Goal: Task Accomplishment & Management: Manage account settings

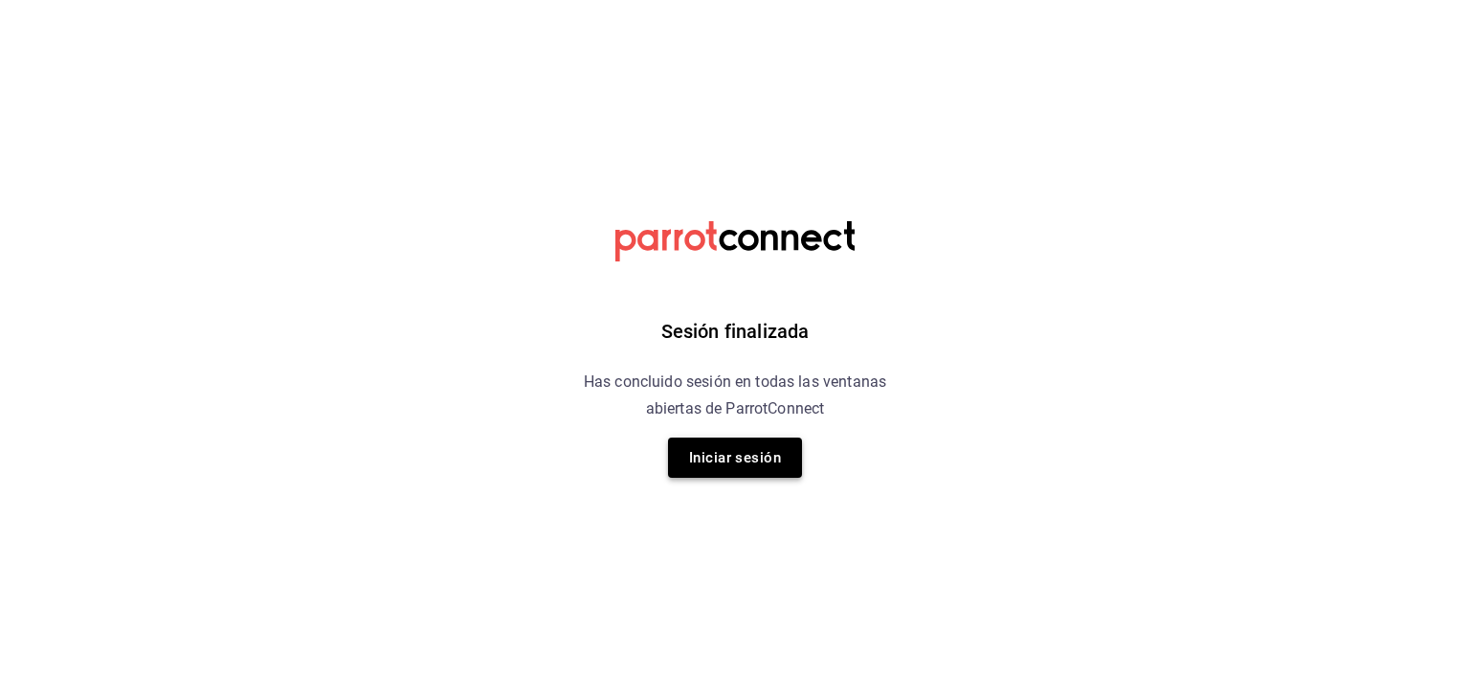
click at [766, 437] on button "Iniciar sesión" at bounding box center [735, 457] width 134 height 40
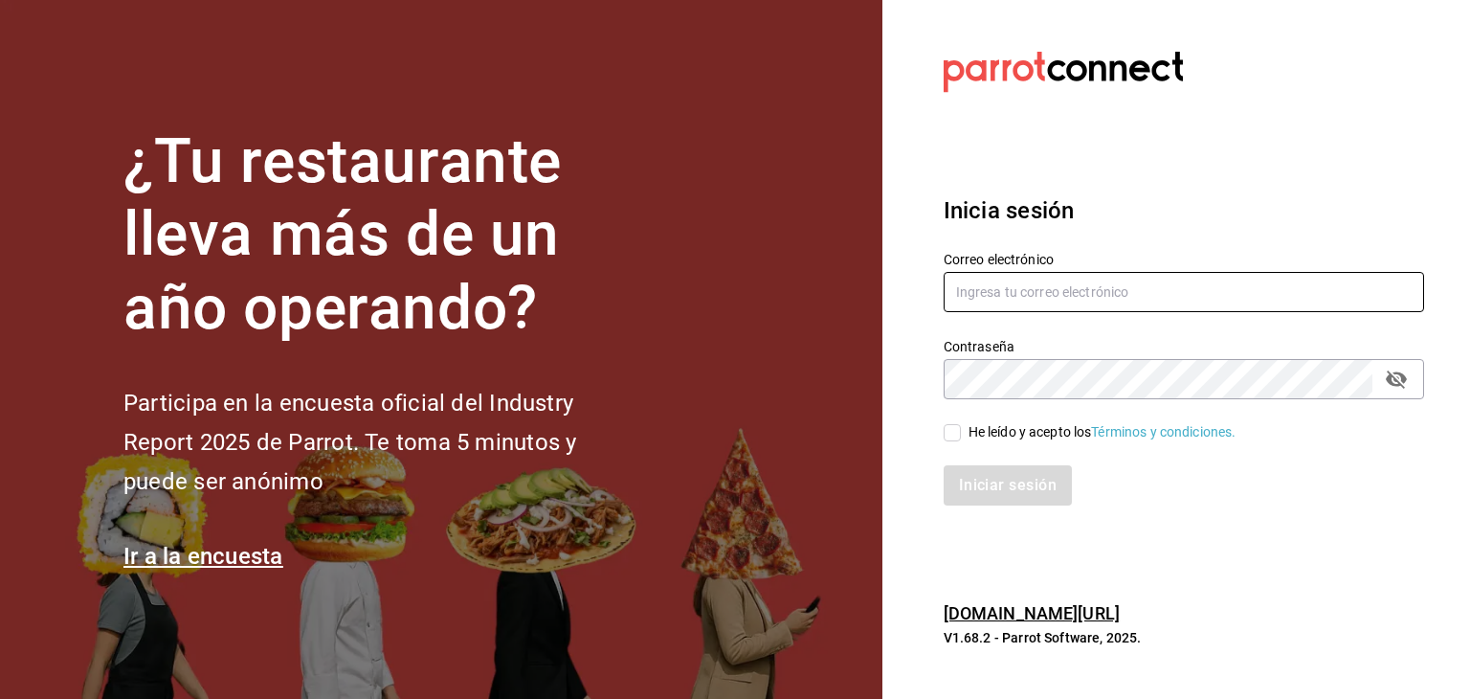
click at [1111, 273] on input "text" at bounding box center [1184, 292] width 481 height 40
click at [1038, 296] on input "text" at bounding box center [1184, 292] width 481 height 40
type input "D"
type input "d"
type input "[PERSON_NAME][EMAIL_ADDRESS][DOMAIN_NAME]"
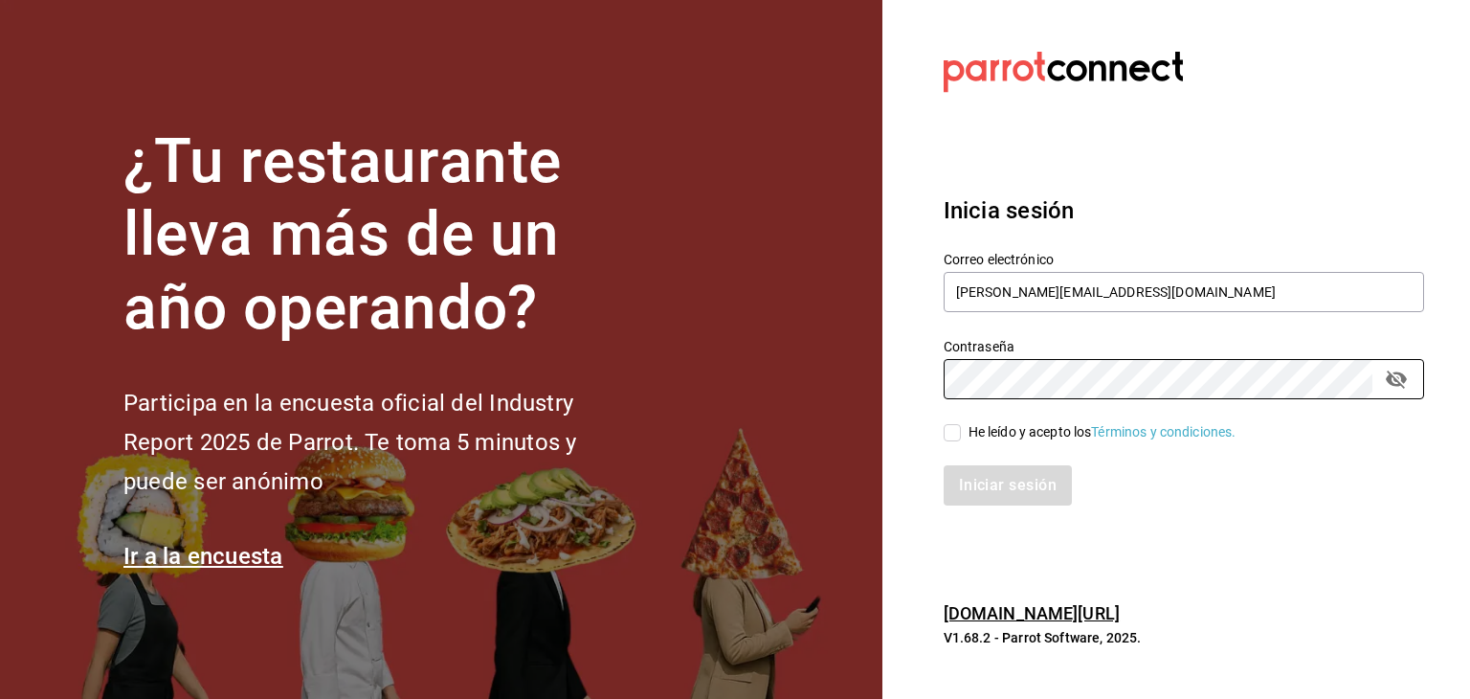
click at [962, 430] on span "He leído y acepto los Términos y condiciones." at bounding box center [1099, 432] width 276 height 20
click at [961, 430] on input "He leído y acepto los Términos y condiciones." at bounding box center [952, 432] width 17 height 17
checkbox input "true"
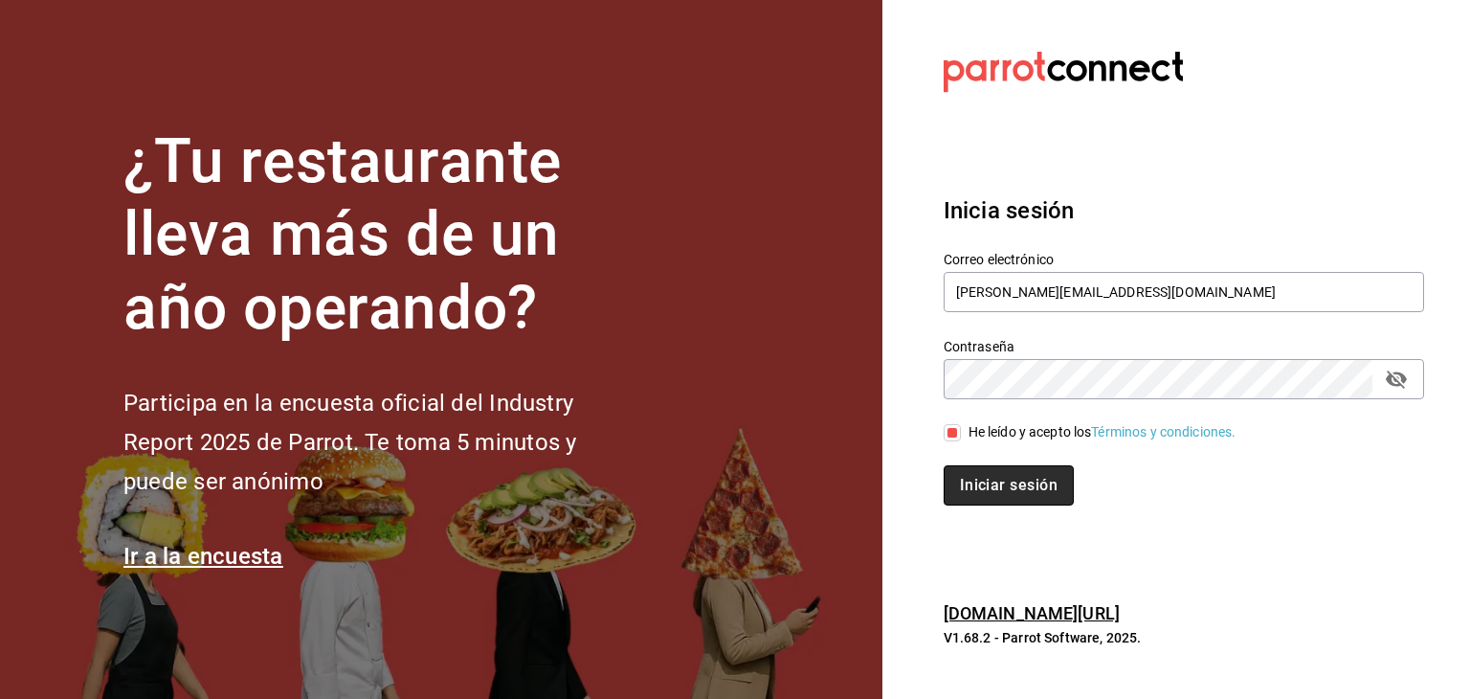
click at [1014, 482] on button "Iniciar sesión" at bounding box center [1009, 485] width 130 height 40
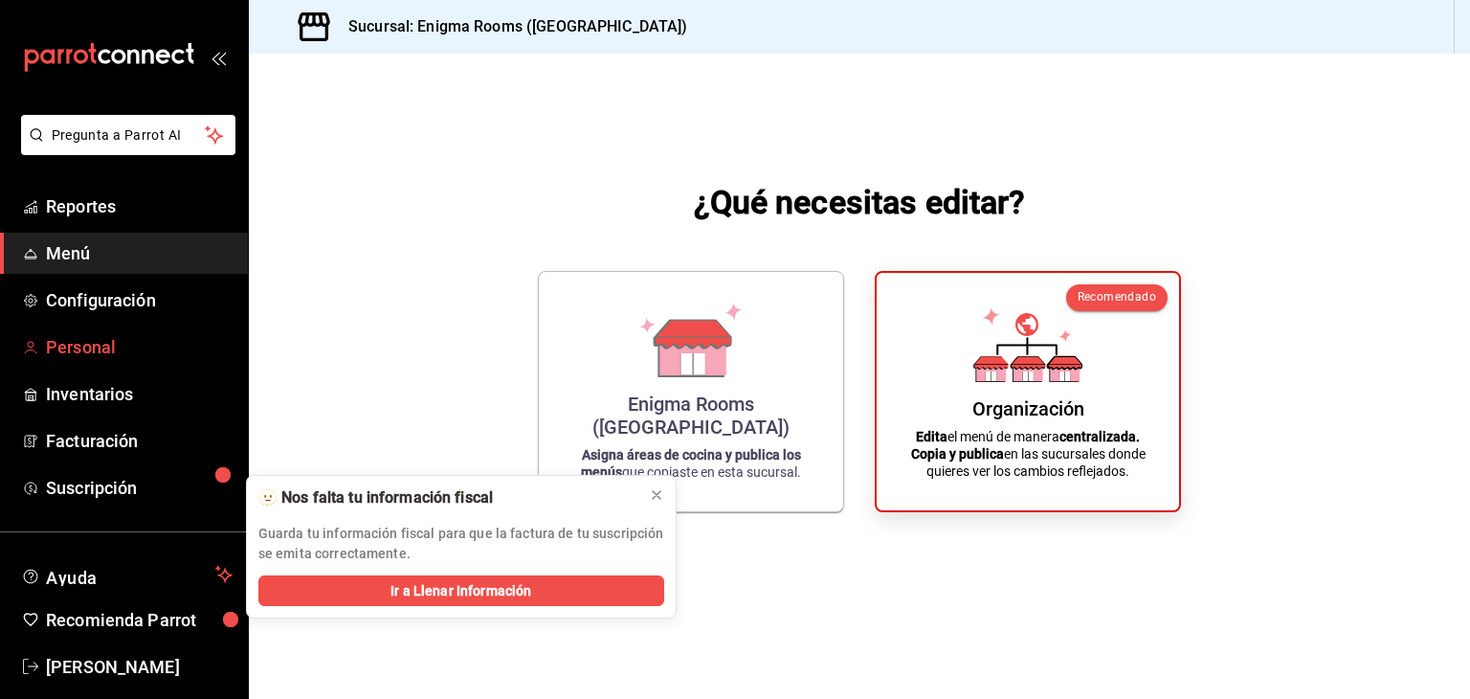
click at [84, 342] on span "Personal" at bounding box center [139, 347] width 187 height 26
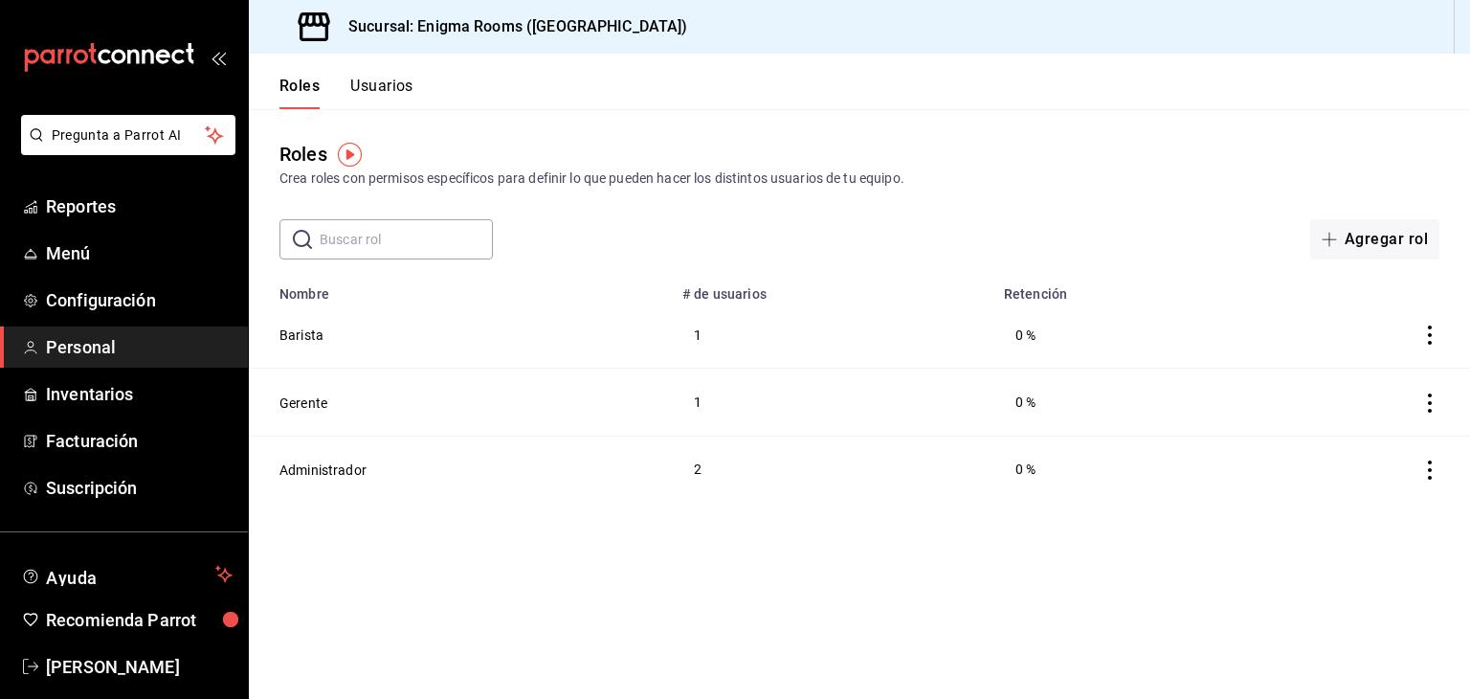
click at [365, 82] on button "Usuarios" at bounding box center [381, 93] width 63 height 33
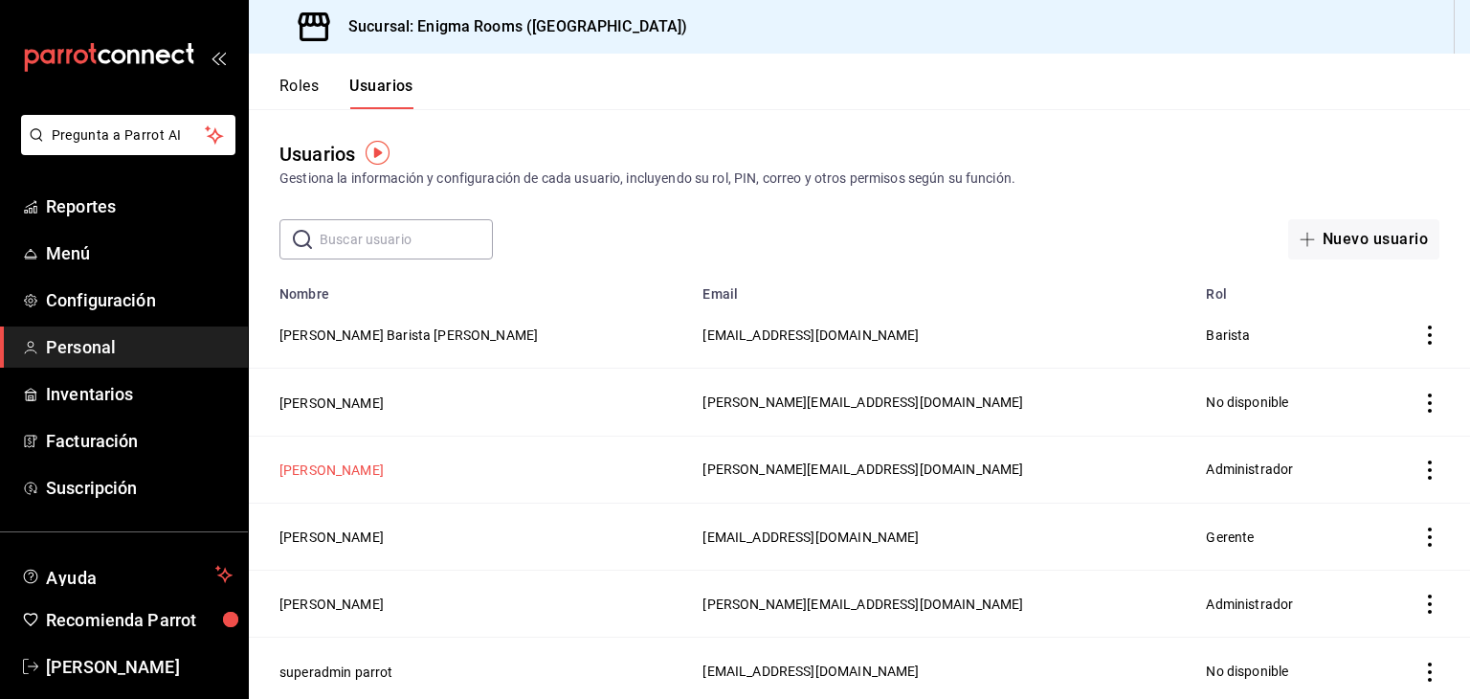
scroll to position [7, 0]
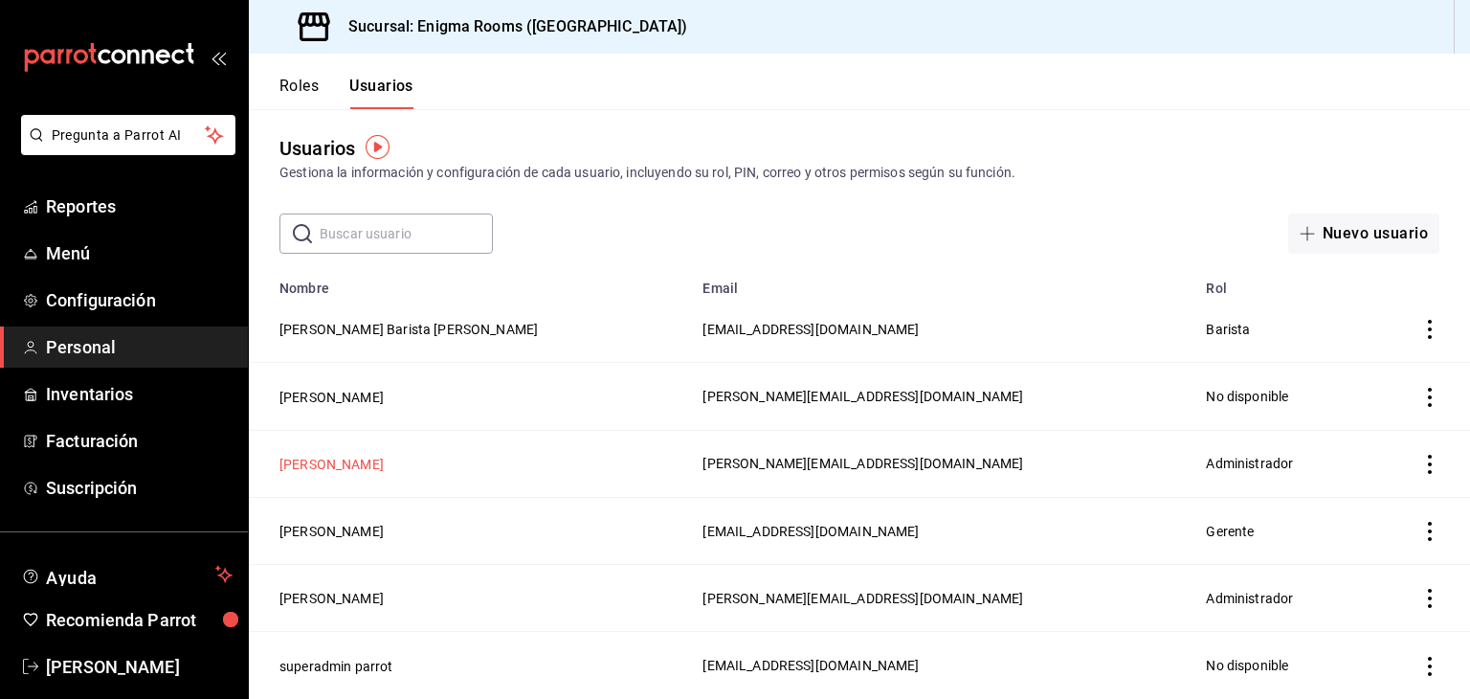
click at [352, 464] on button "[PERSON_NAME]" at bounding box center [332, 464] width 104 height 19
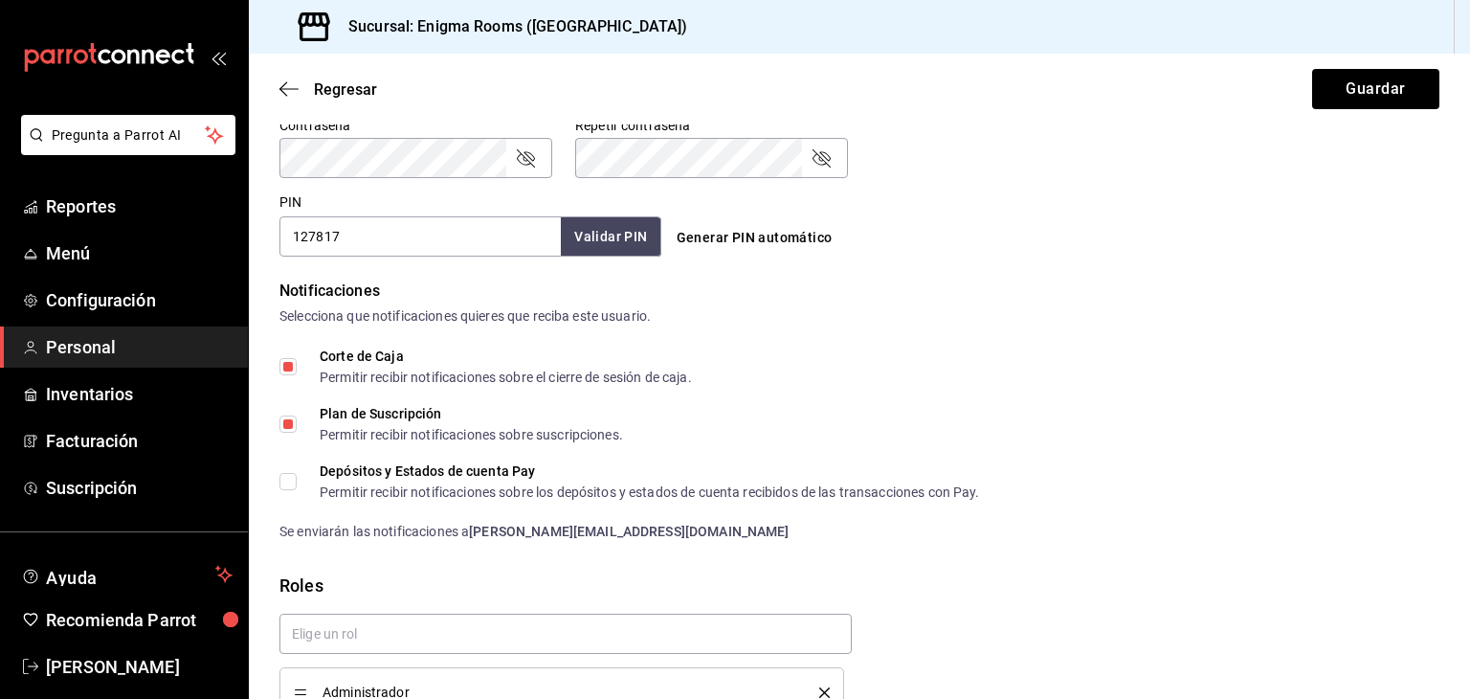
scroll to position [862, 0]
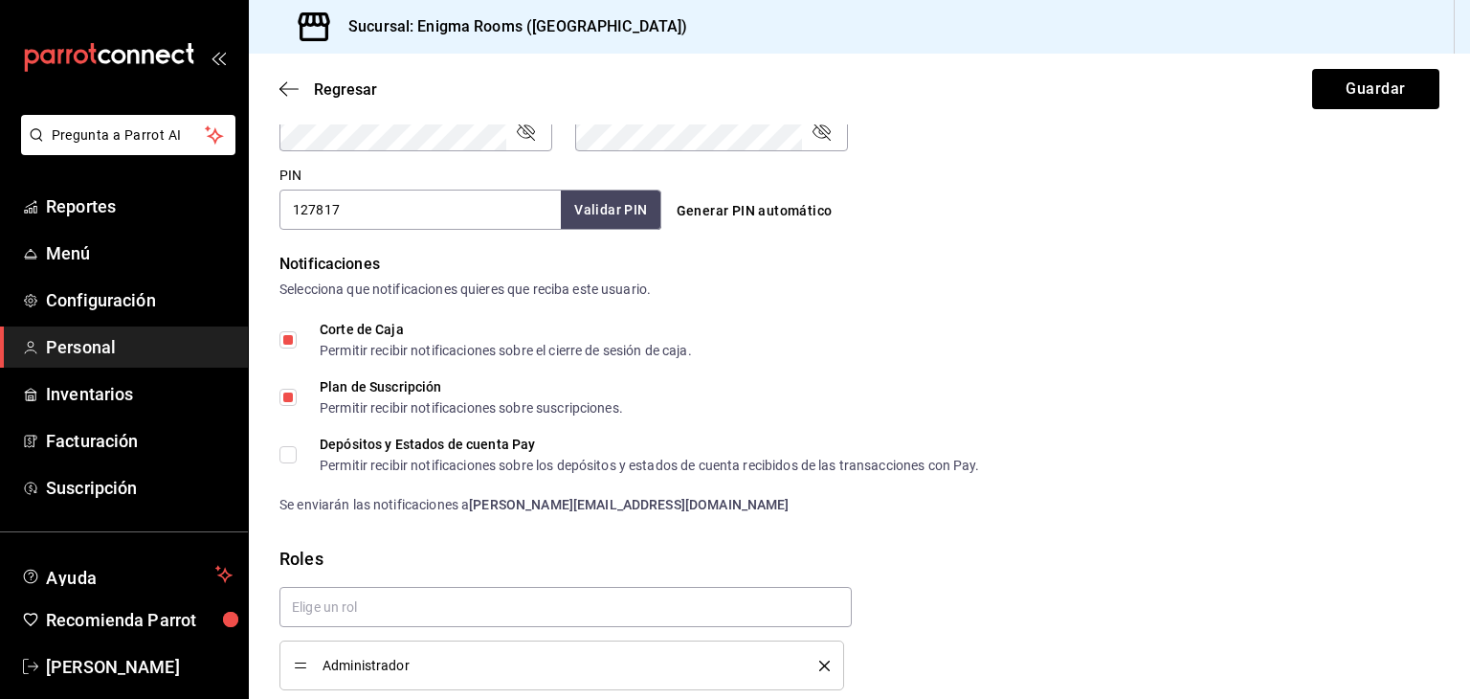
click at [291, 457] on input "Depósitos y Estados de cuenta Pay Permitir recibir notificaciones sobre los dep…" at bounding box center [288, 454] width 17 height 17
checkbox input "true"
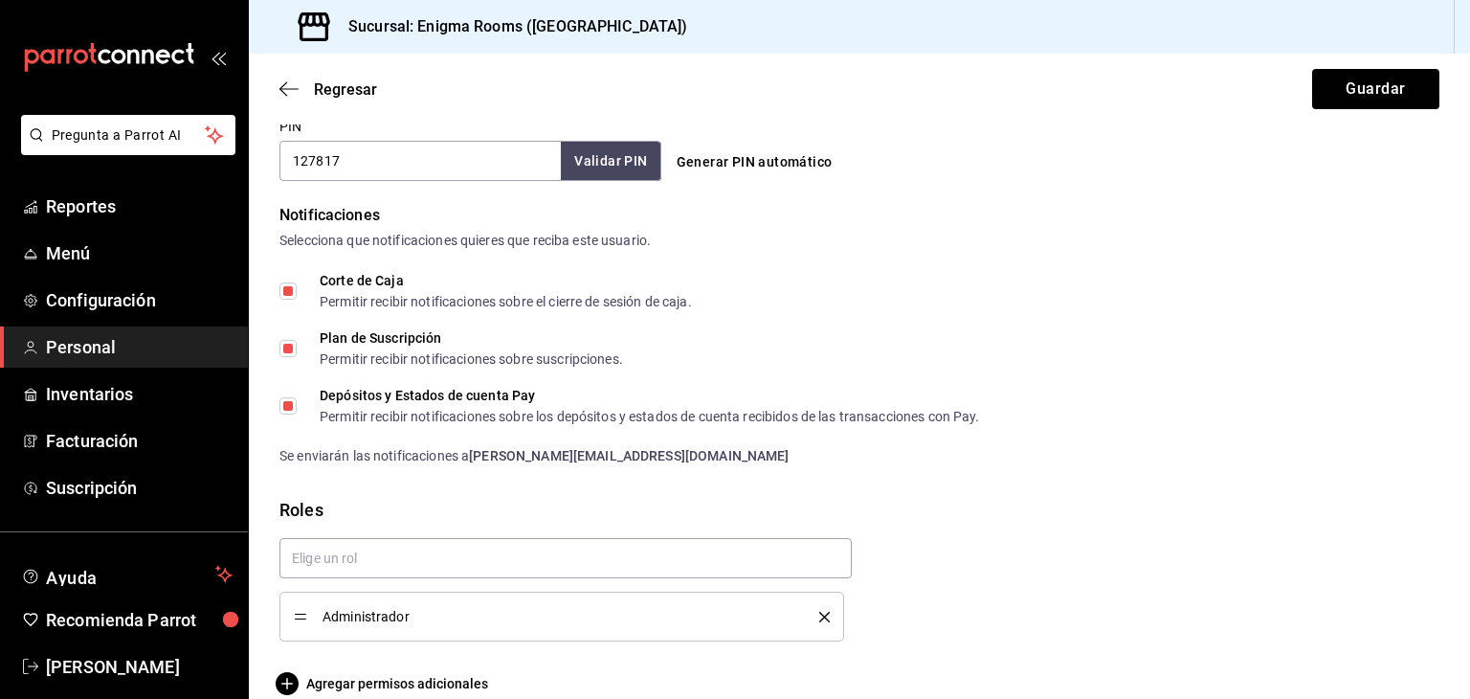
scroll to position [937, 0]
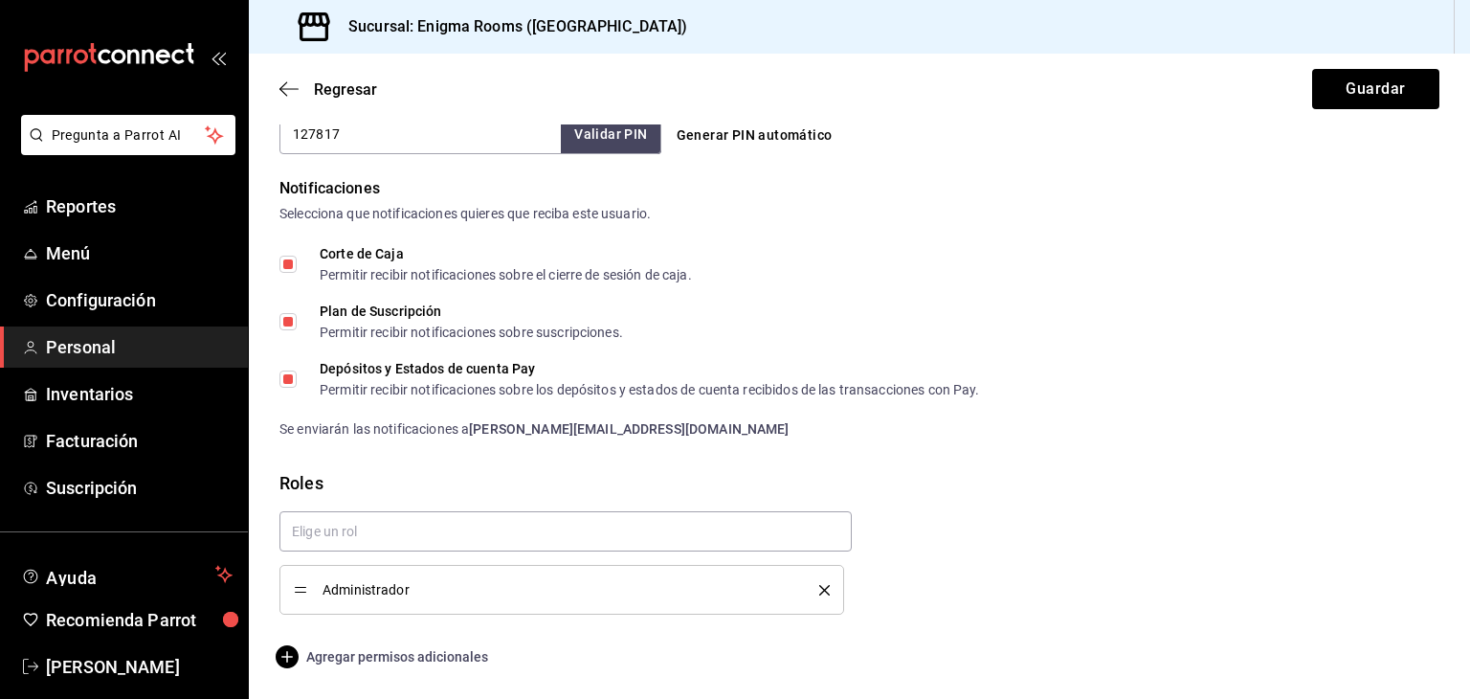
click at [280, 645] on icon "button" at bounding box center [287, 656] width 23 height 23
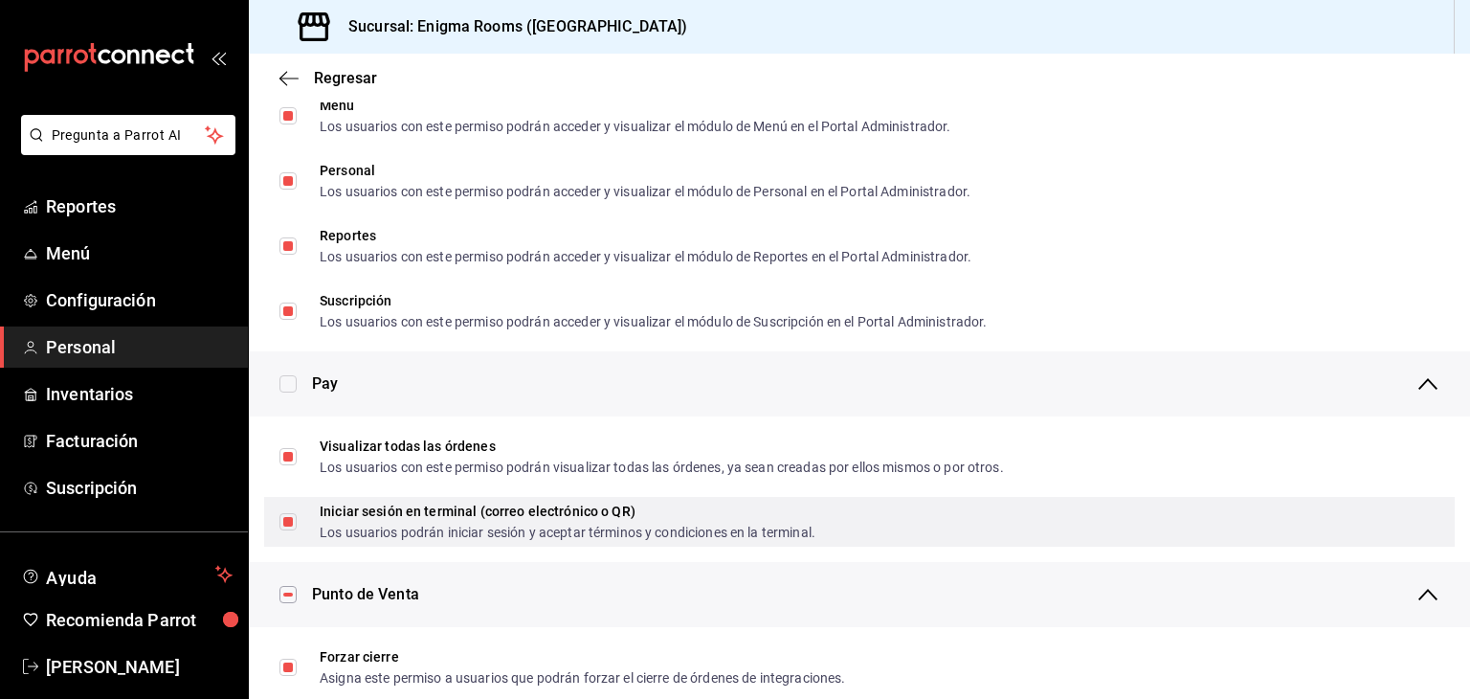
scroll to position [1129, 0]
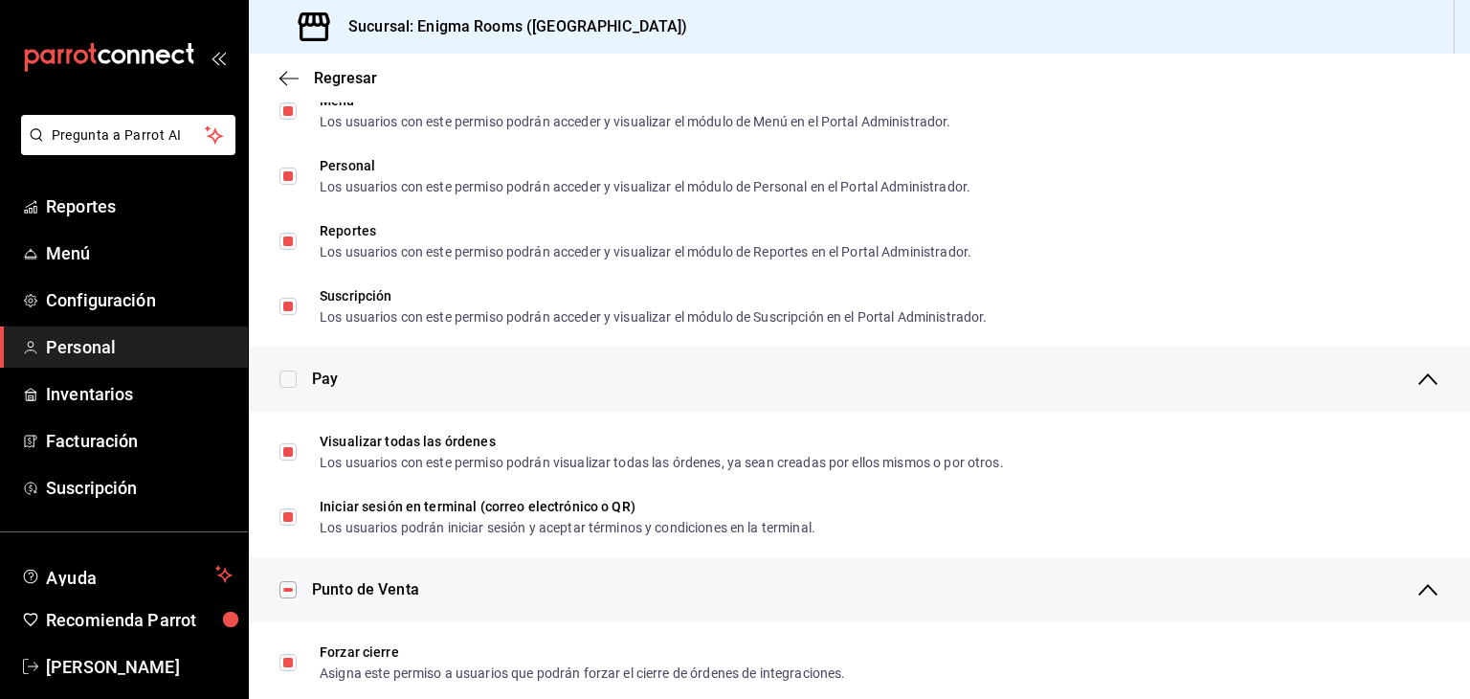
click at [284, 385] on input "checkbox" at bounding box center [288, 378] width 17 height 17
click at [294, 380] on input "checkbox" at bounding box center [288, 378] width 17 height 17
click at [289, 377] on input "checkbox" at bounding box center [288, 378] width 17 height 17
checkbox input "false"
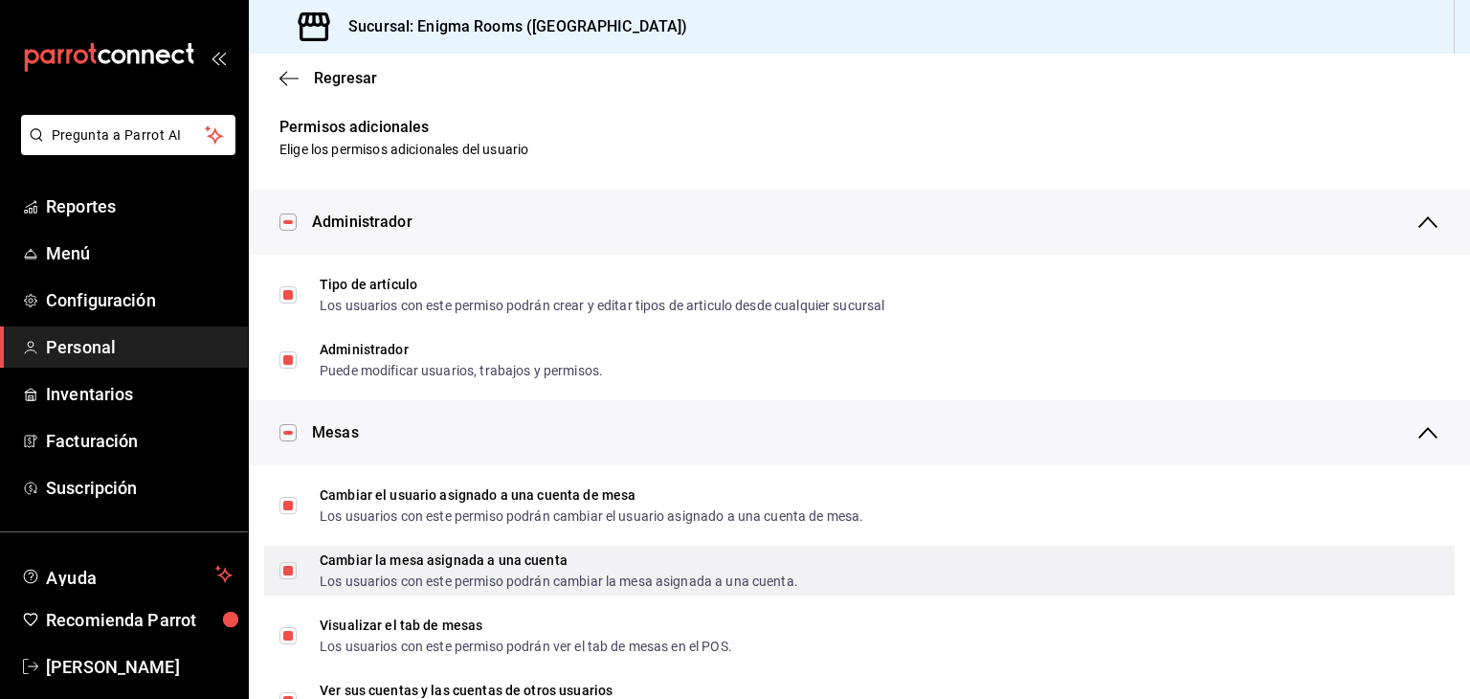
scroll to position [0, 0]
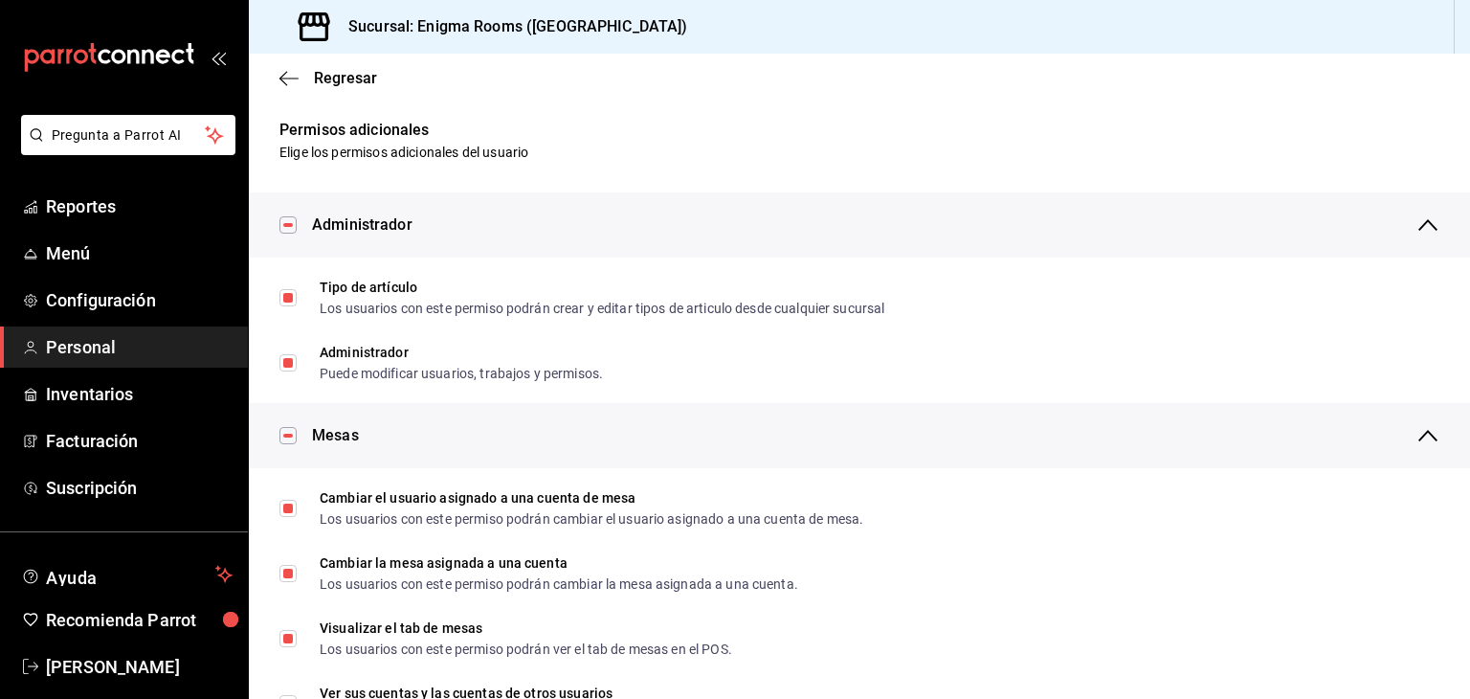
click at [285, 227] on input "checkbox" at bounding box center [288, 224] width 17 height 17
checkbox input "false"
click at [283, 227] on input "checkbox" at bounding box center [288, 224] width 17 height 17
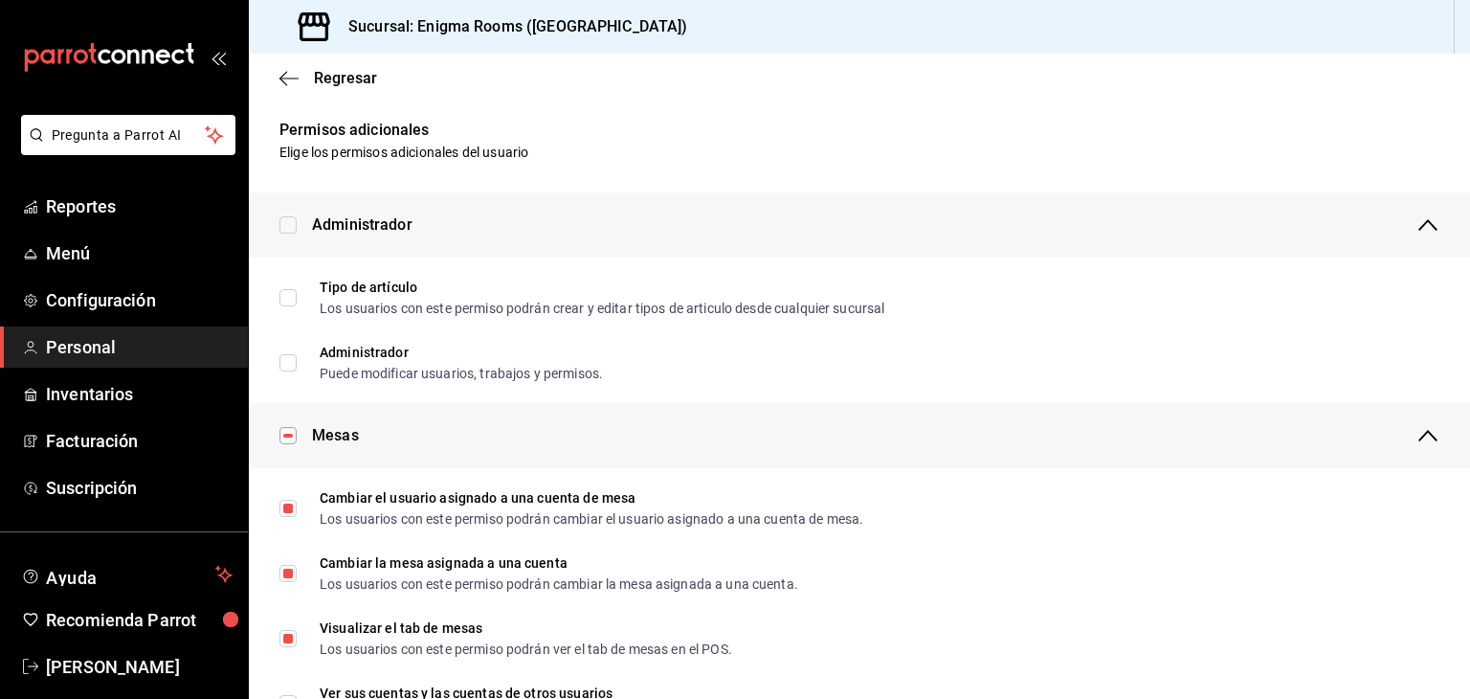
checkbox input "true"
click at [293, 434] on input "checkbox" at bounding box center [288, 435] width 17 height 17
checkbox input "false"
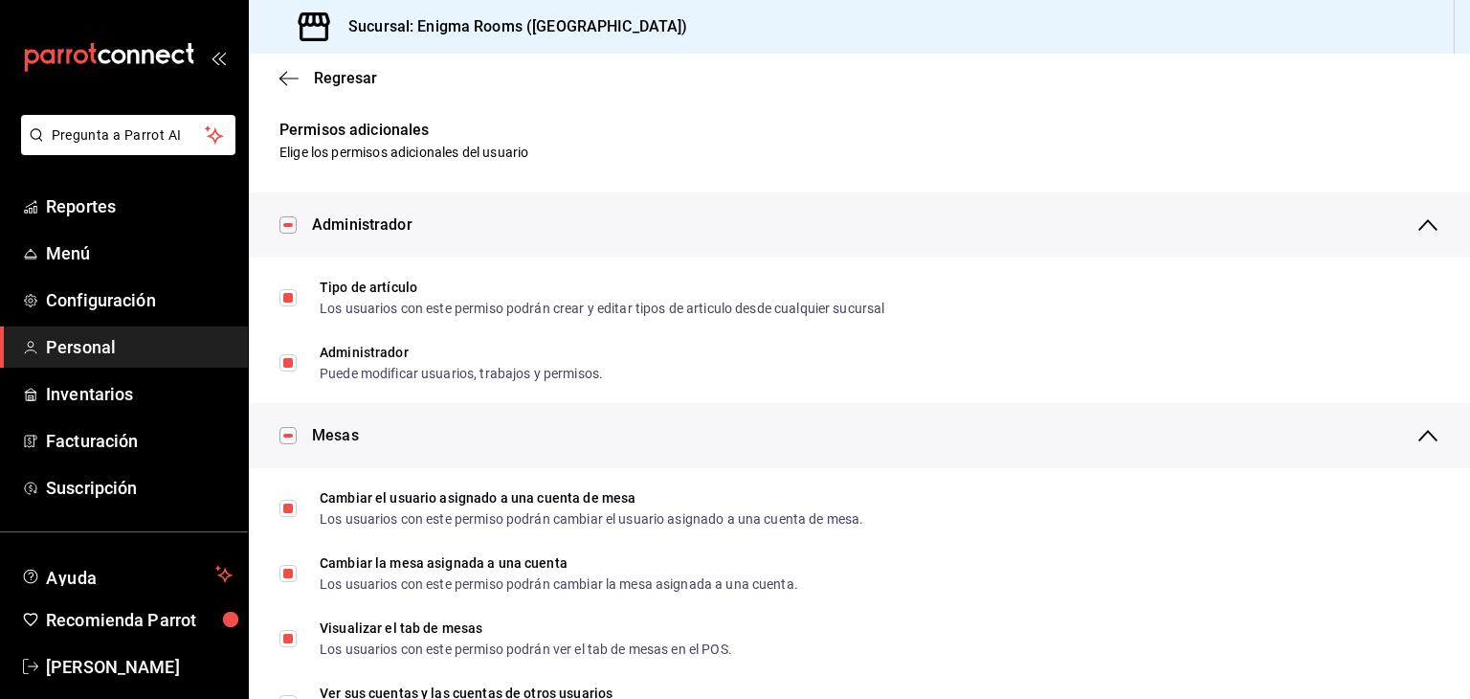
checkbox input "false"
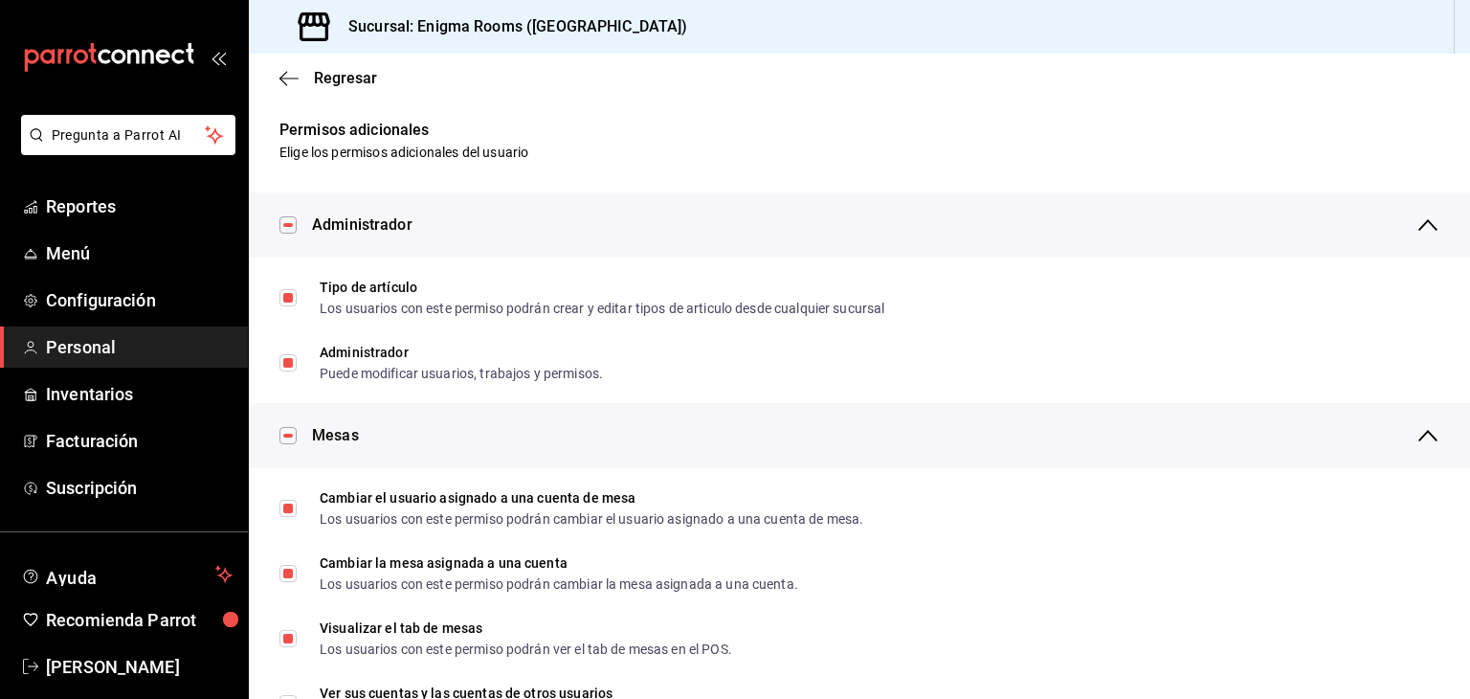
checkbox input "false"
click at [293, 434] on input "checkbox" at bounding box center [288, 435] width 17 height 17
checkbox input "true"
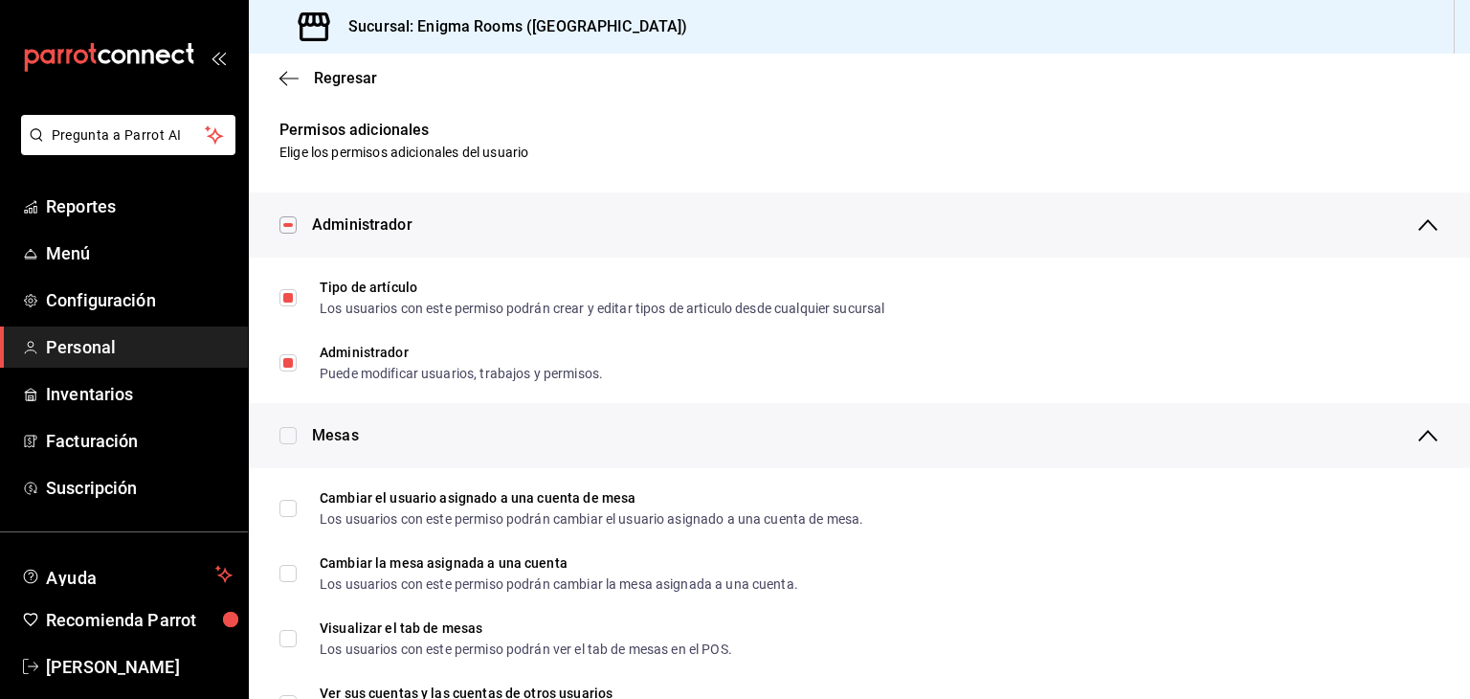
checkbox input "true"
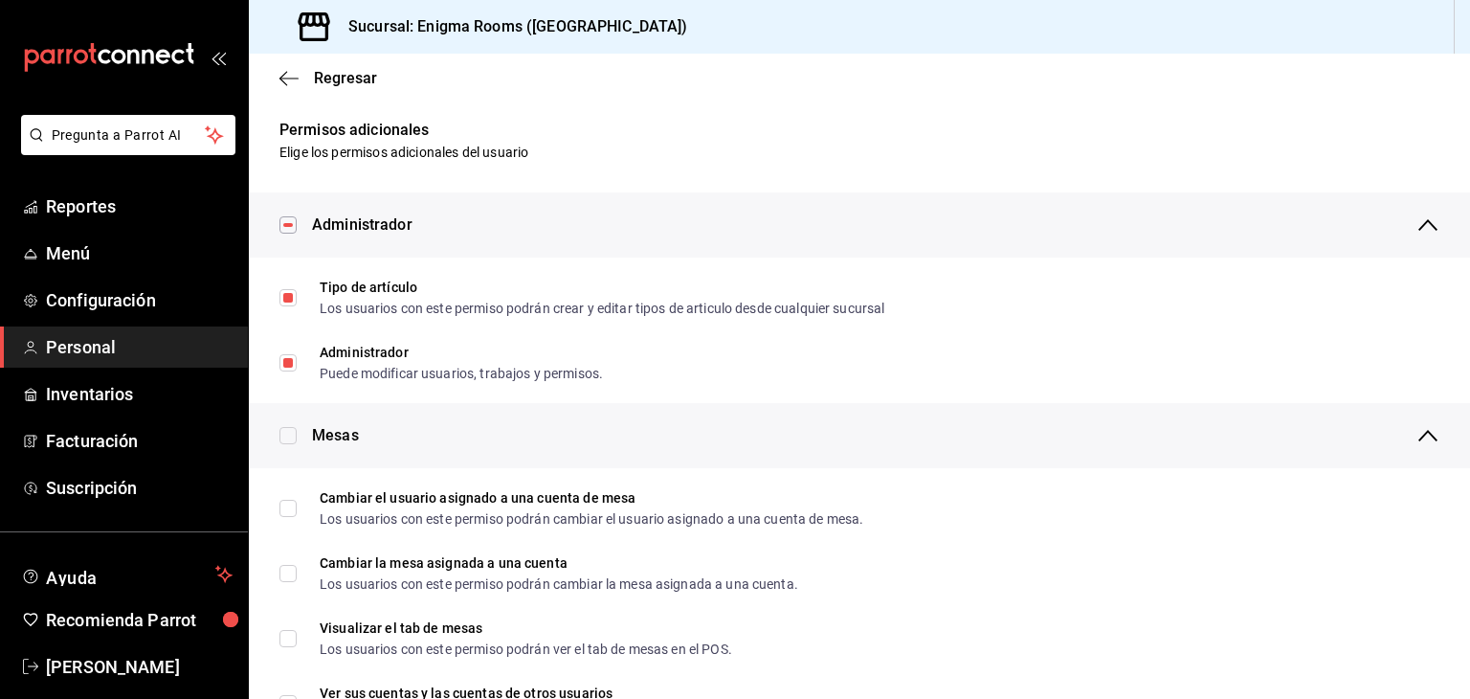
checkbox input "true"
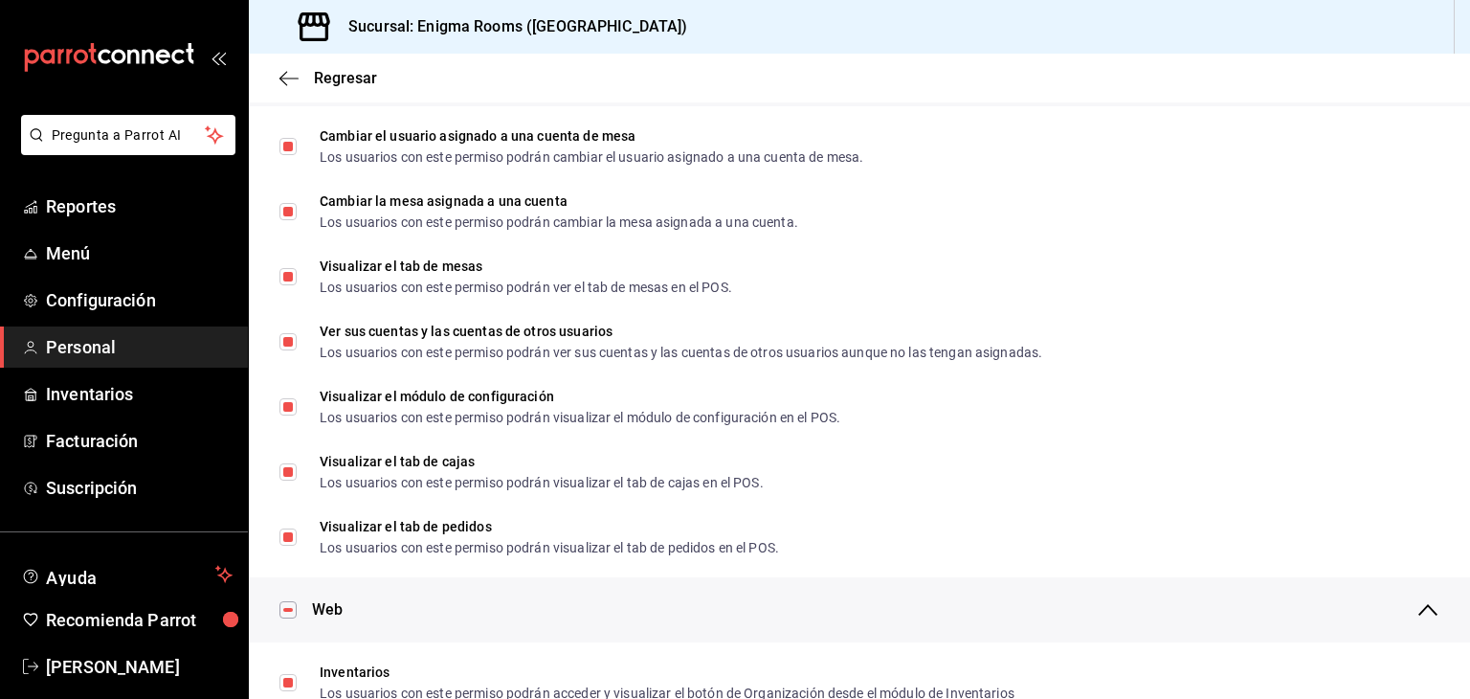
scroll to position [479, 0]
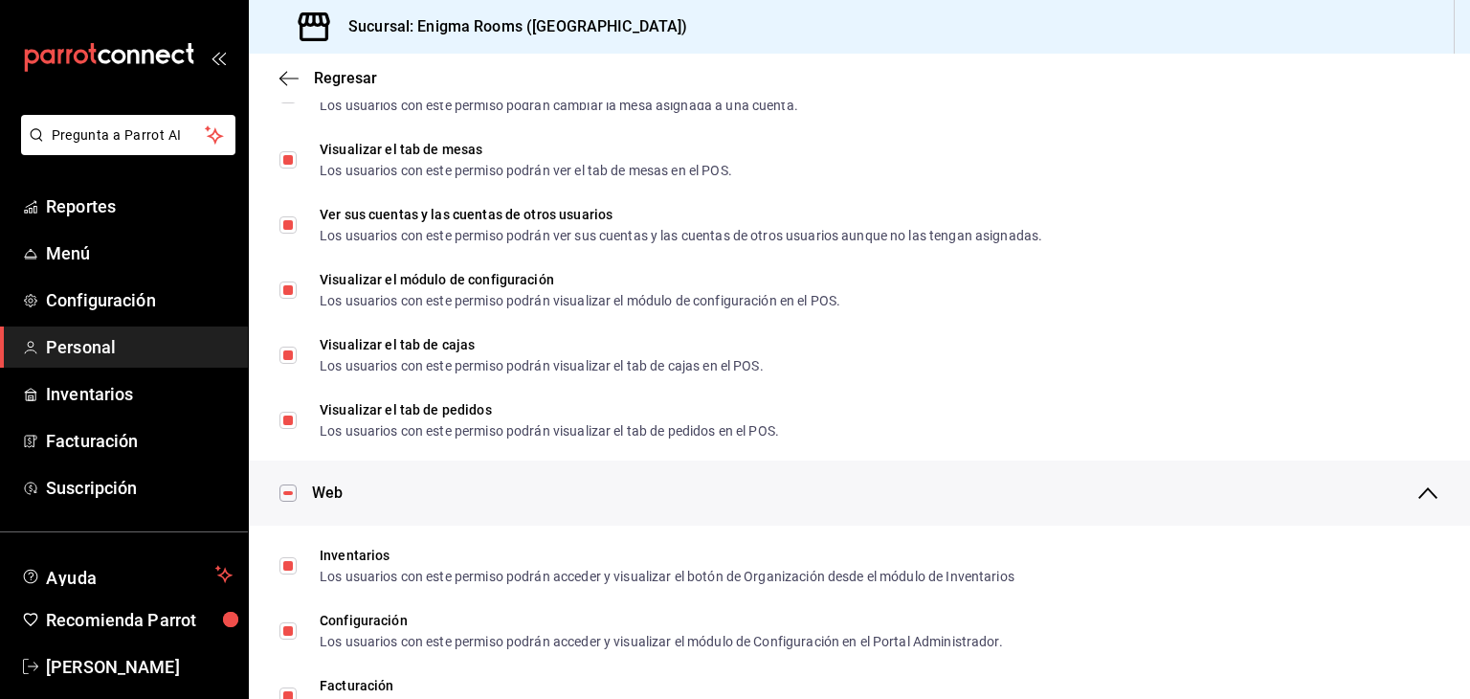
click at [281, 490] on input "checkbox" at bounding box center [288, 492] width 17 height 17
checkbox input "false"
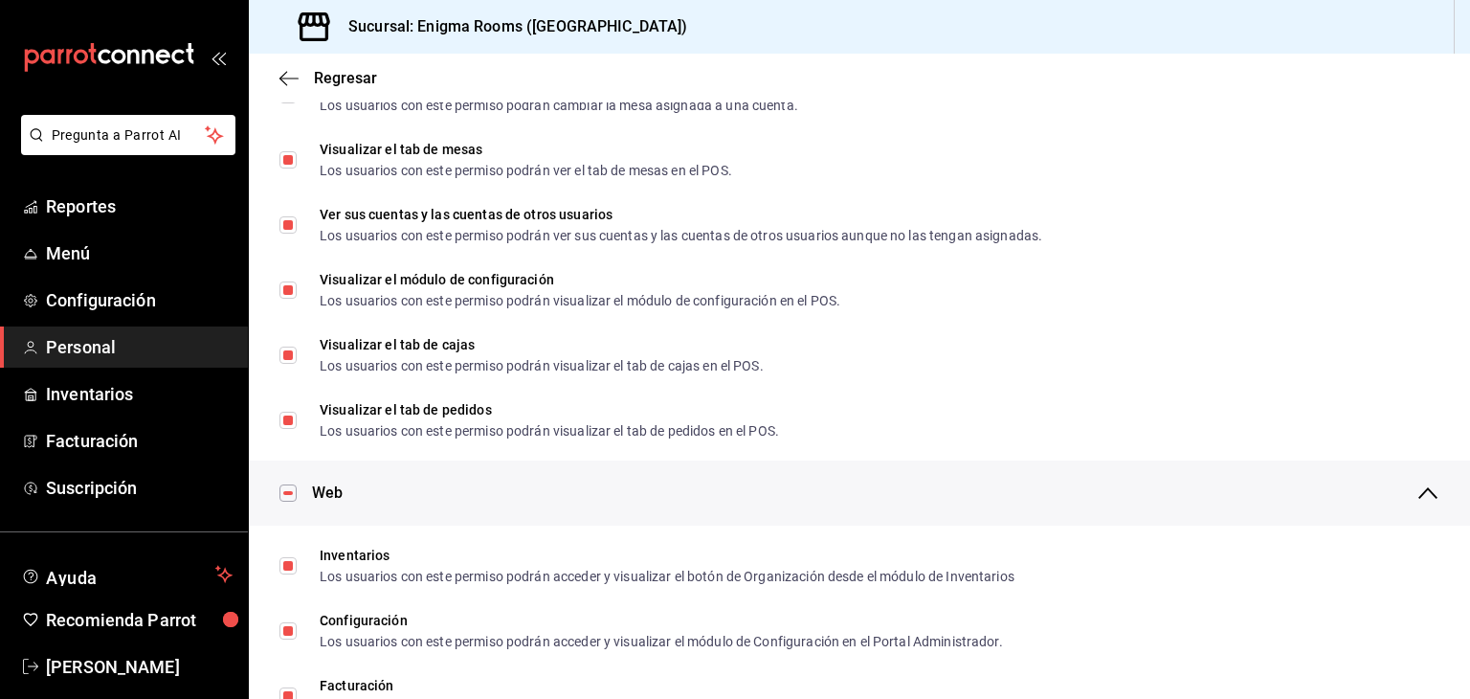
checkbox input "false"
click at [281, 489] on input "checkbox" at bounding box center [288, 492] width 17 height 17
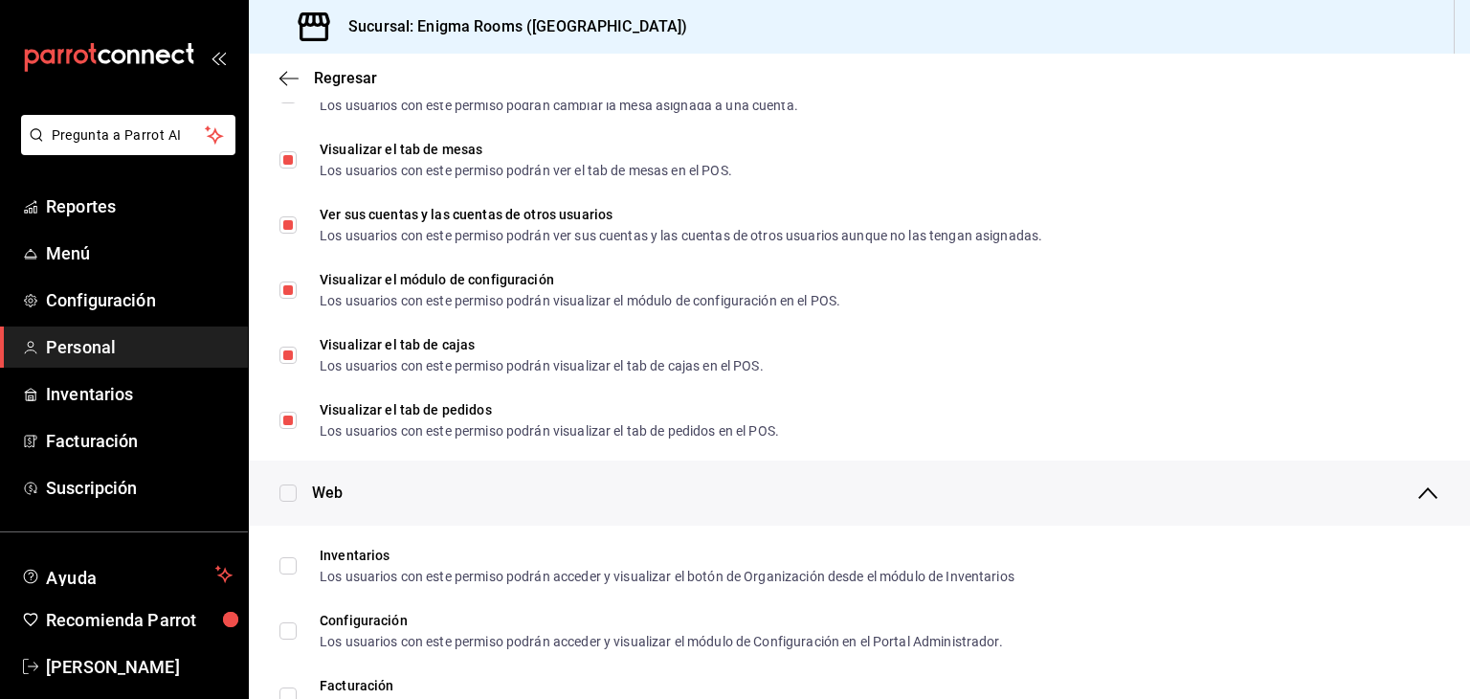
checkbox input "true"
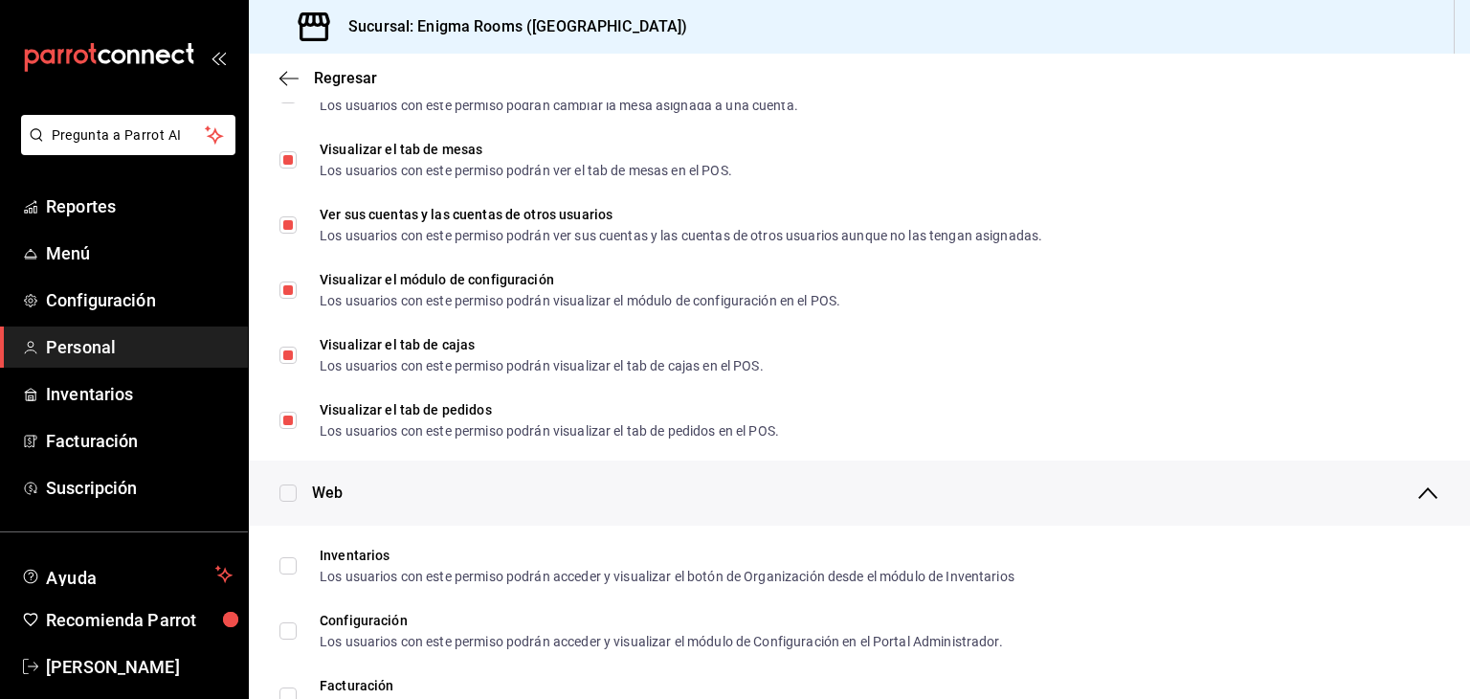
checkbox input "true"
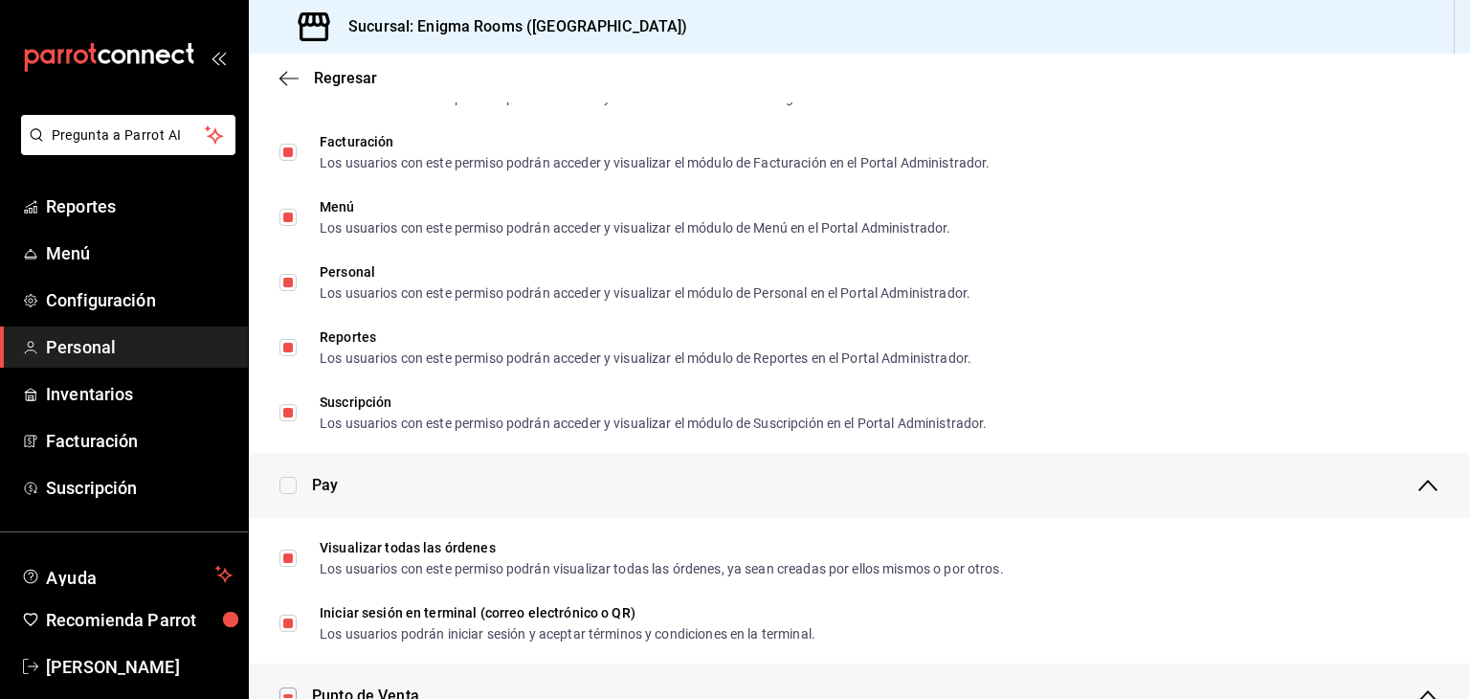
scroll to position [1053, 0]
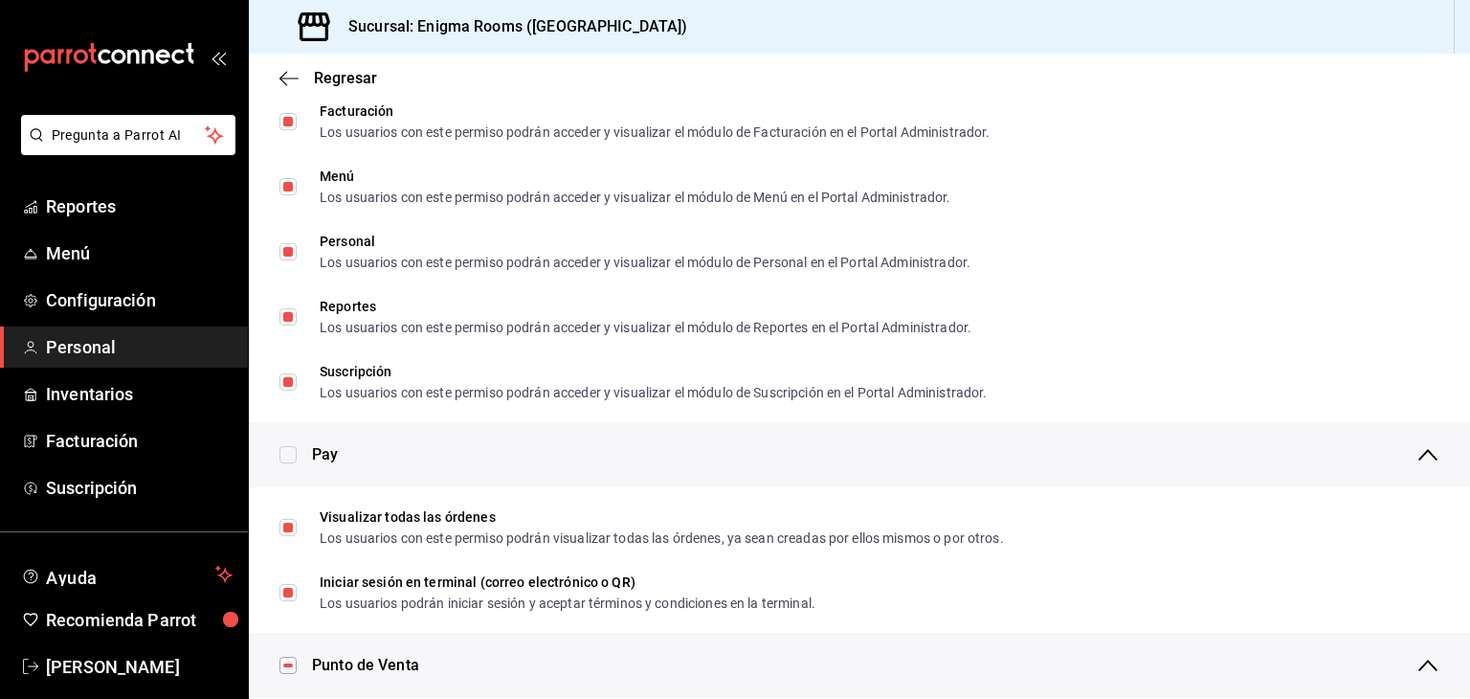
click at [289, 453] on input "checkbox" at bounding box center [288, 454] width 17 height 17
click at [1417, 461] on icon "button" at bounding box center [1428, 454] width 23 height 23
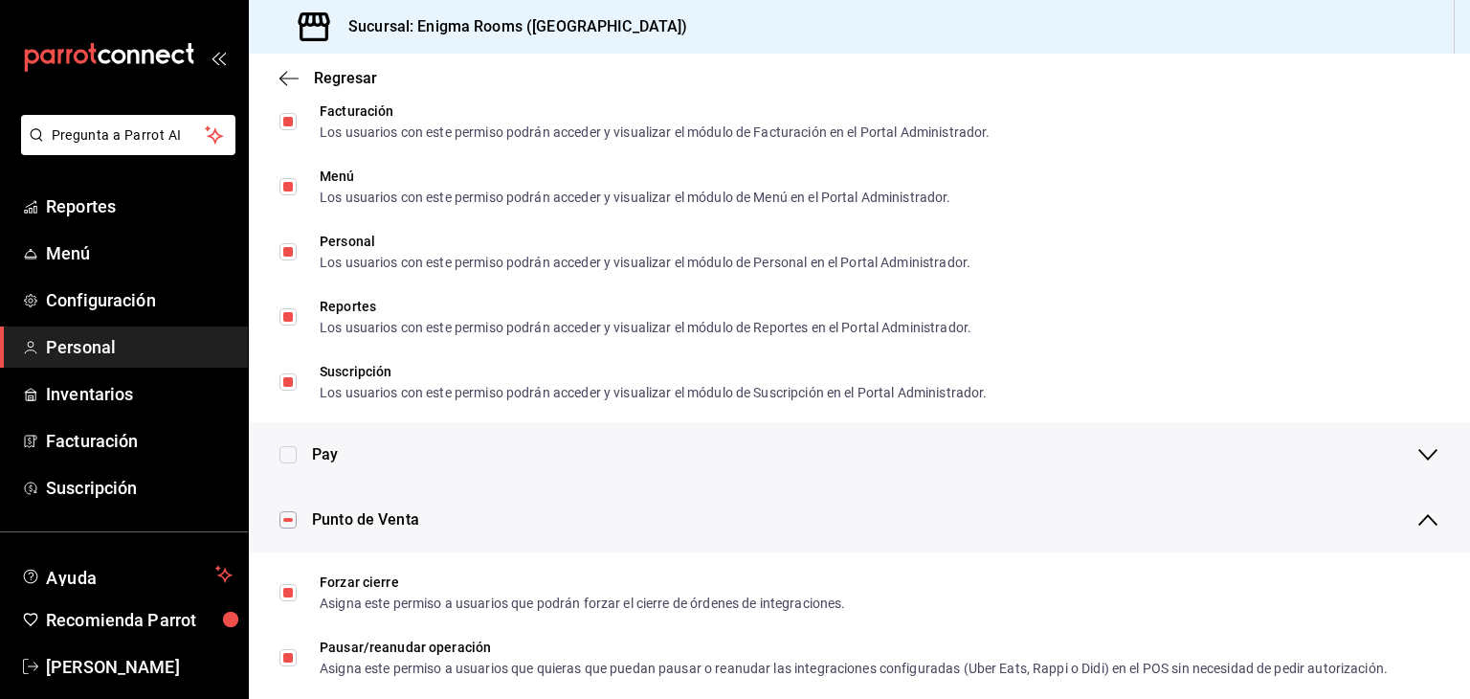
click at [287, 457] on input "checkbox" at bounding box center [288, 454] width 17 height 17
click at [288, 457] on input "checkbox" at bounding box center [288, 454] width 17 height 17
checkbox input "false"
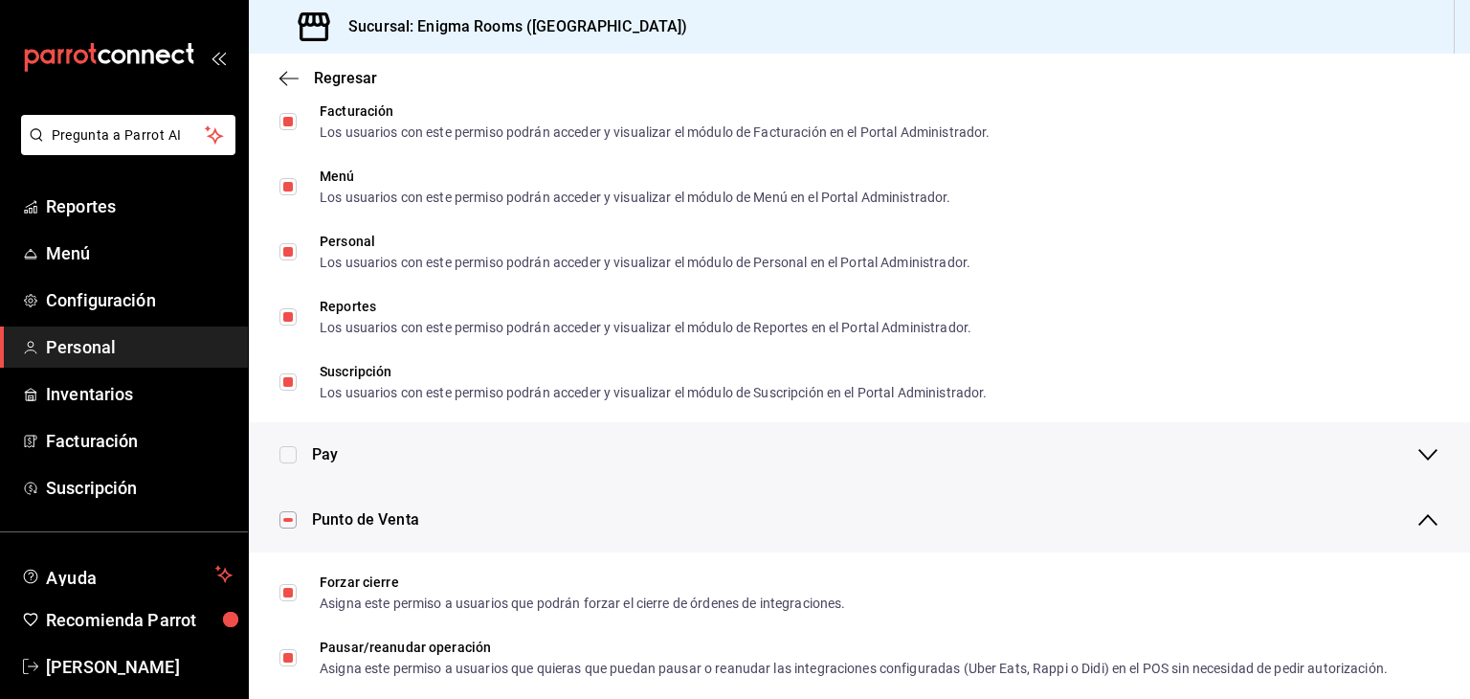
click at [285, 518] on input "checkbox" at bounding box center [288, 519] width 17 height 17
checkbox input "false"
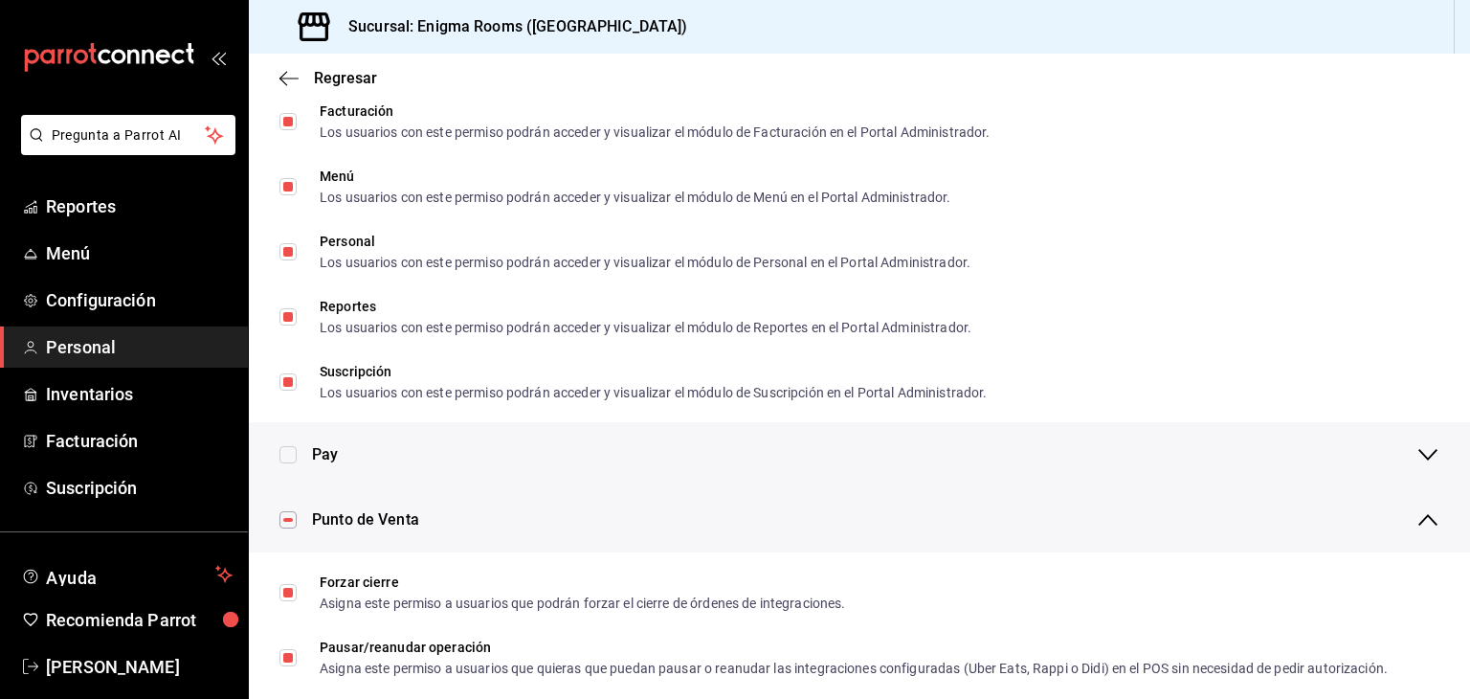
checkbox input "false"
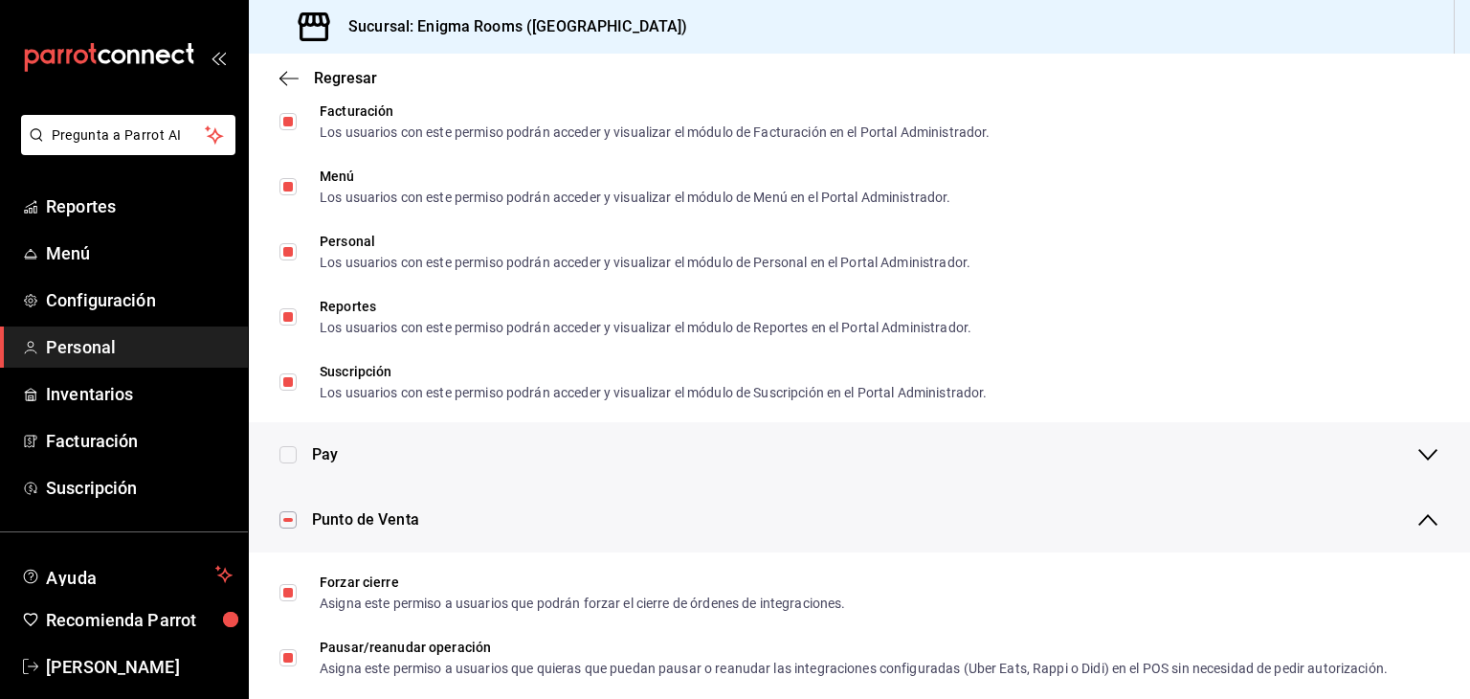
checkbox input "false"
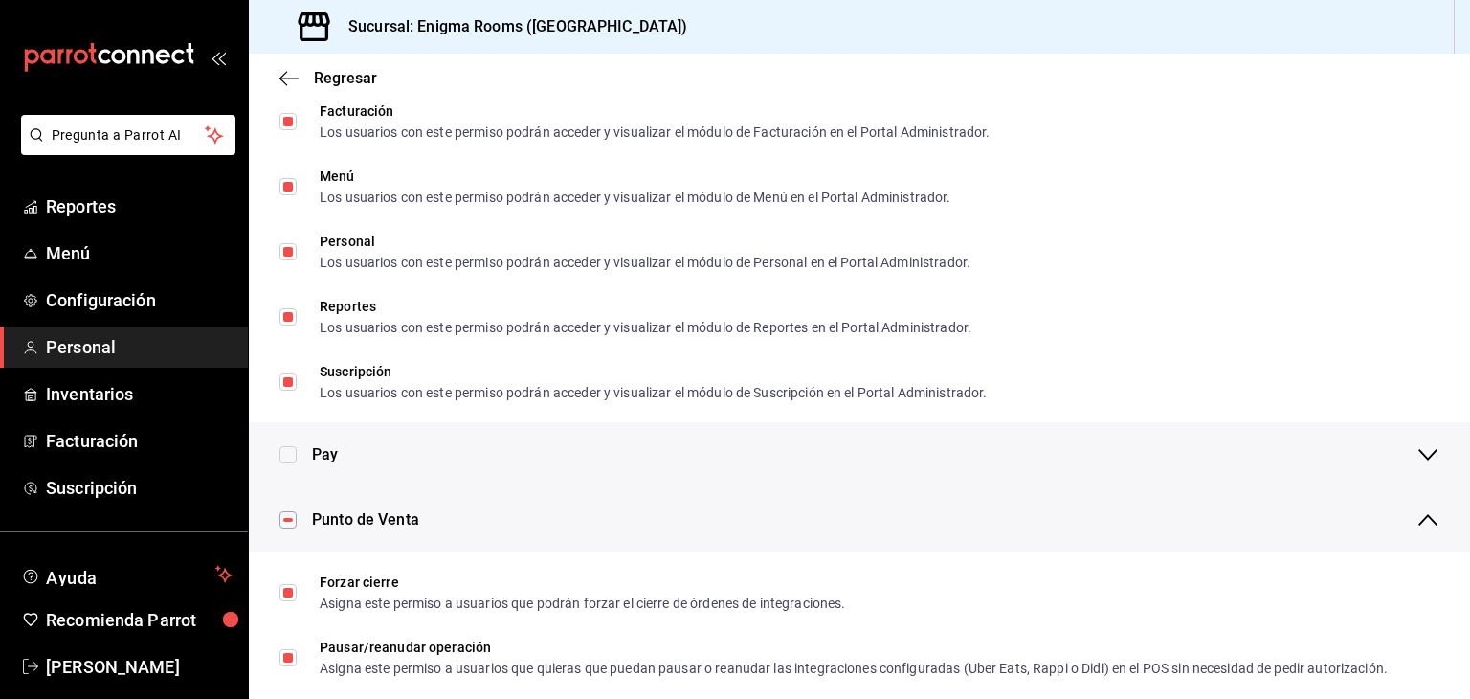
checkbox input "false"
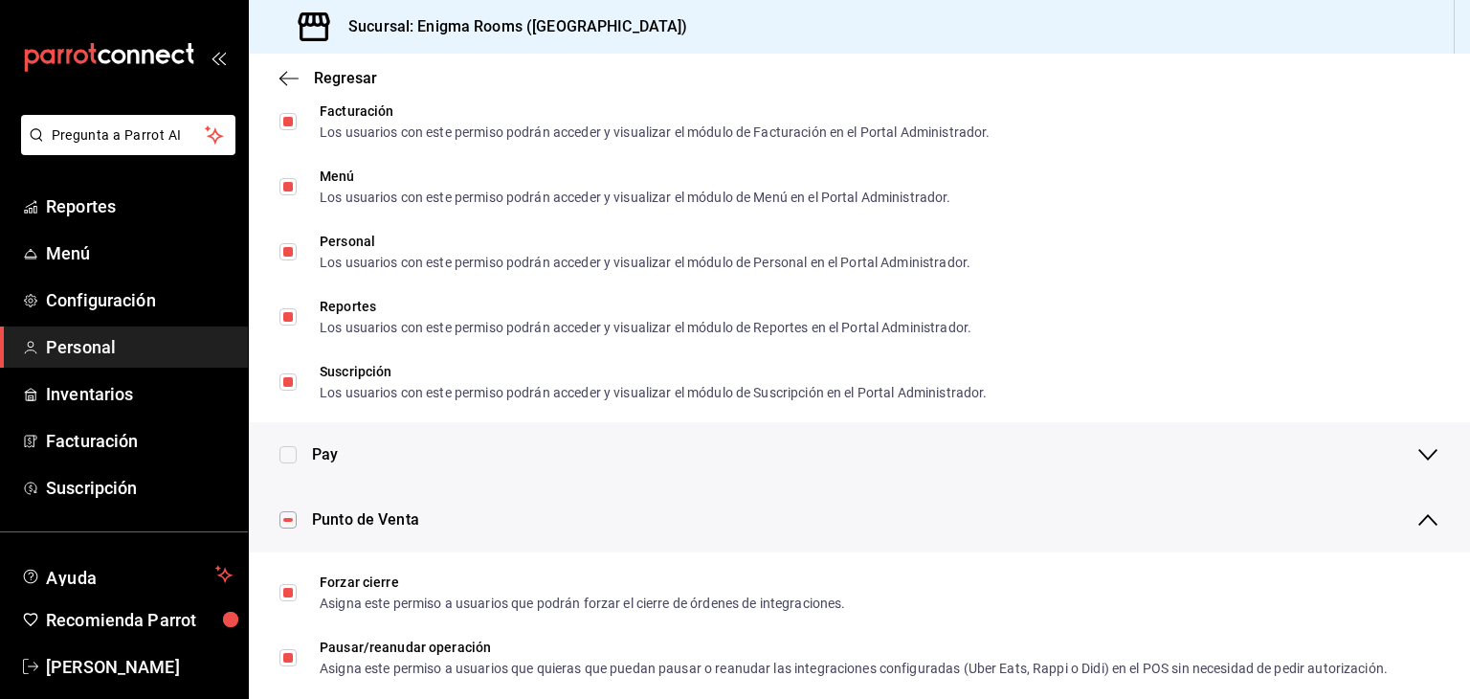
checkbox input "false"
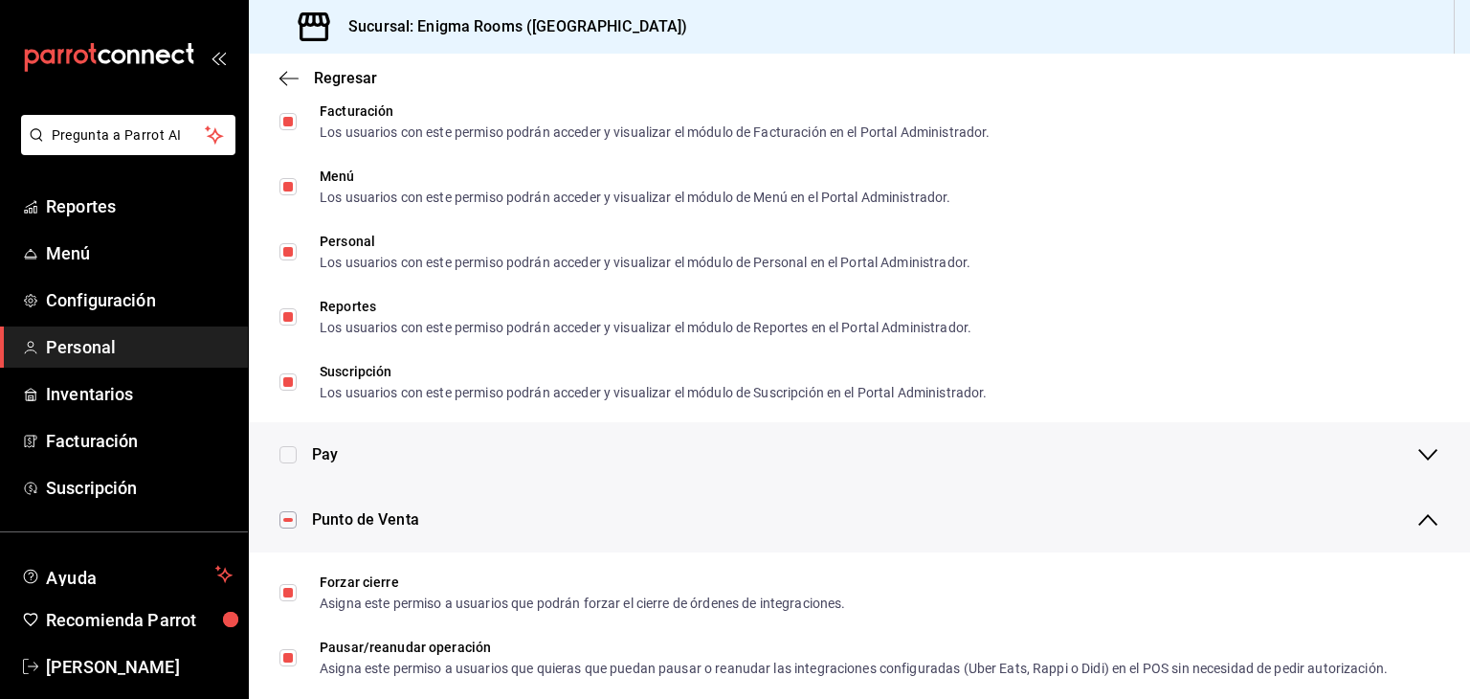
checkbox input "false"
click at [287, 513] on input "checkbox" at bounding box center [288, 519] width 17 height 17
checkbox input "true"
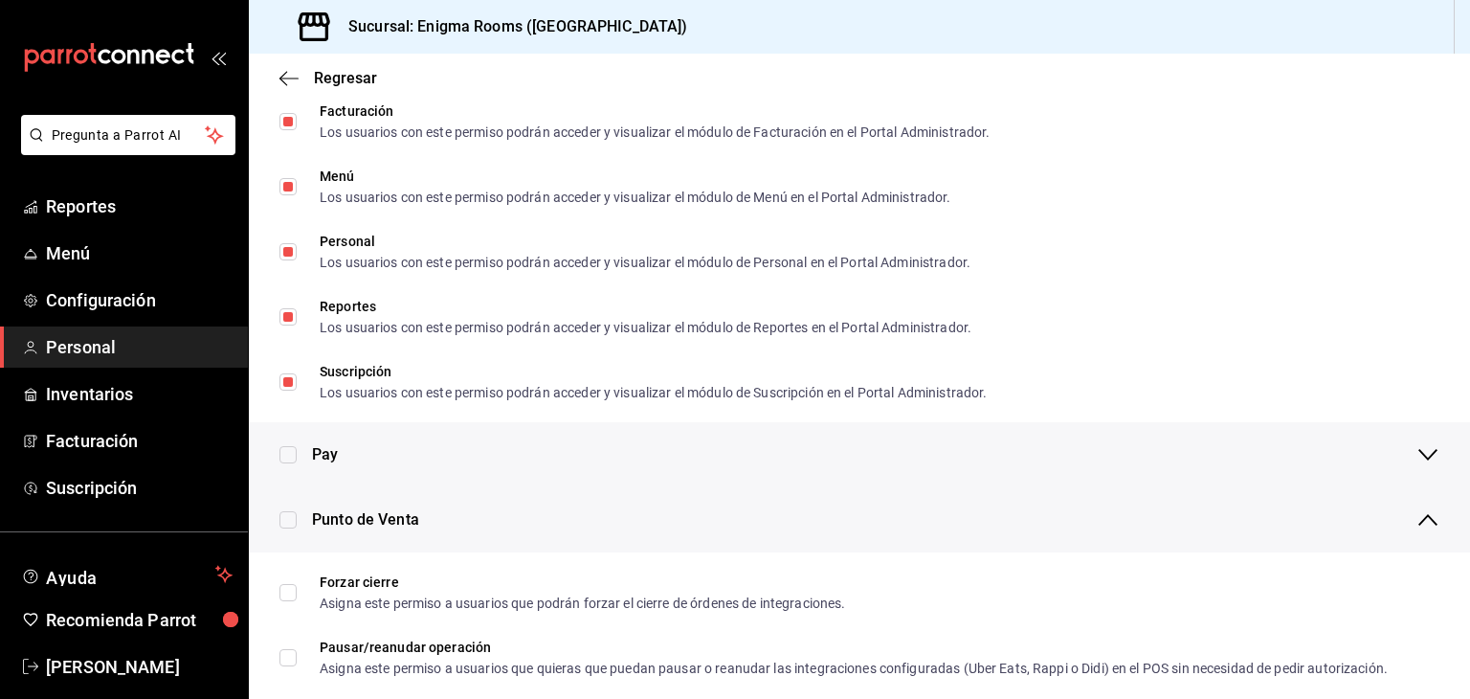
checkbox input "true"
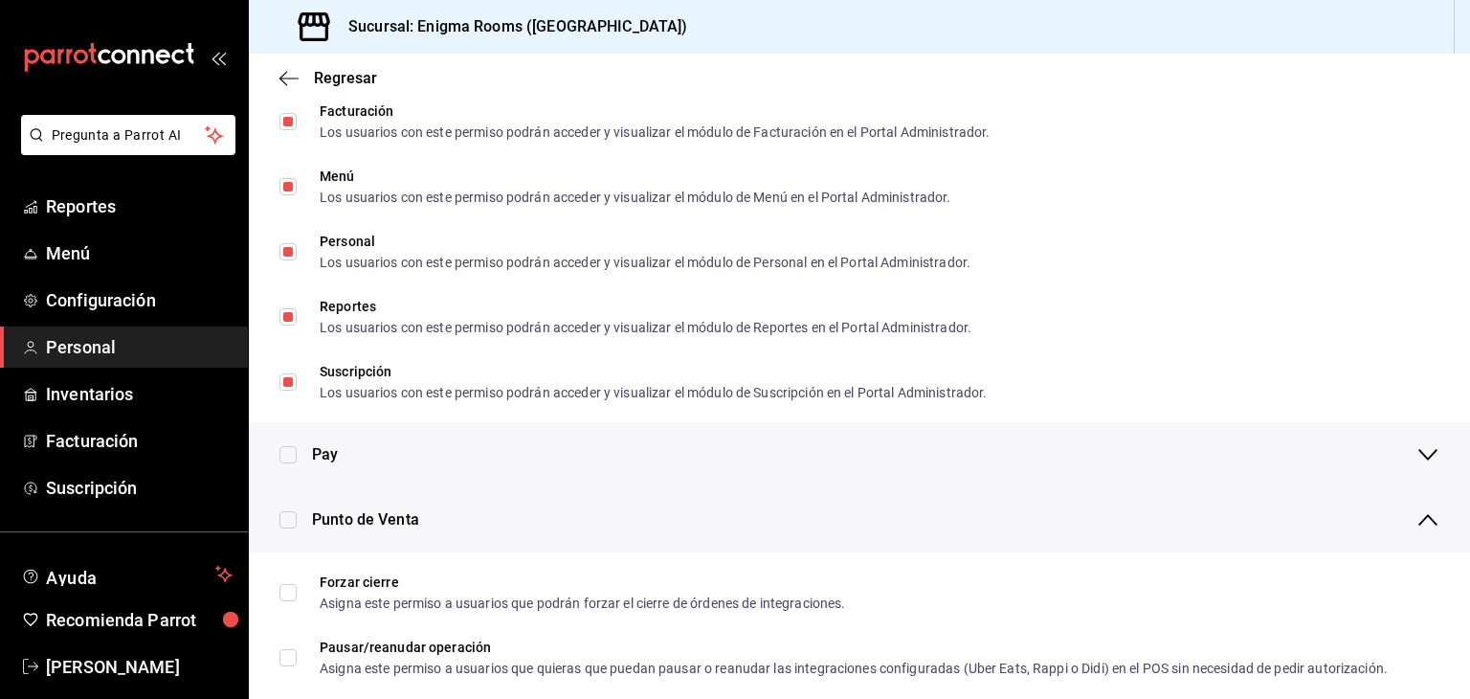
checkbox input "true"
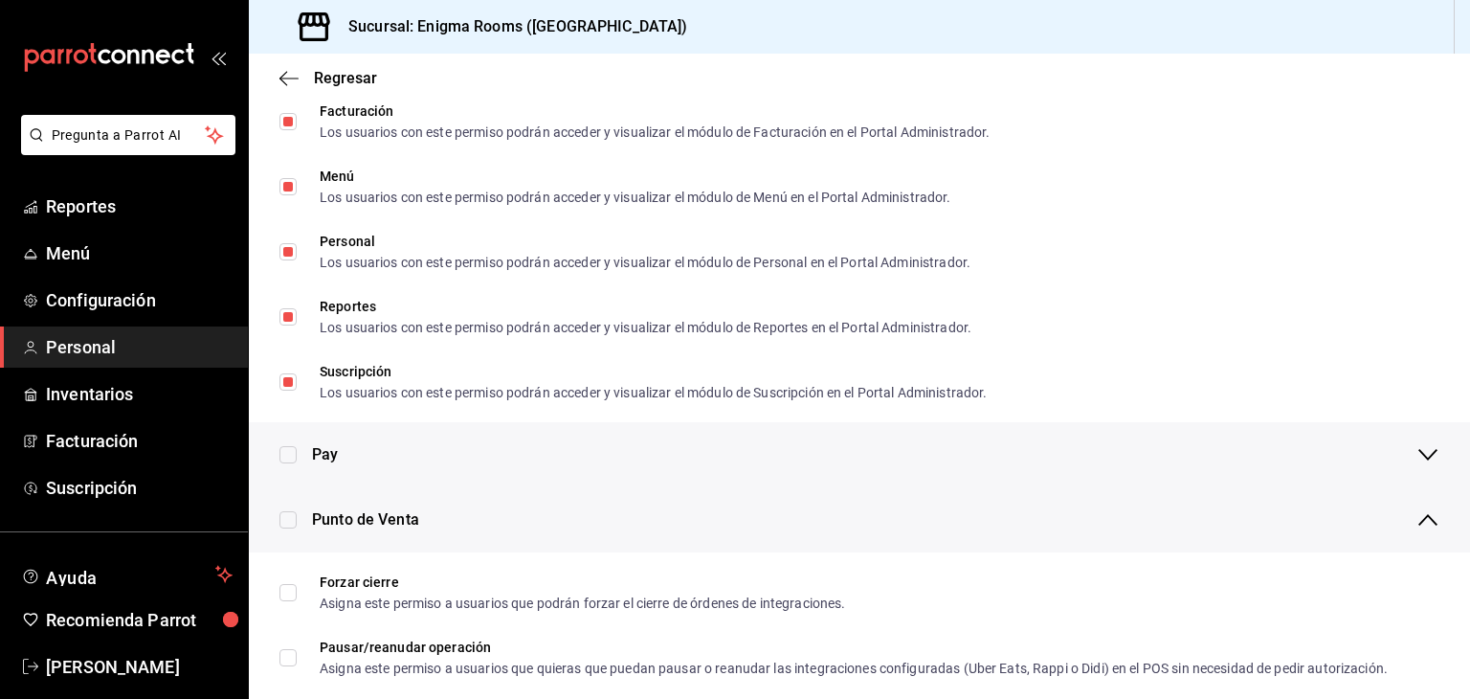
checkbox input "true"
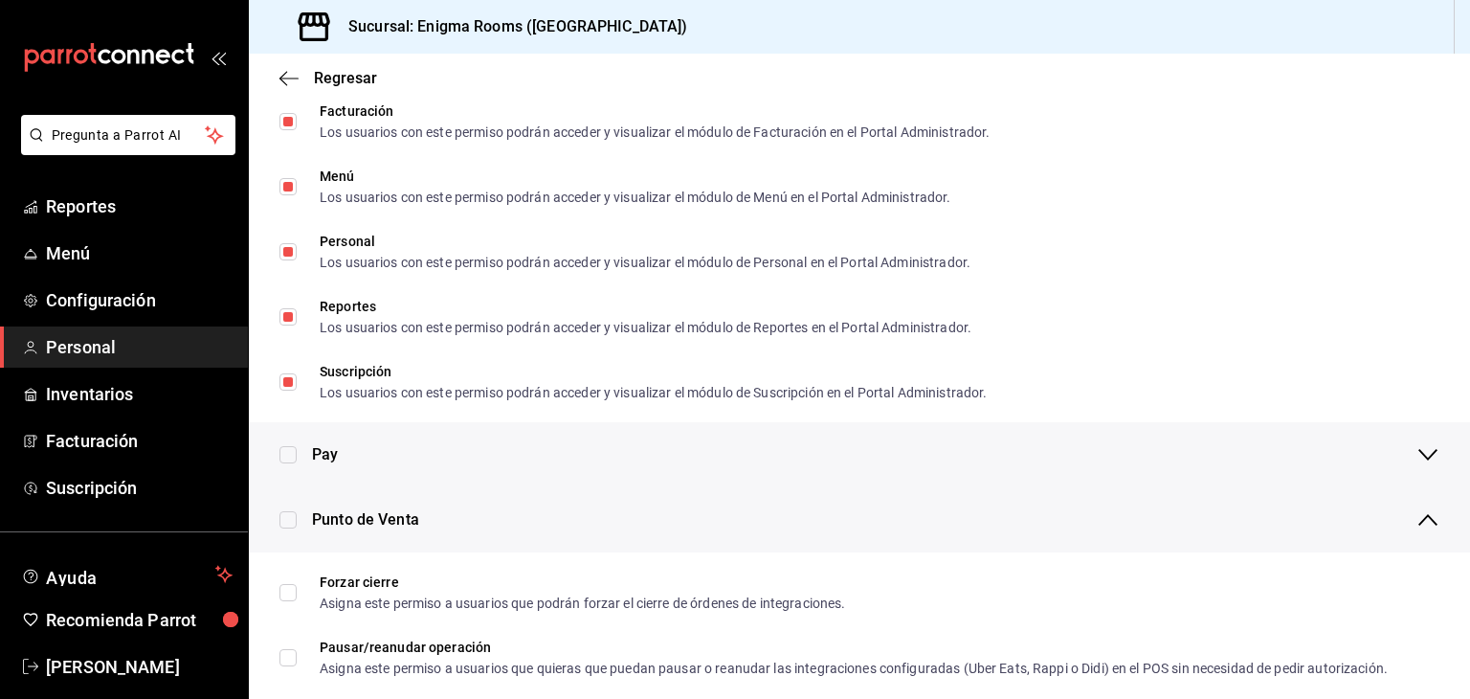
checkbox input "true"
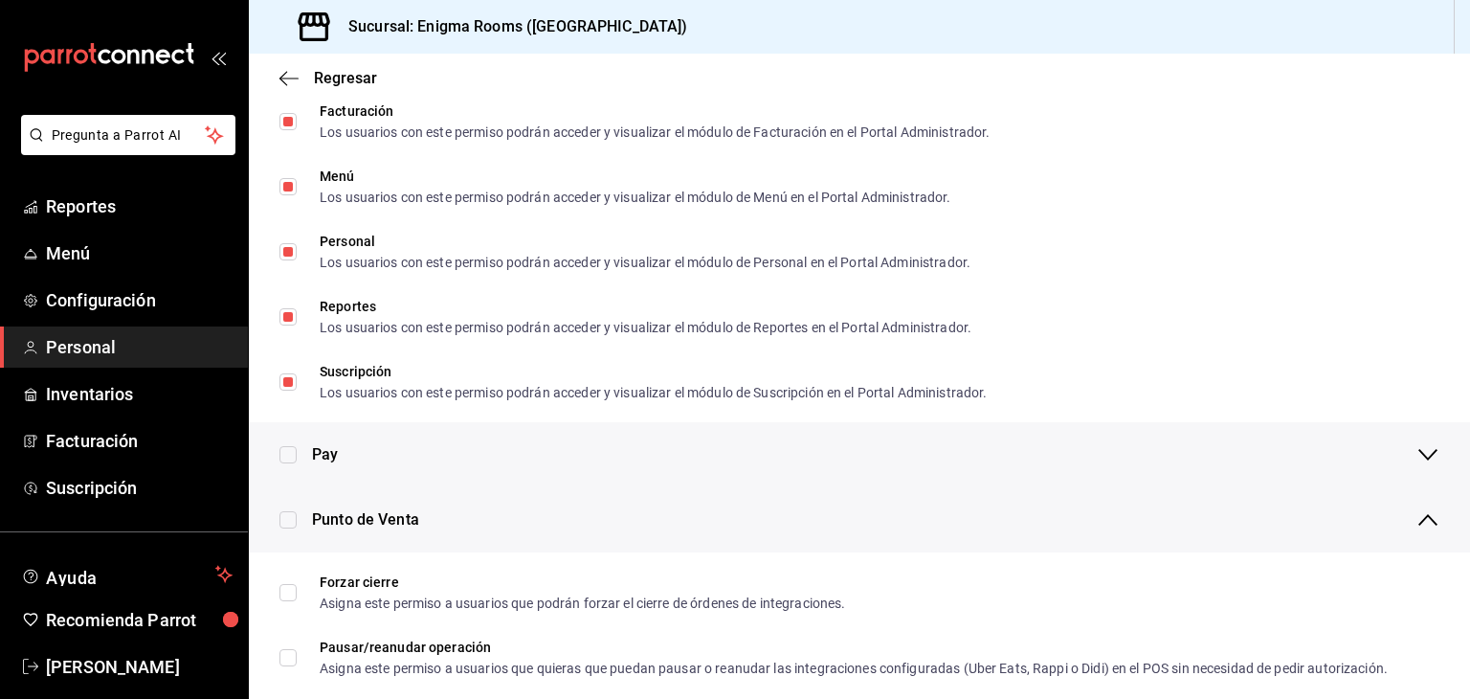
checkbox input "true"
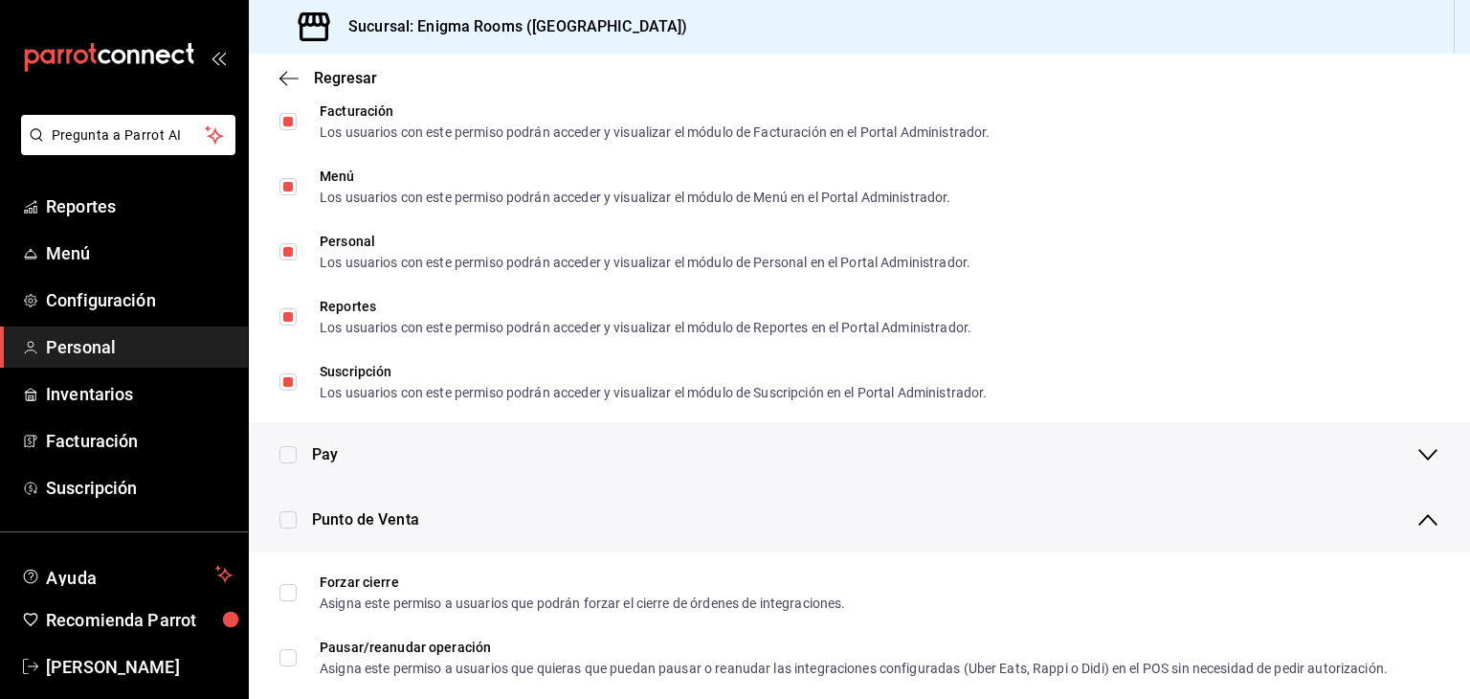
checkbox input "true"
drag, startPoint x: 1427, startPoint y: 518, endPoint x: 1221, endPoint y: 470, distance: 212.2
click at [1422, 519] on div "Punto de Venta" at bounding box center [860, 519] width 1222 height 65
click at [1424, 527] on icon "button" at bounding box center [1428, 519] width 23 height 23
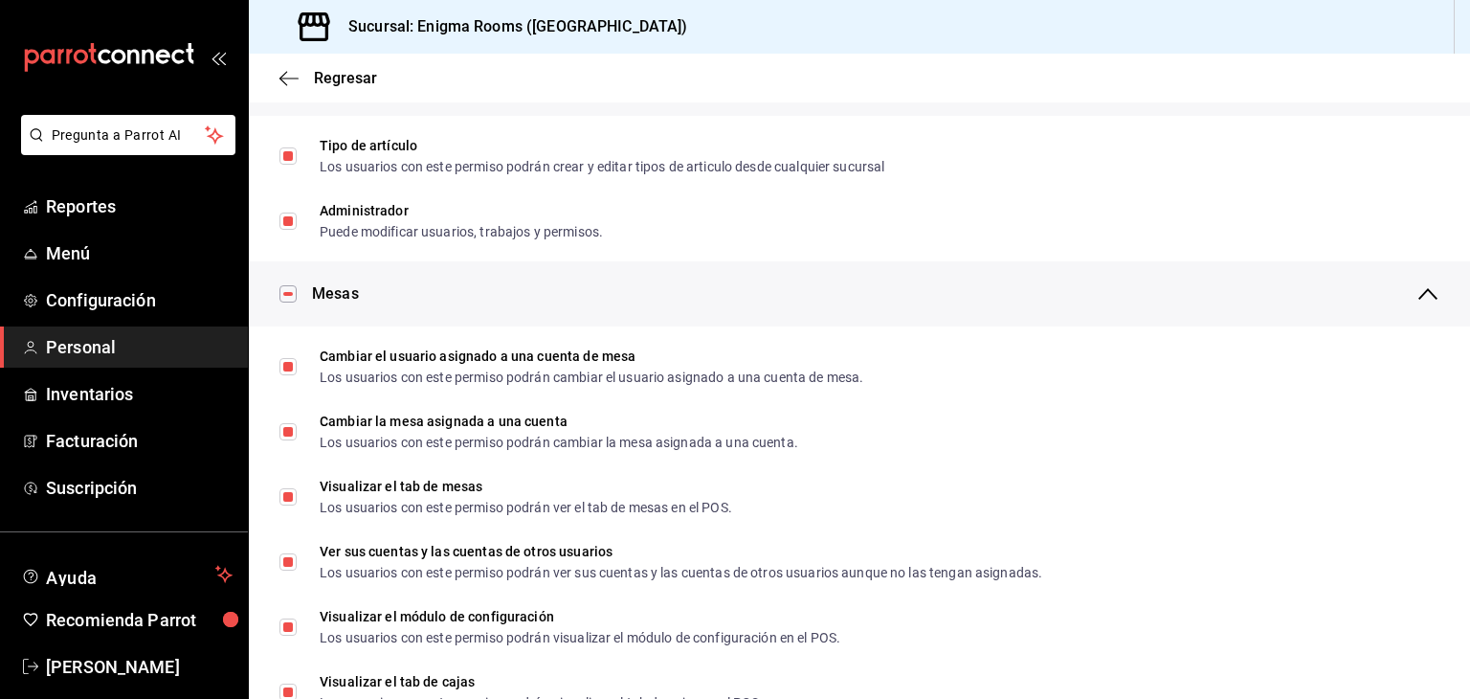
scroll to position [0, 0]
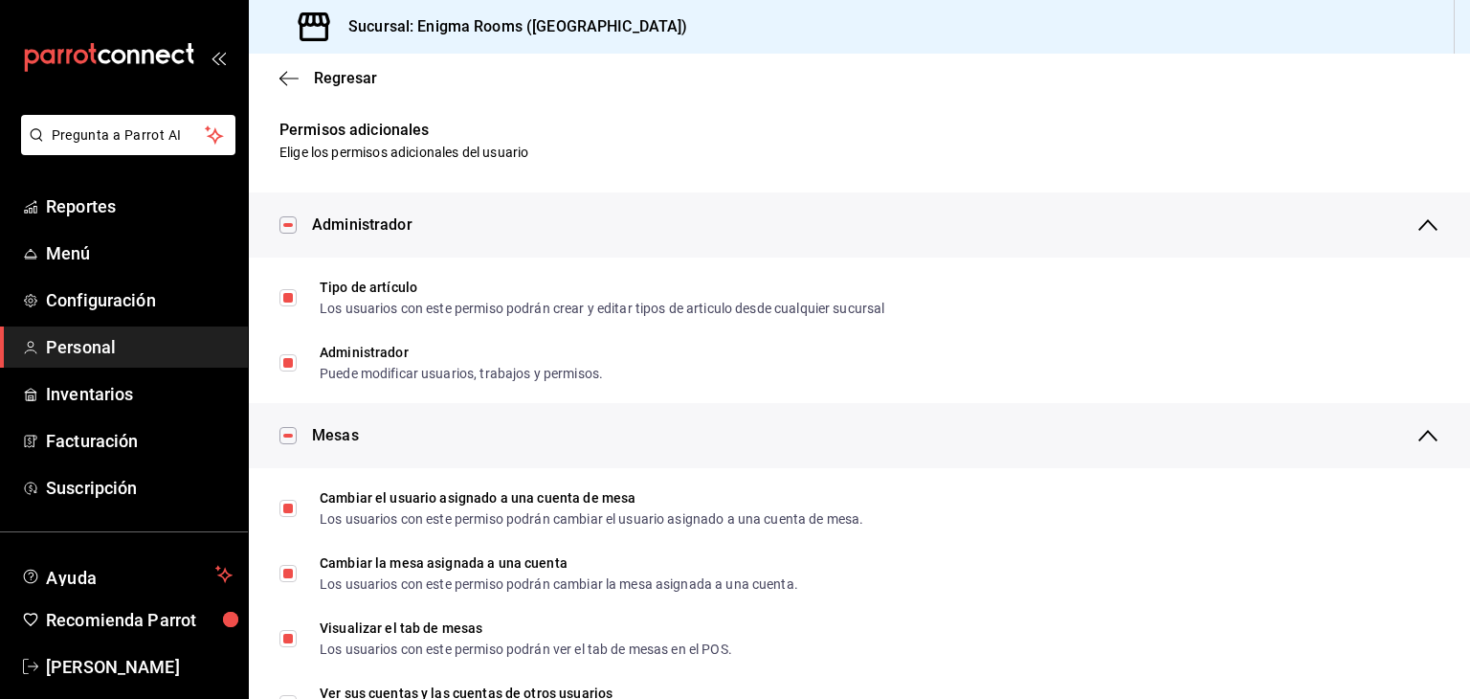
click at [275, 76] on div "Regresar" at bounding box center [860, 78] width 1222 height 49
click at [291, 81] on icon "button" at bounding box center [289, 78] width 19 height 17
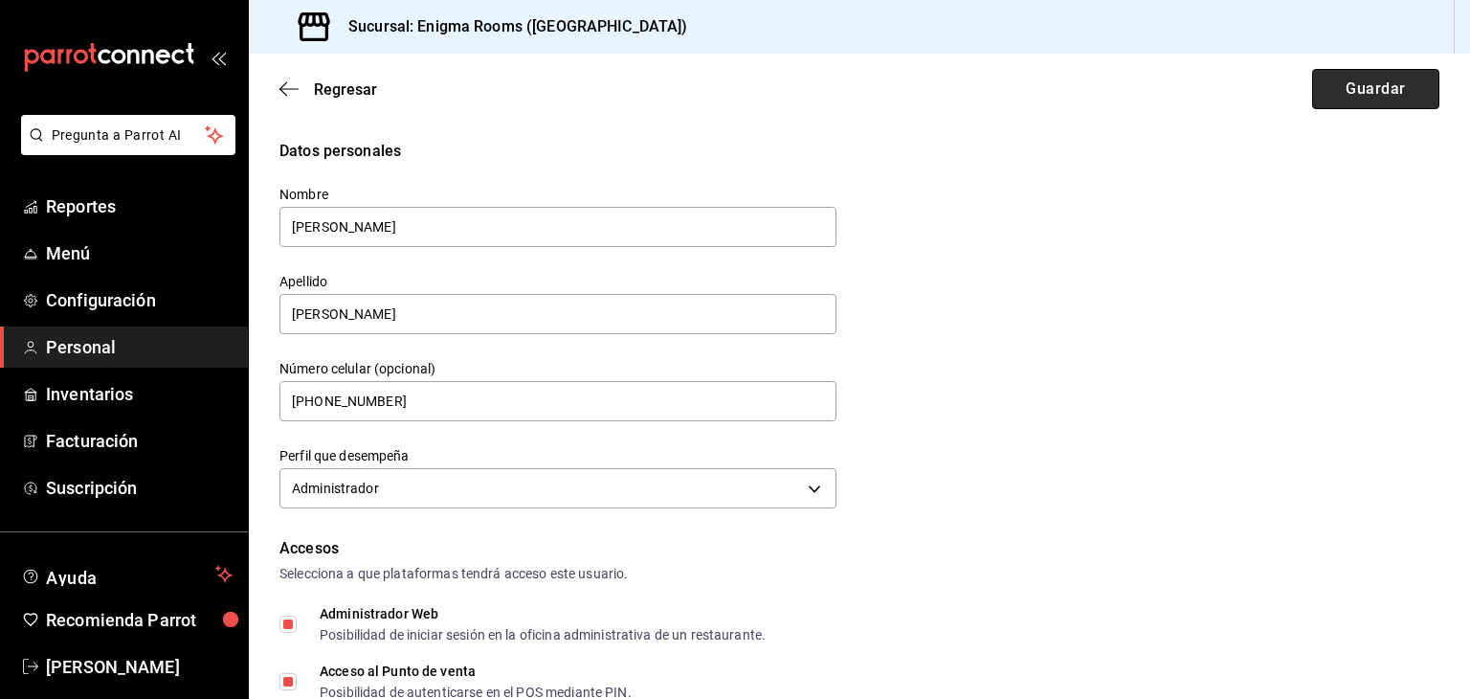
click at [1375, 83] on button "Guardar" at bounding box center [1375, 89] width 127 height 40
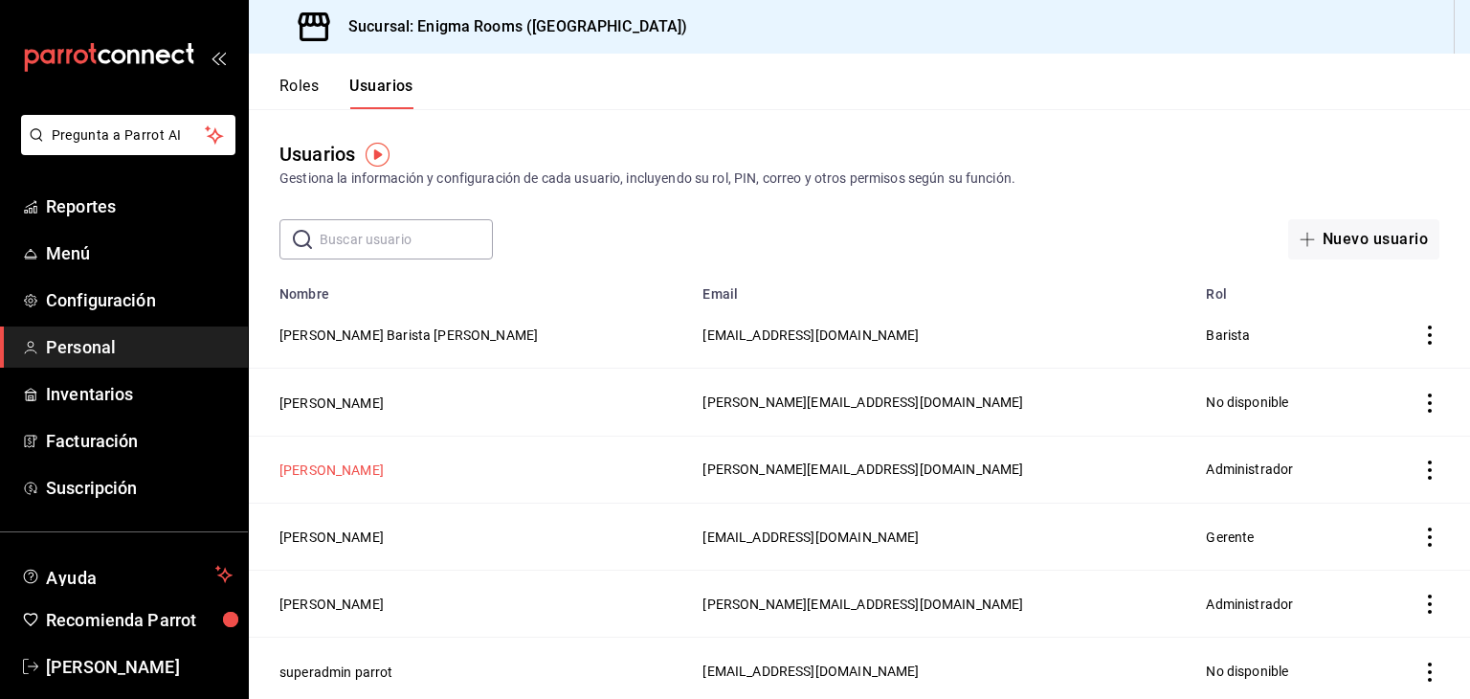
click at [334, 475] on button "[PERSON_NAME]" at bounding box center [332, 469] width 104 height 19
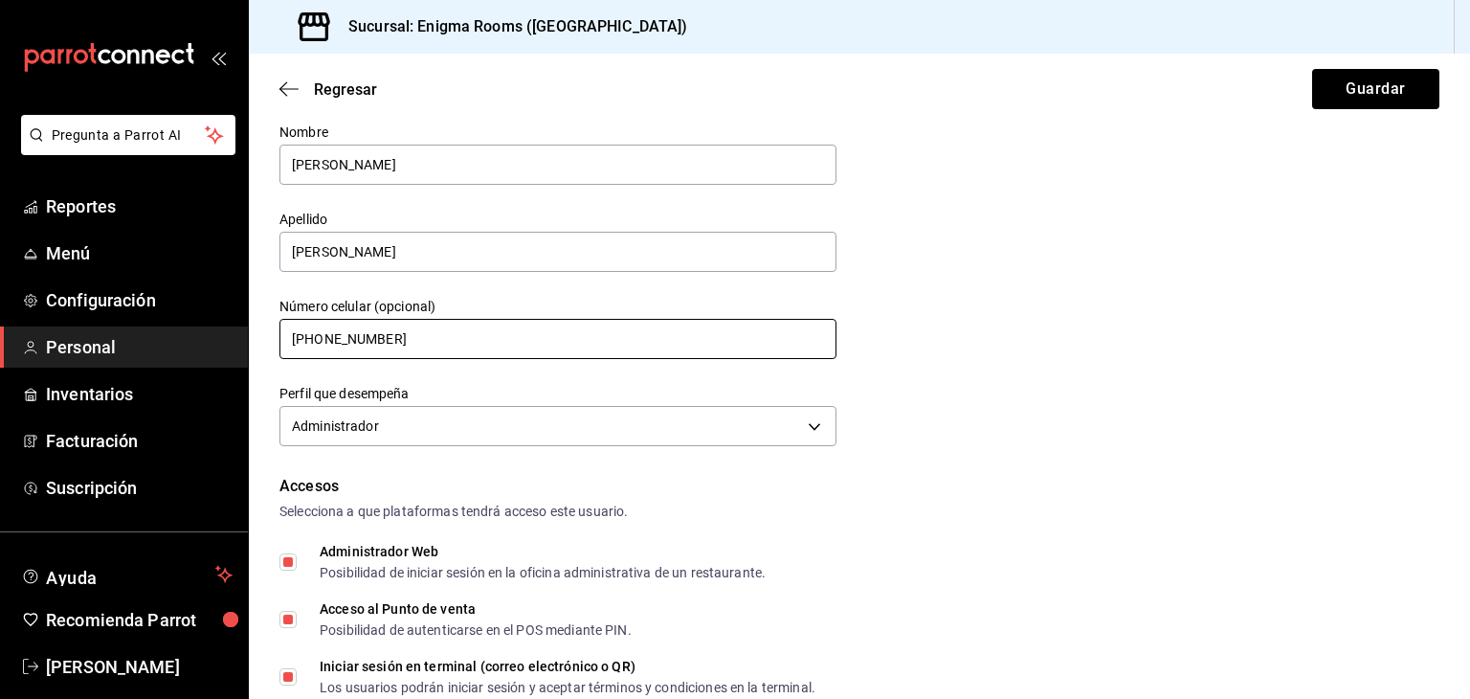
scroll to position [191, 0]
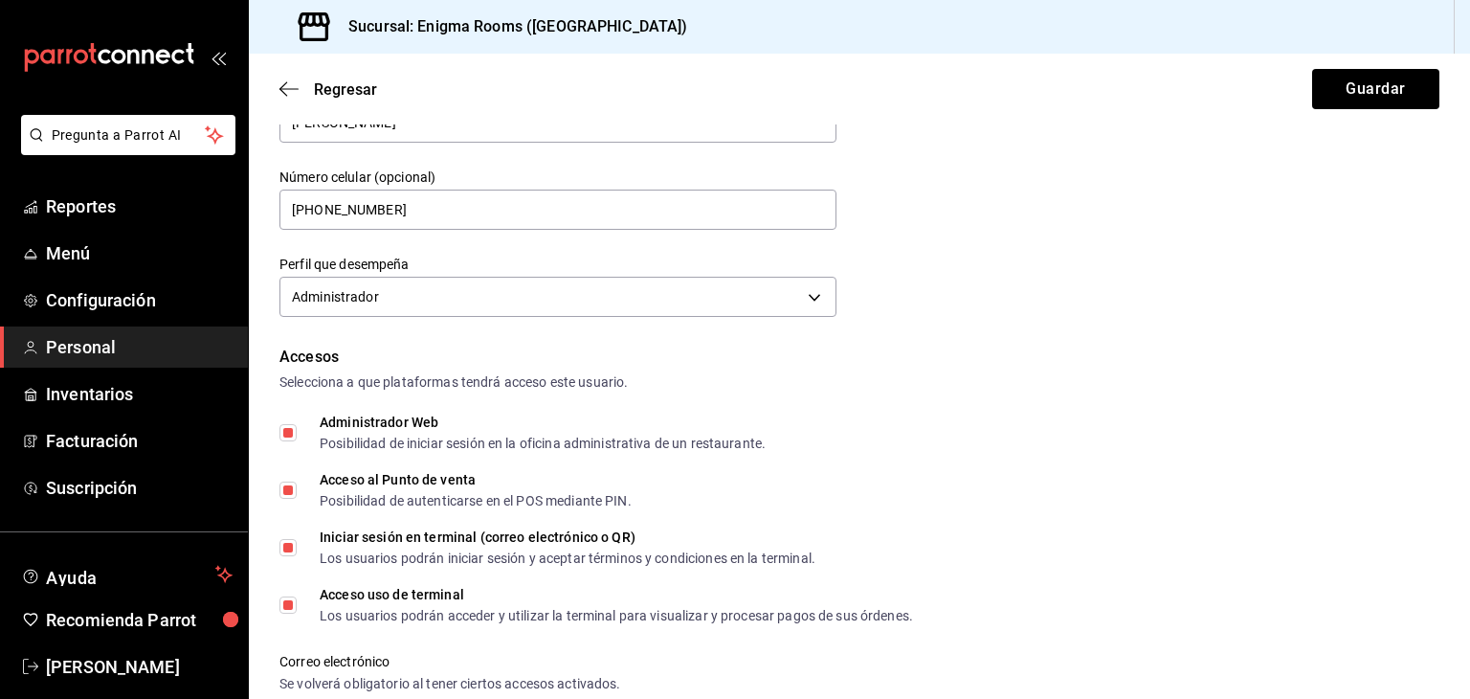
click at [291, 440] on label "Administrador Web Posibilidad de iniciar sesión en la oficina administrativa de…" at bounding box center [523, 432] width 486 height 34
click at [291, 440] on input "Administrador Web Posibilidad de iniciar sesión en la oficina administrativa de…" at bounding box center [288, 432] width 17 height 17
checkbox input "false"
click at [298, 495] on span "Acceso al Punto de venta Posibilidad de autenticarse en el POS mediante PIN." at bounding box center [464, 490] width 335 height 34
click at [297, 495] on input "Acceso al Punto de venta Posibilidad de autenticarse en el POS mediante PIN." at bounding box center [288, 490] width 17 height 17
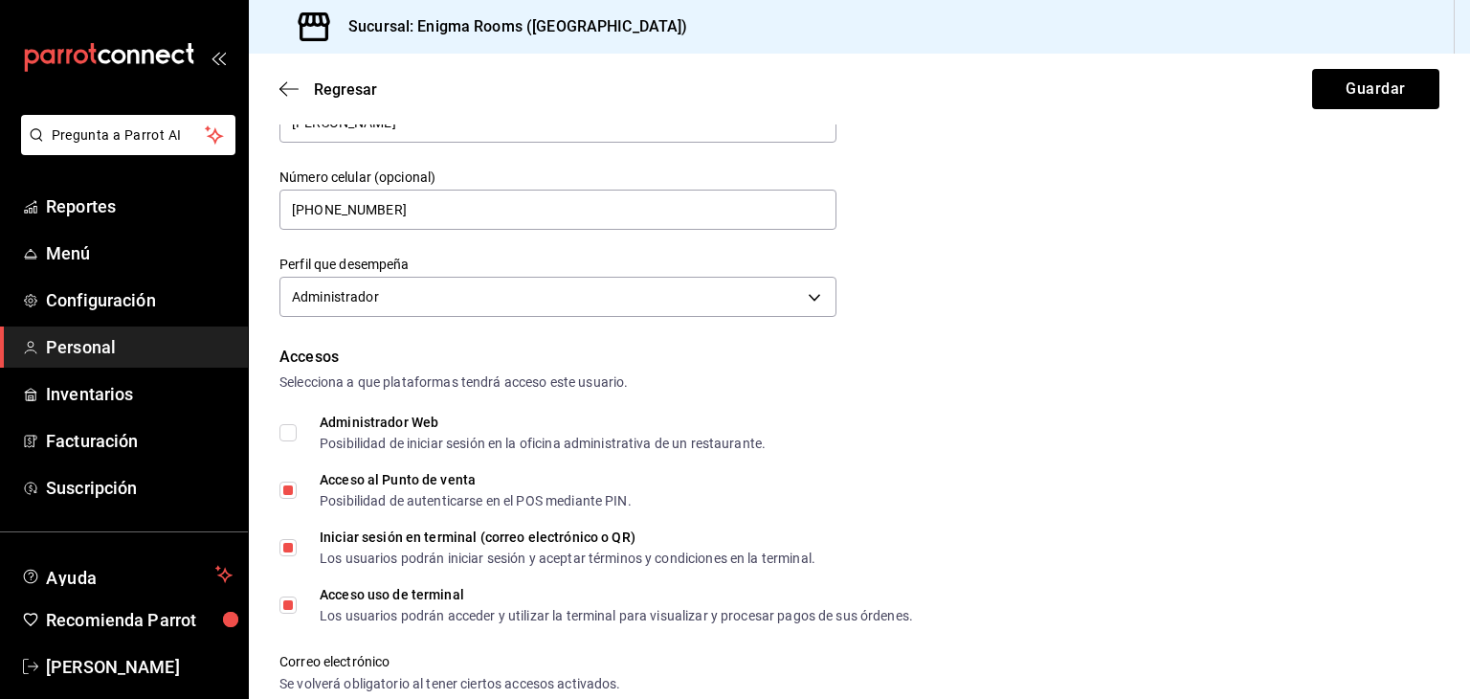
checkbox input "false"
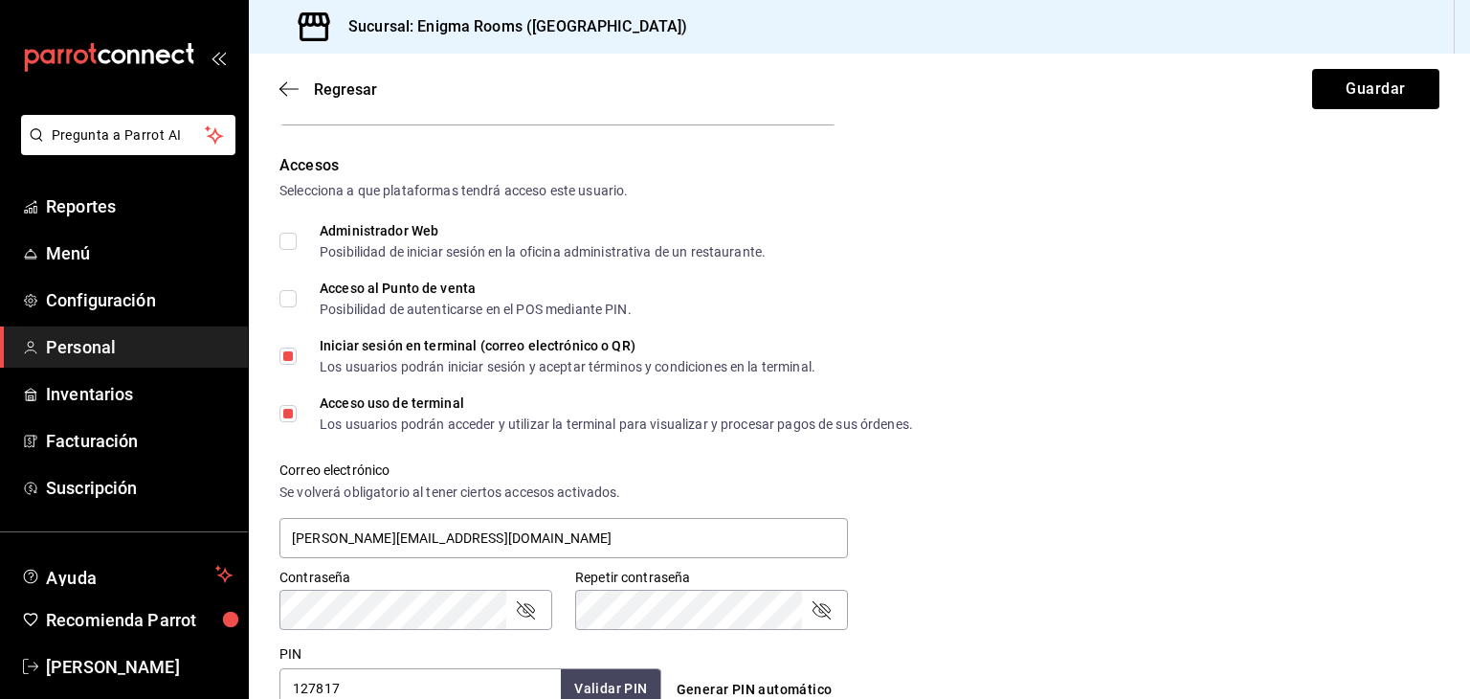
drag, startPoint x: 289, startPoint y: 353, endPoint x: 287, endPoint y: 370, distance: 16.4
click at [290, 354] on input "Iniciar sesión en terminal (correo electrónico o QR) Los usuarios podrán inicia…" at bounding box center [288, 356] width 17 height 17
checkbox input "false"
click at [290, 416] on input "Acceso uso de terminal Los usuarios podrán acceder y utilizar la terminal para …" at bounding box center [288, 413] width 17 height 17
checkbox input "false"
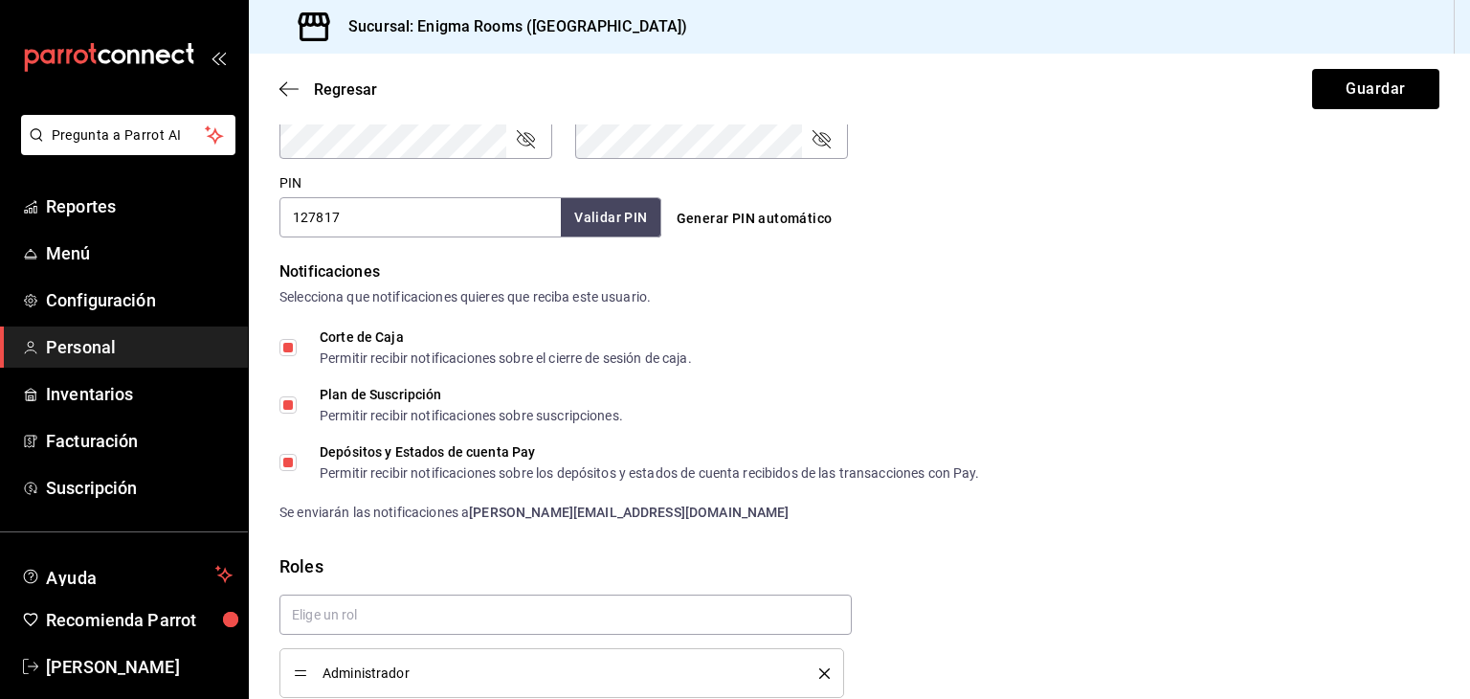
scroll to position [862, 0]
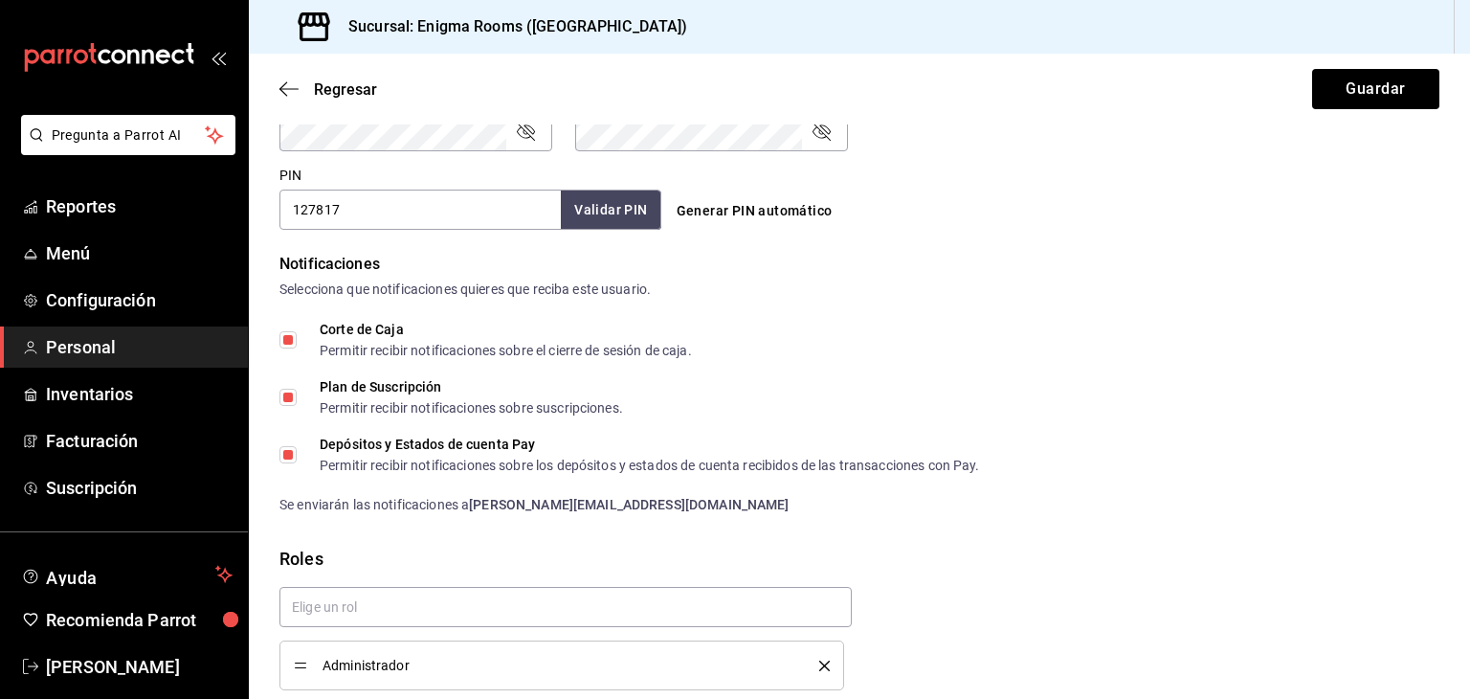
click at [289, 342] on input "Corte de Caja Permitir recibir notificaciones sobre el cierre de sesión de caja." at bounding box center [288, 339] width 17 height 17
checkbox input "false"
click at [294, 398] on input "Plan de Suscripción Permitir recibir notificaciones sobre suscripciones." at bounding box center [288, 397] width 17 height 17
checkbox input "false"
click at [290, 455] on input "Depósitos y Estados de cuenta Pay Permitir recibir notificaciones sobre los dep…" at bounding box center [288, 454] width 17 height 17
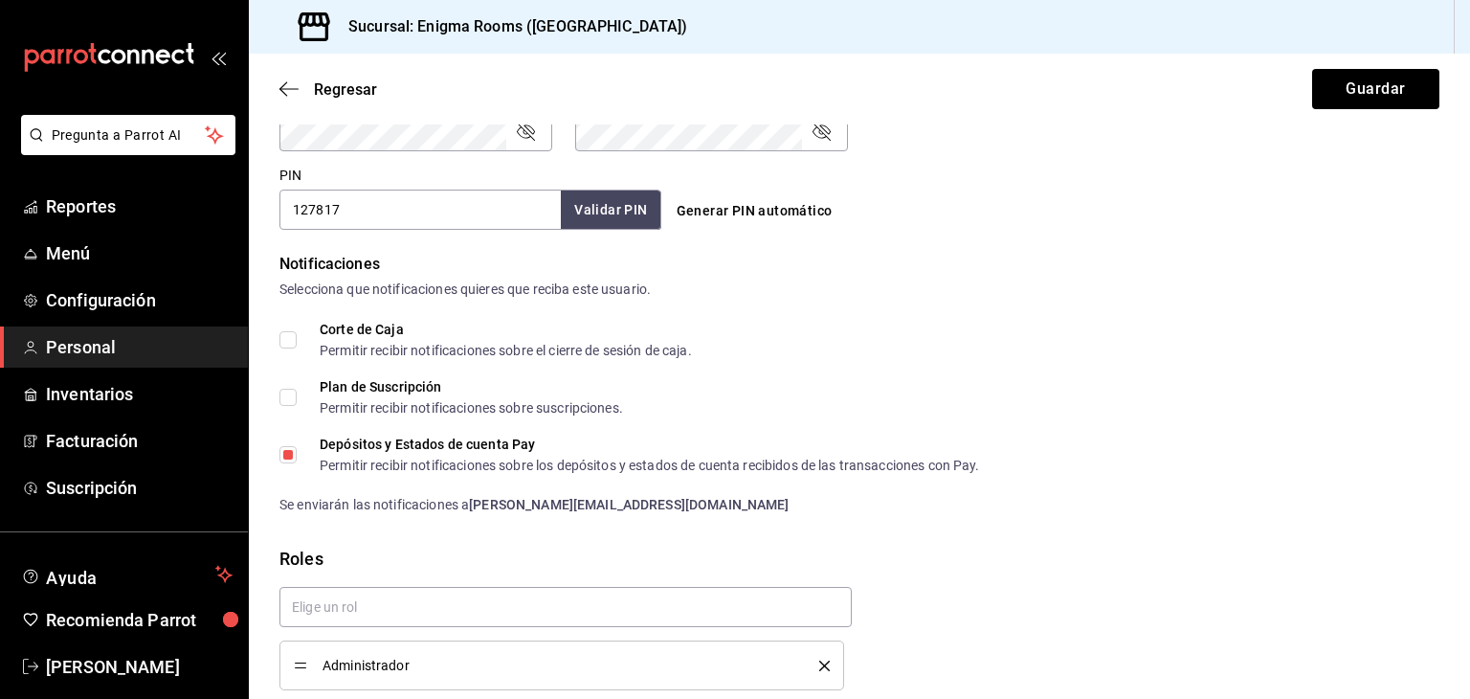
checkbox input "false"
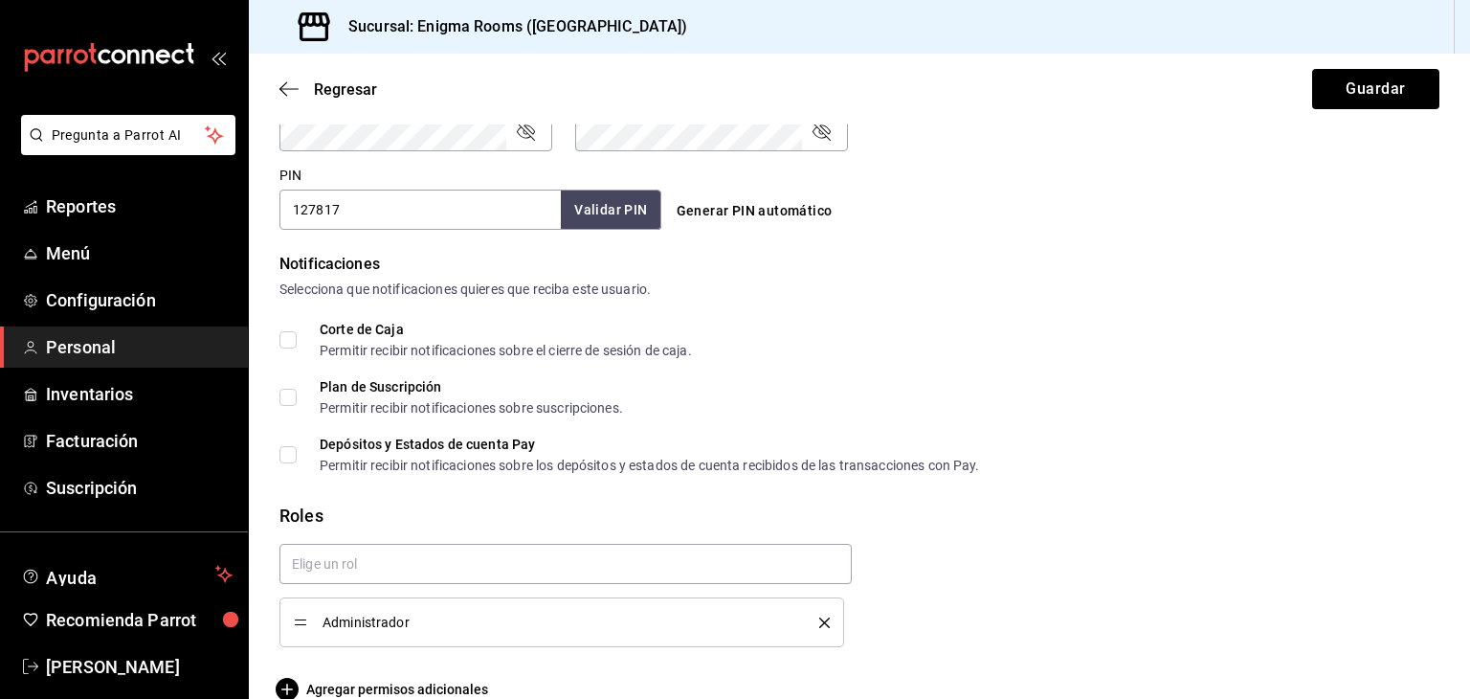
scroll to position [894, 0]
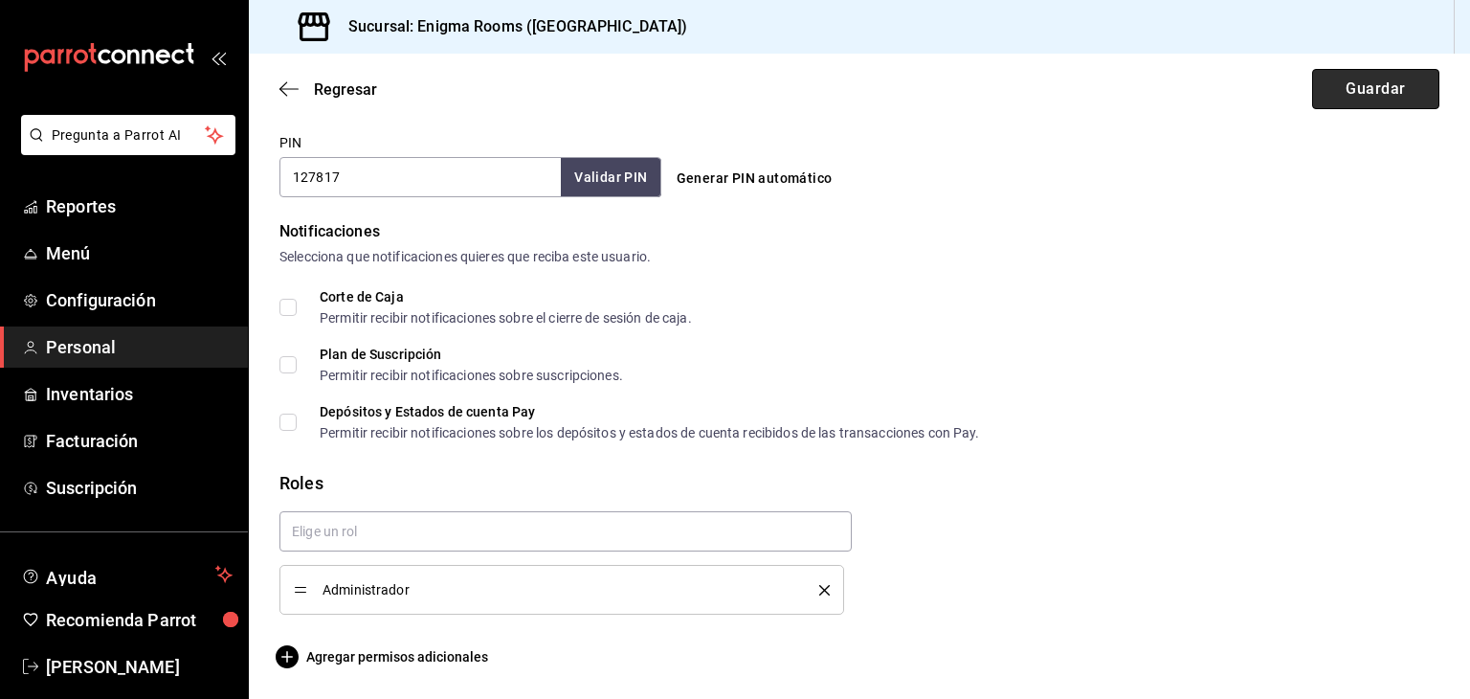
click at [1359, 92] on button "Guardar" at bounding box center [1375, 89] width 127 height 40
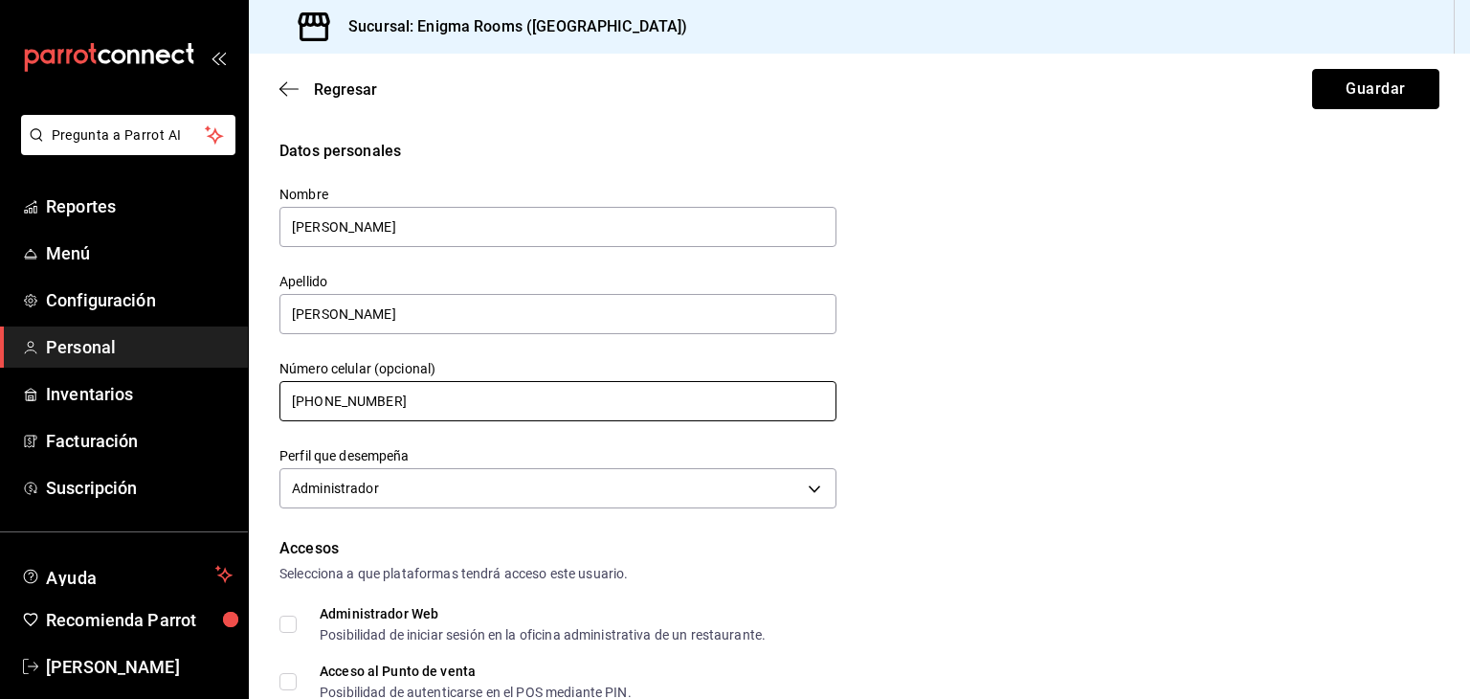
scroll to position [287, 0]
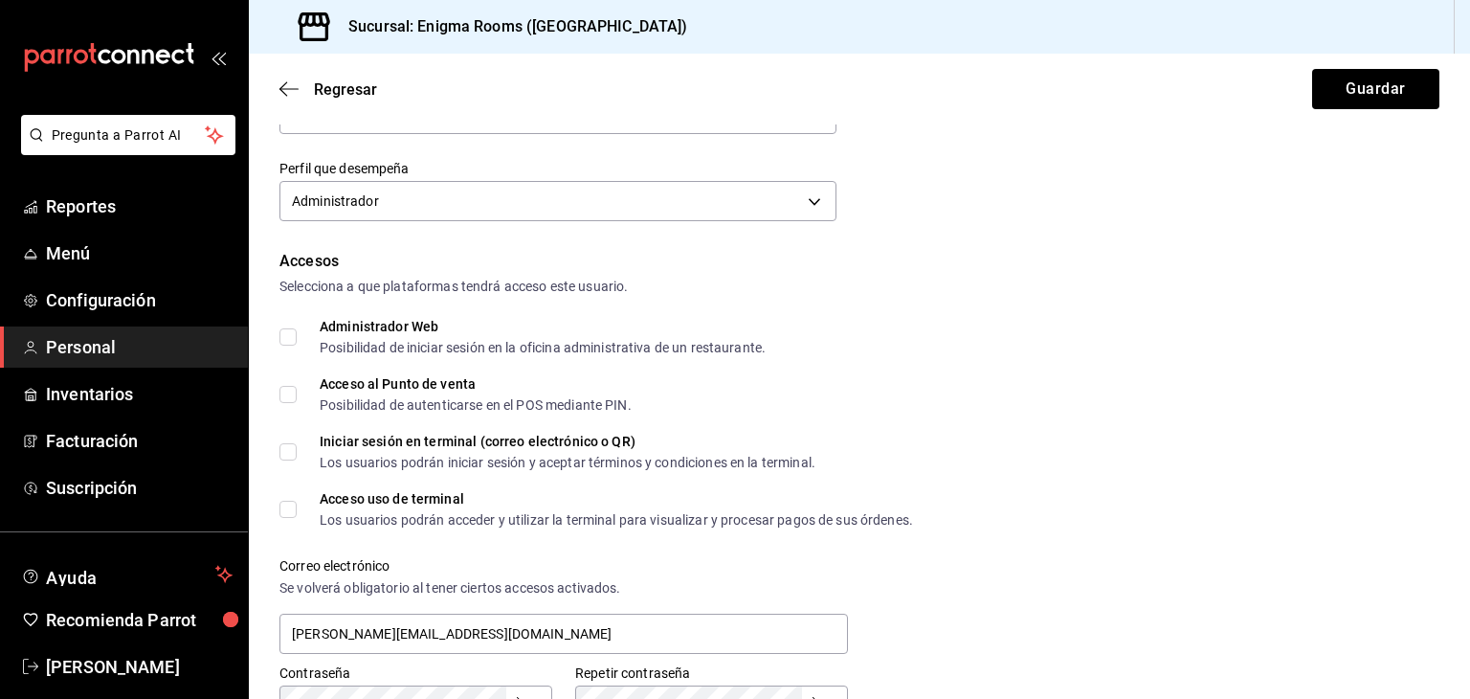
click at [295, 399] on input "Acceso al Punto de venta Posibilidad de autenticarse en el POS mediante PIN." at bounding box center [288, 394] width 17 height 17
checkbox input "true"
click at [1342, 76] on button "Guardar" at bounding box center [1375, 89] width 127 height 40
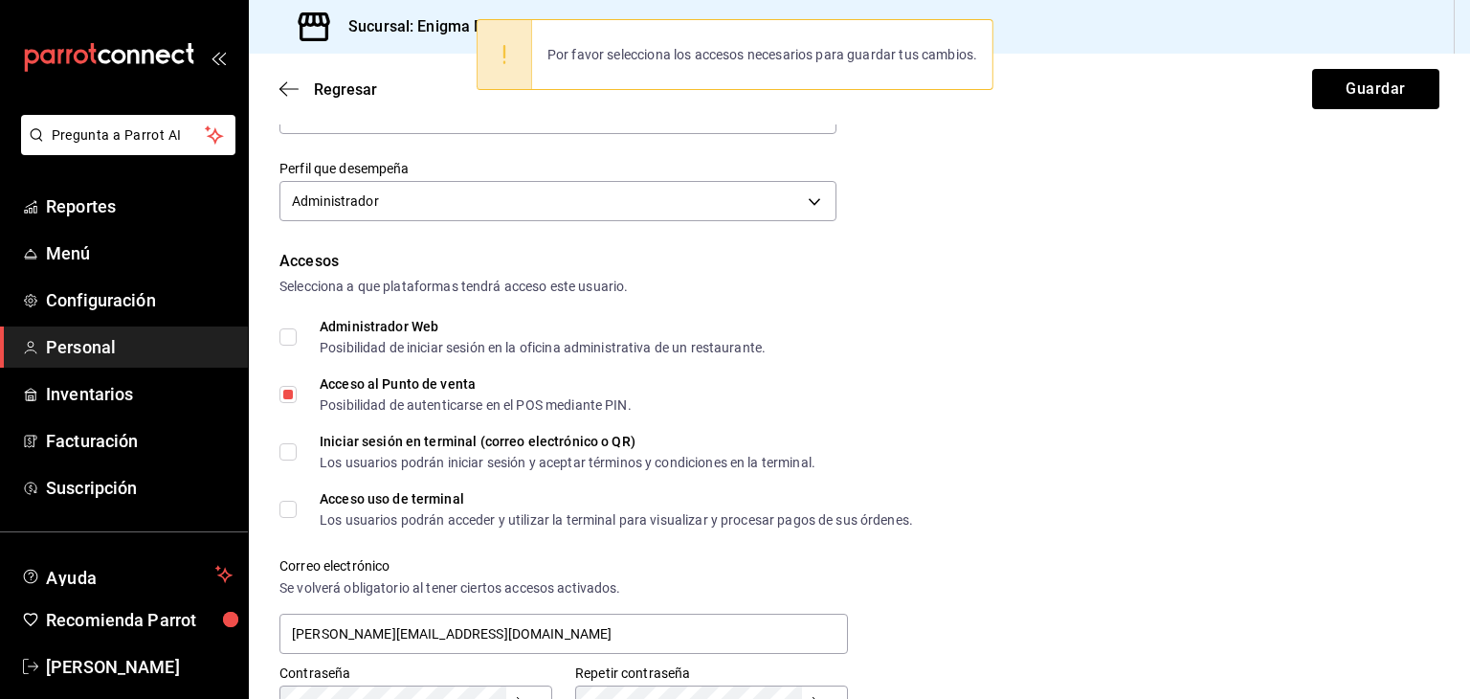
click at [298, 342] on span "Administrador Web Posibilidad de iniciar sesión en la oficina administrativa de…" at bounding box center [531, 337] width 469 height 34
click at [297, 342] on input "Administrador Web Posibilidad de iniciar sesión en la oficina administrativa de…" at bounding box center [288, 336] width 17 height 17
checkbox input "true"
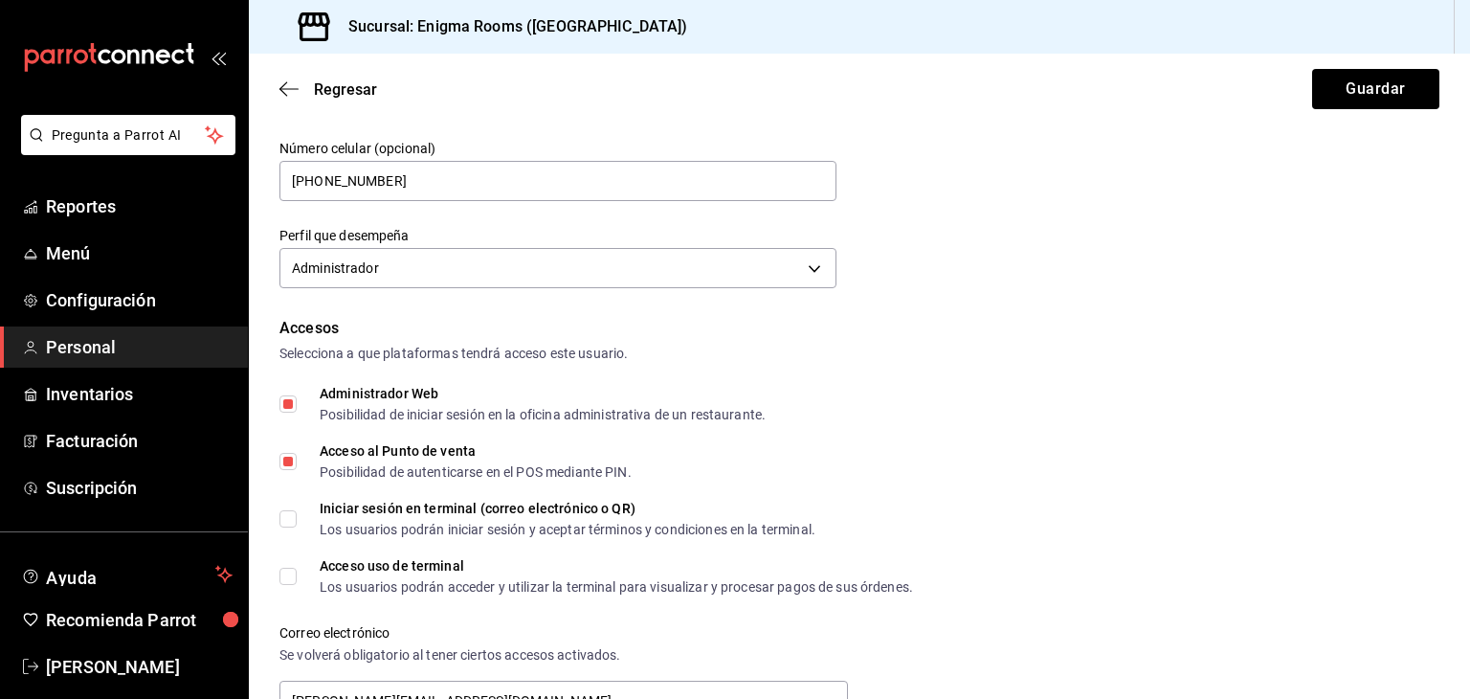
scroll to position [479, 0]
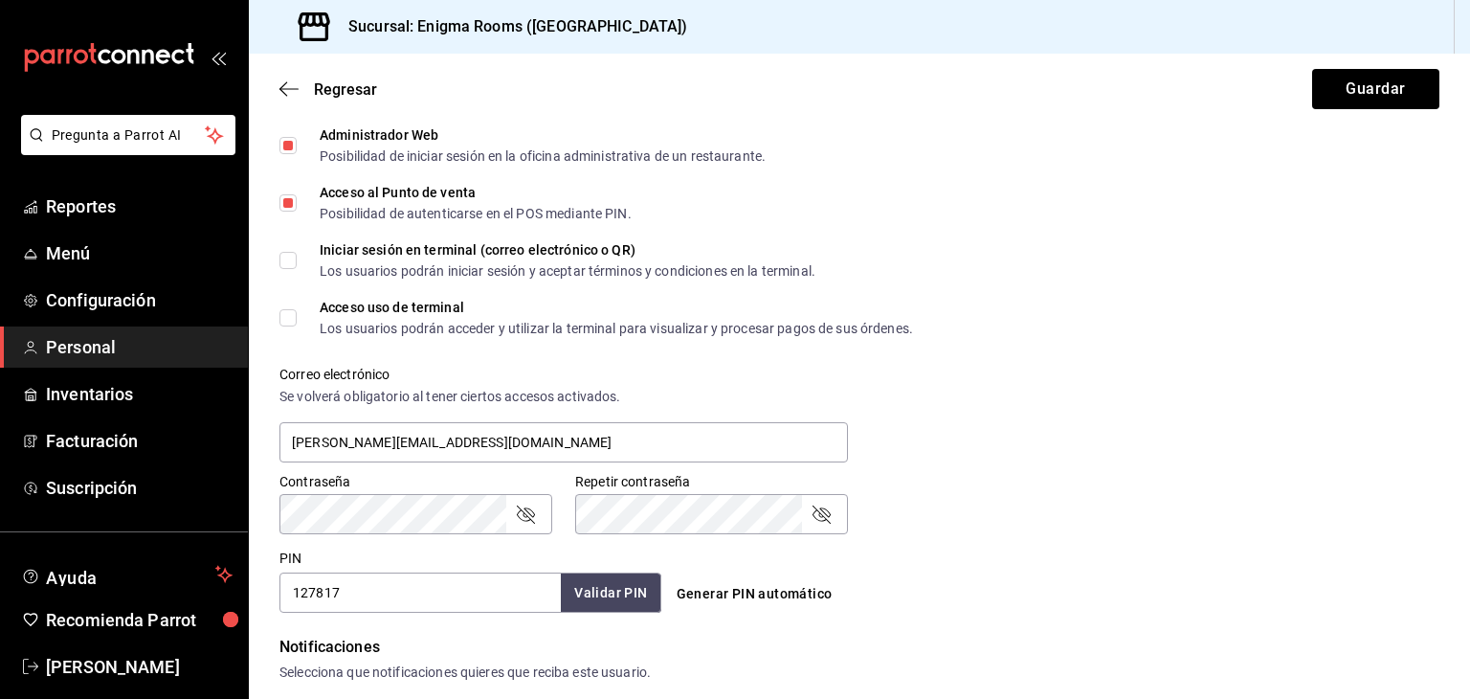
drag, startPoint x: 283, startPoint y: 268, endPoint x: 290, endPoint y: 283, distance: 16.7
click at [286, 269] on label "Iniciar sesión en terminal (correo electrónico o QR) Los usuarios podrán inicia…" at bounding box center [548, 260] width 536 height 34
click at [286, 269] on input "Iniciar sesión en terminal (correo electrónico o QR) Los usuarios podrán inicia…" at bounding box center [288, 260] width 17 height 17
checkbox input "true"
click at [282, 324] on input "Acceso uso de terminal Los usuarios podrán acceder y utilizar la terminal para …" at bounding box center [288, 317] width 17 height 17
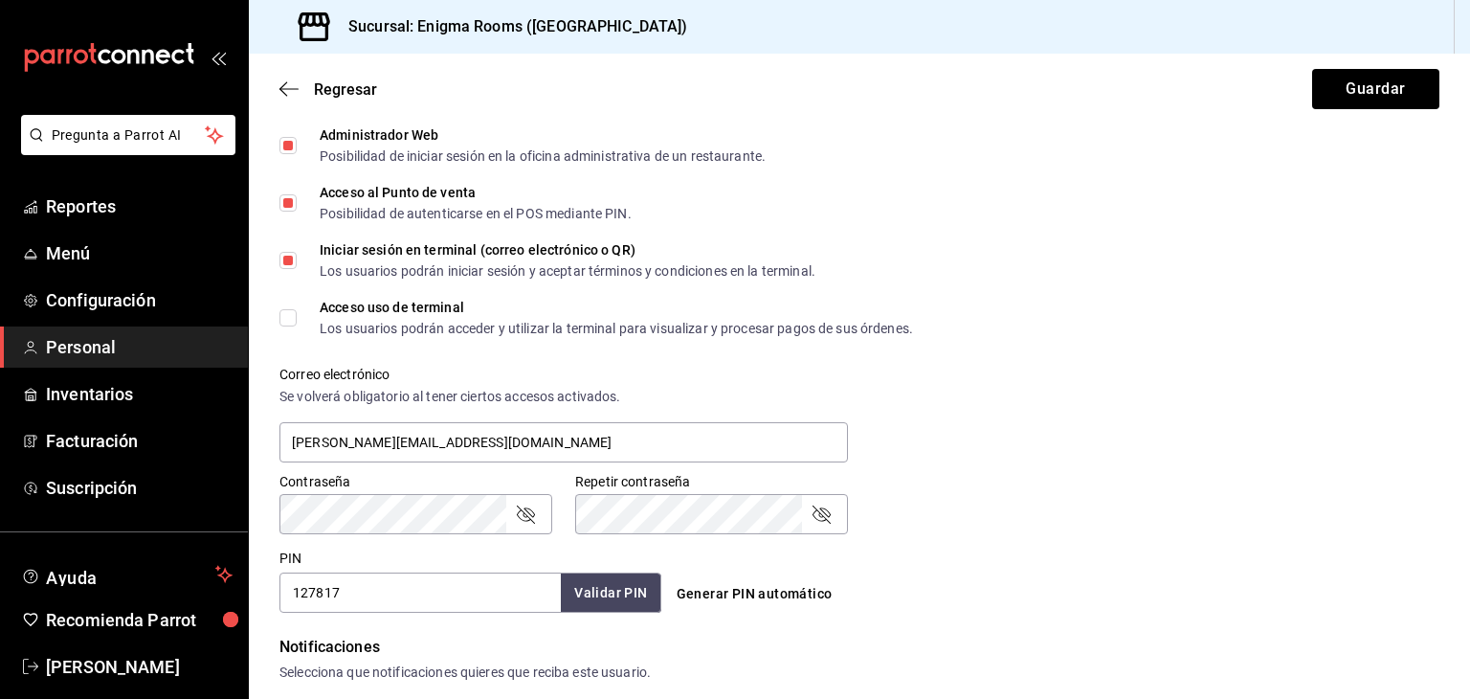
checkbox input "true"
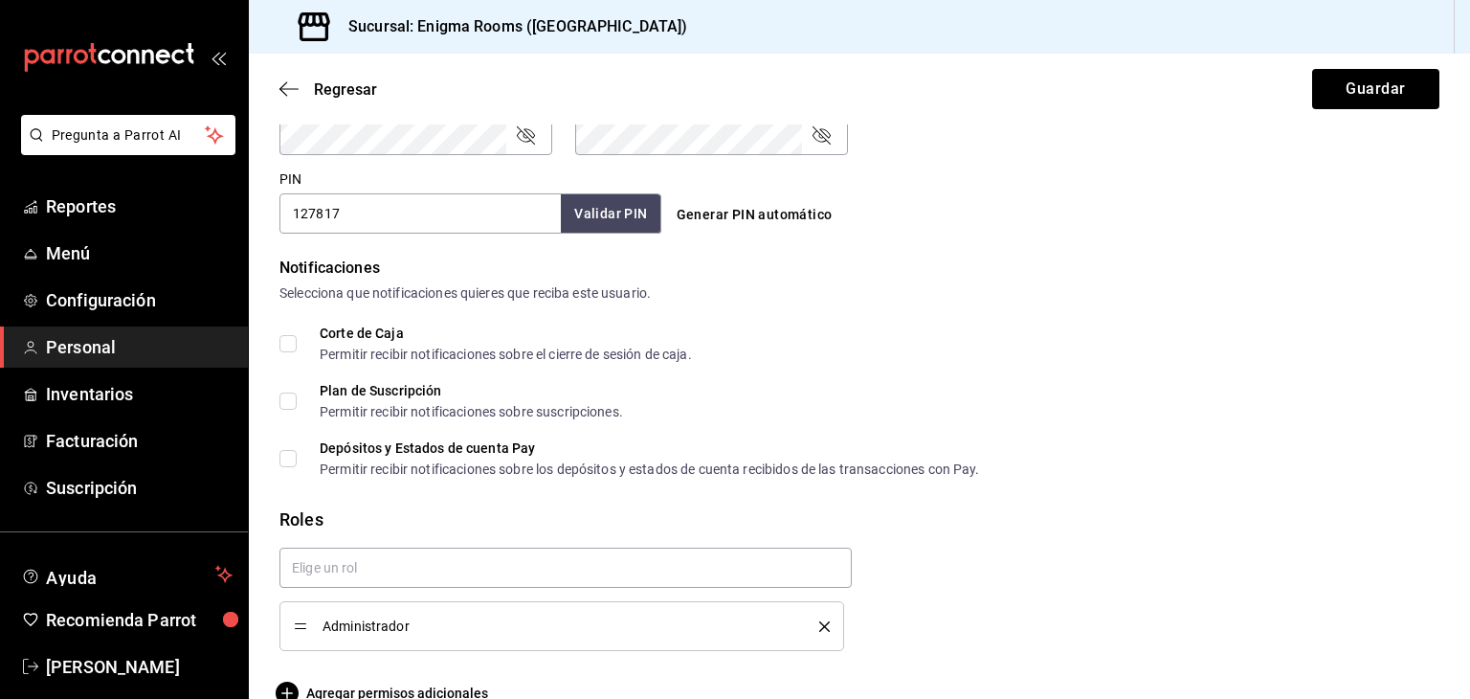
scroll to position [862, 0]
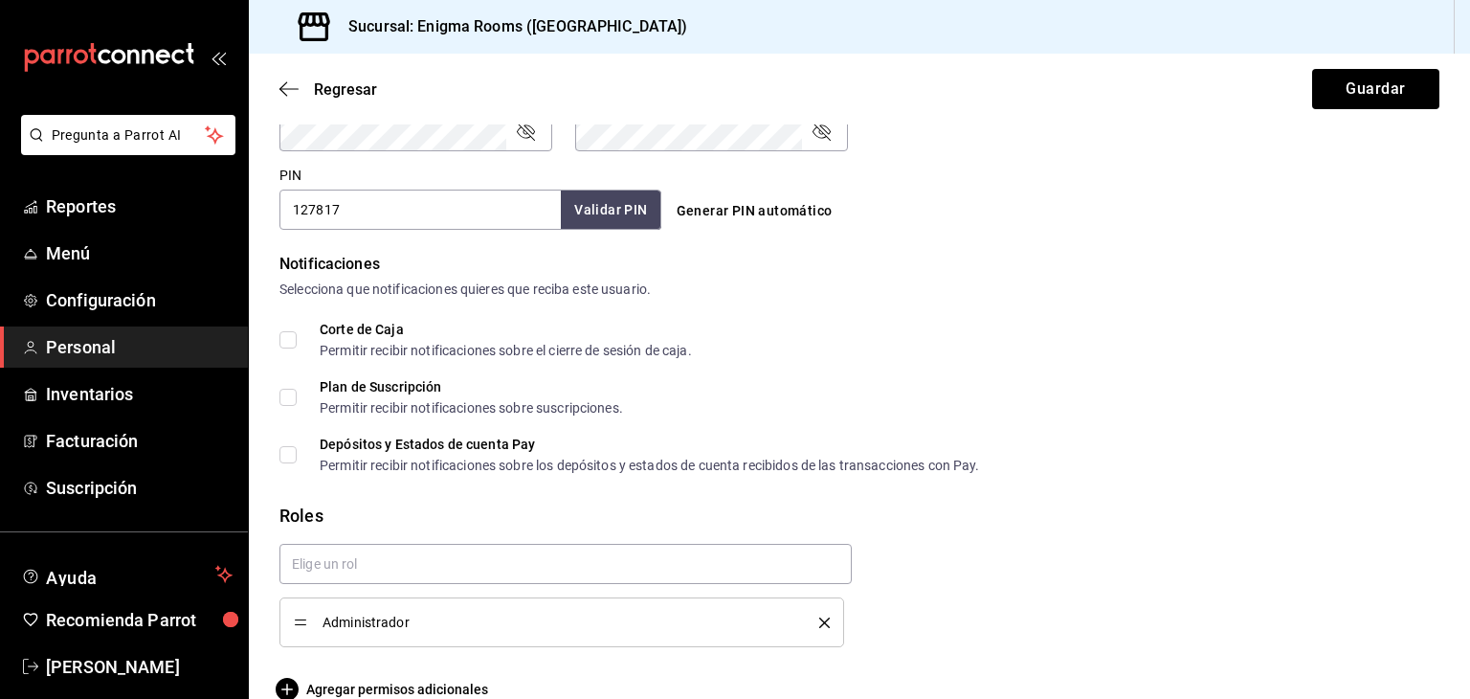
click at [282, 336] on input "Corte de Caja Permitir recibir notificaciones sobre el cierre de sesión de caja." at bounding box center [288, 339] width 17 height 17
checkbox input "true"
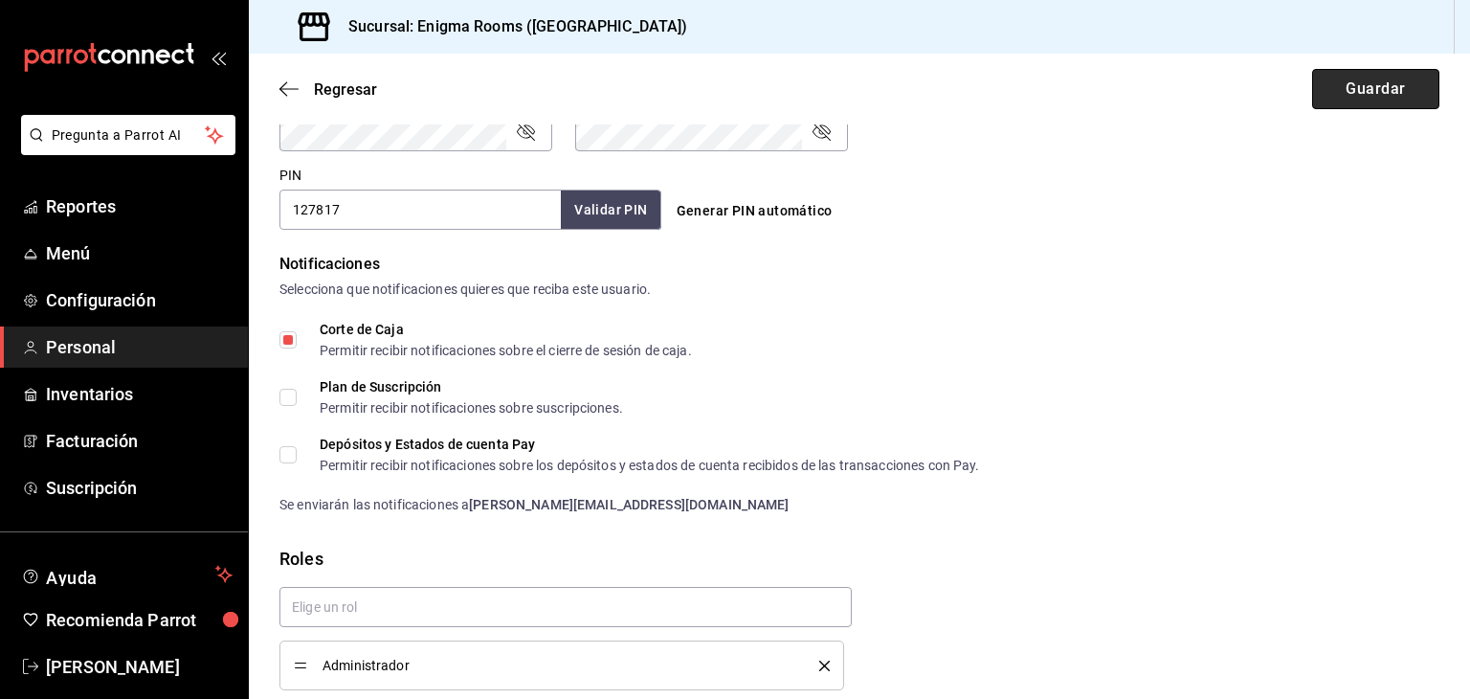
click at [1325, 81] on button "Guardar" at bounding box center [1375, 89] width 127 height 40
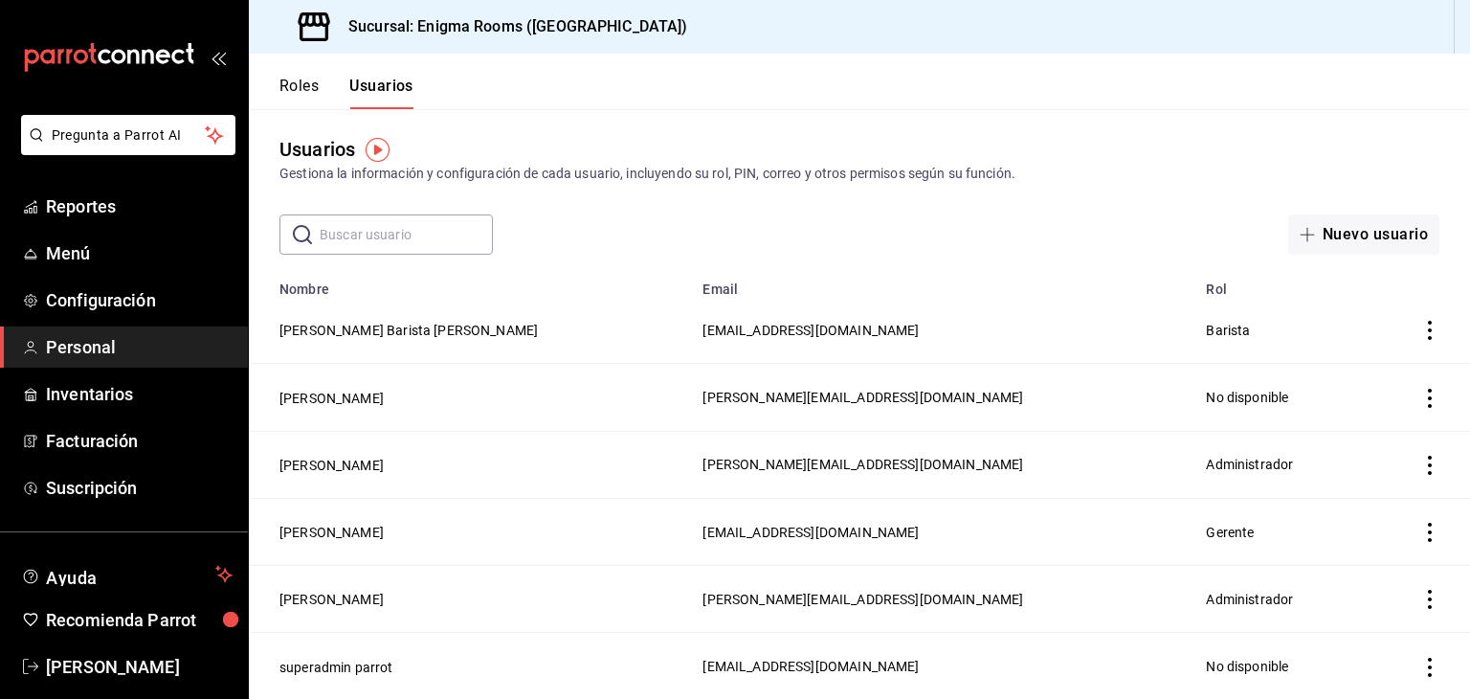
scroll to position [7, 0]
click at [341, 464] on button "[PERSON_NAME]" at bounding box center [332, 464] width 104 height 19
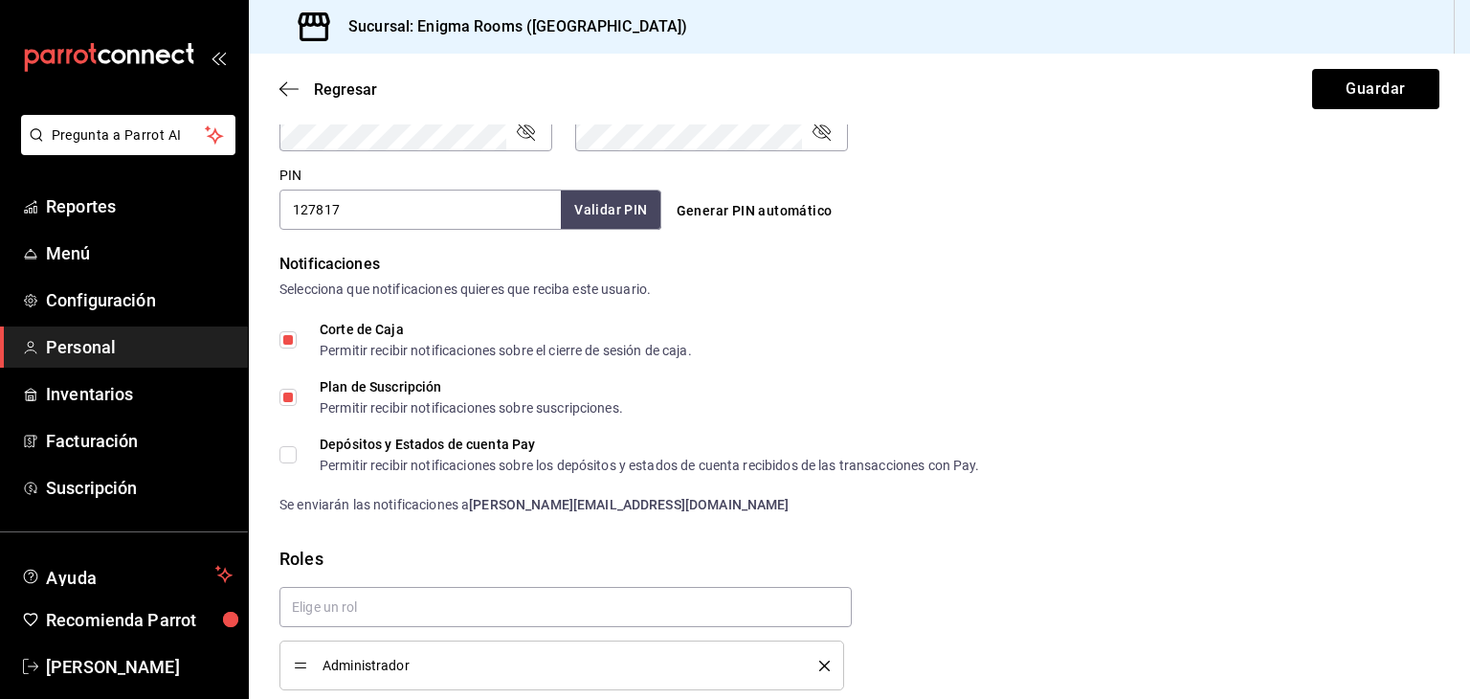
scroll to position [937, 0]
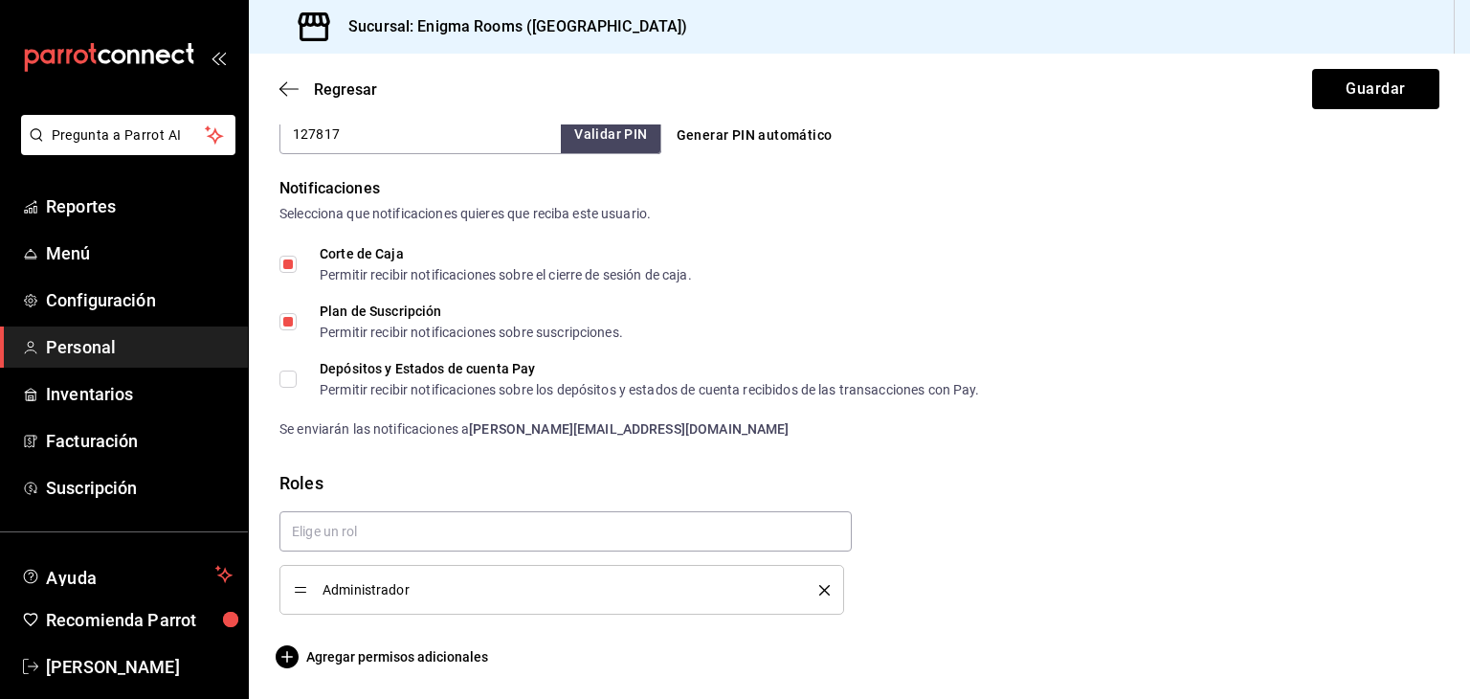
click at [292, 380] on input "Depósitos y Estados de cuenta Pay Permitir recibir notificaciones sobre los dep…" at bounding box center [288, 378] width 17 height 17
checkbox input "true"
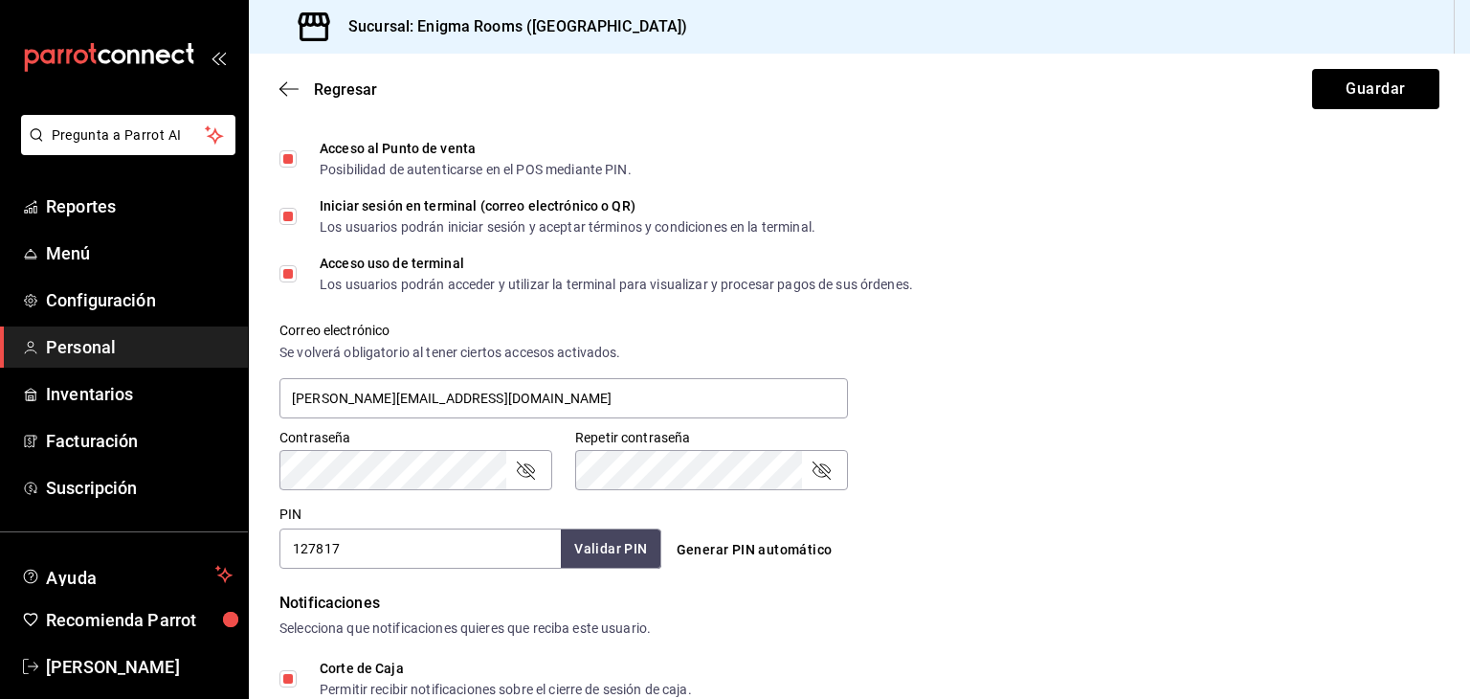
scroll to position [459, 0]
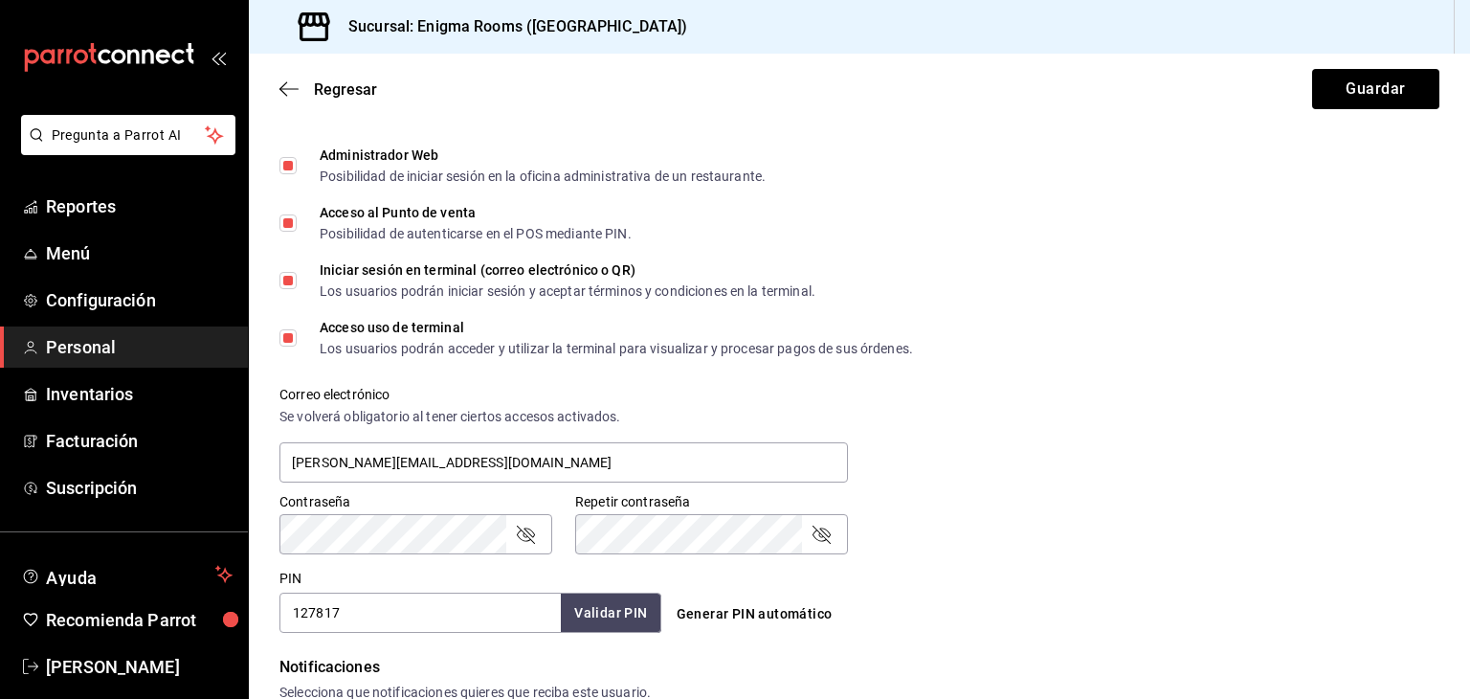
click at [281, 165] on input "Administrador Web Posibilidad de iniciar sesión en la oficina administrativa de…" at bounding box center [288, 165] width 17 height 17
click at [1357, 92] on button "Guardar" at bounding box center [1375, 89] width 127 height 40
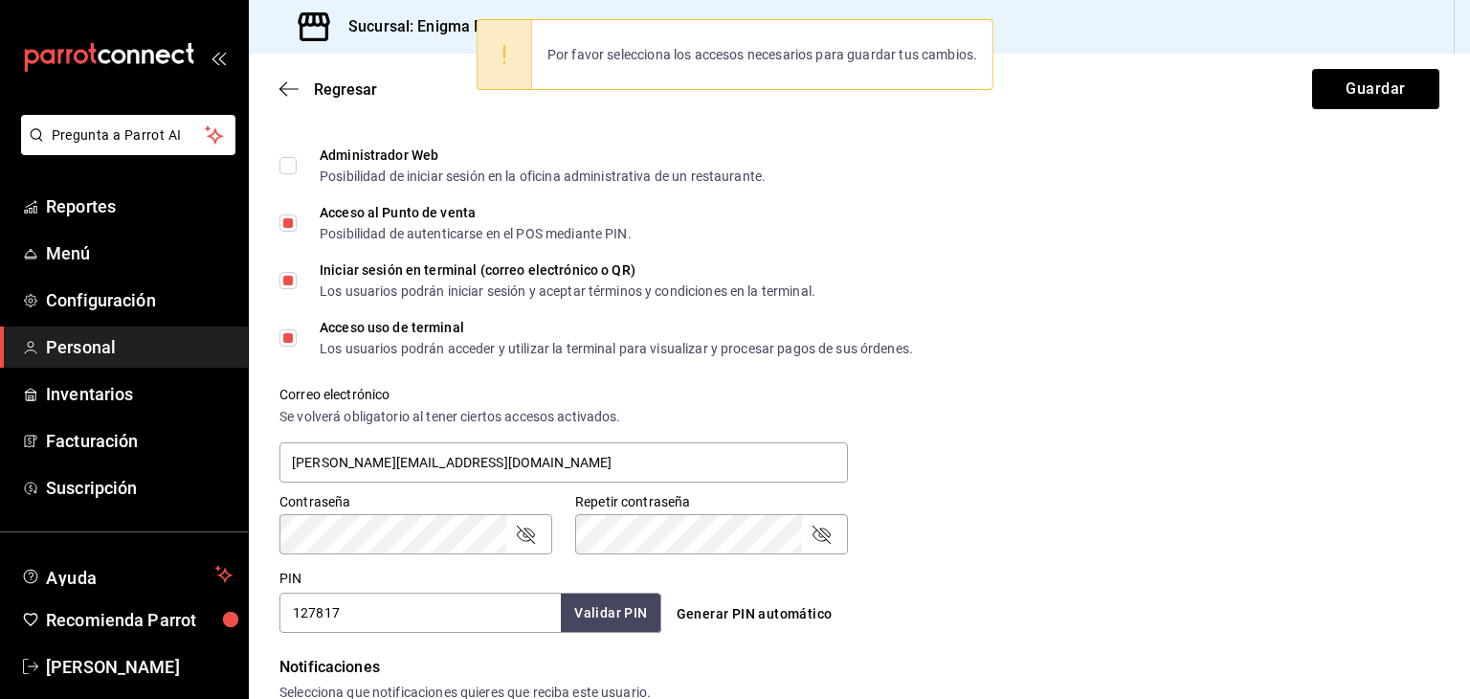
click at [295, 166] on input "Administrador Web Posibilidad de iniciar sesión en la oficina administrativa de…" at bounding box center [288, 165] width 17 height 17
checkbox input "true"
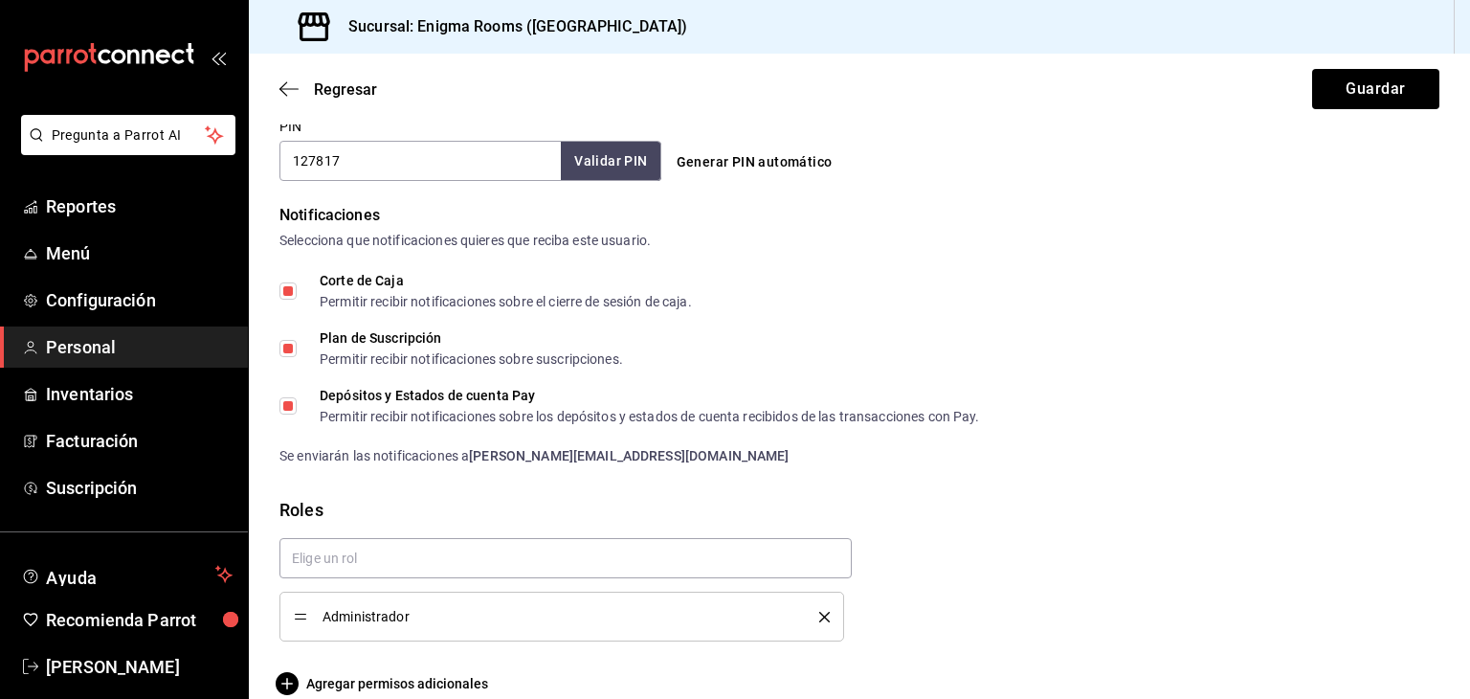
scroll to position [937, 0]
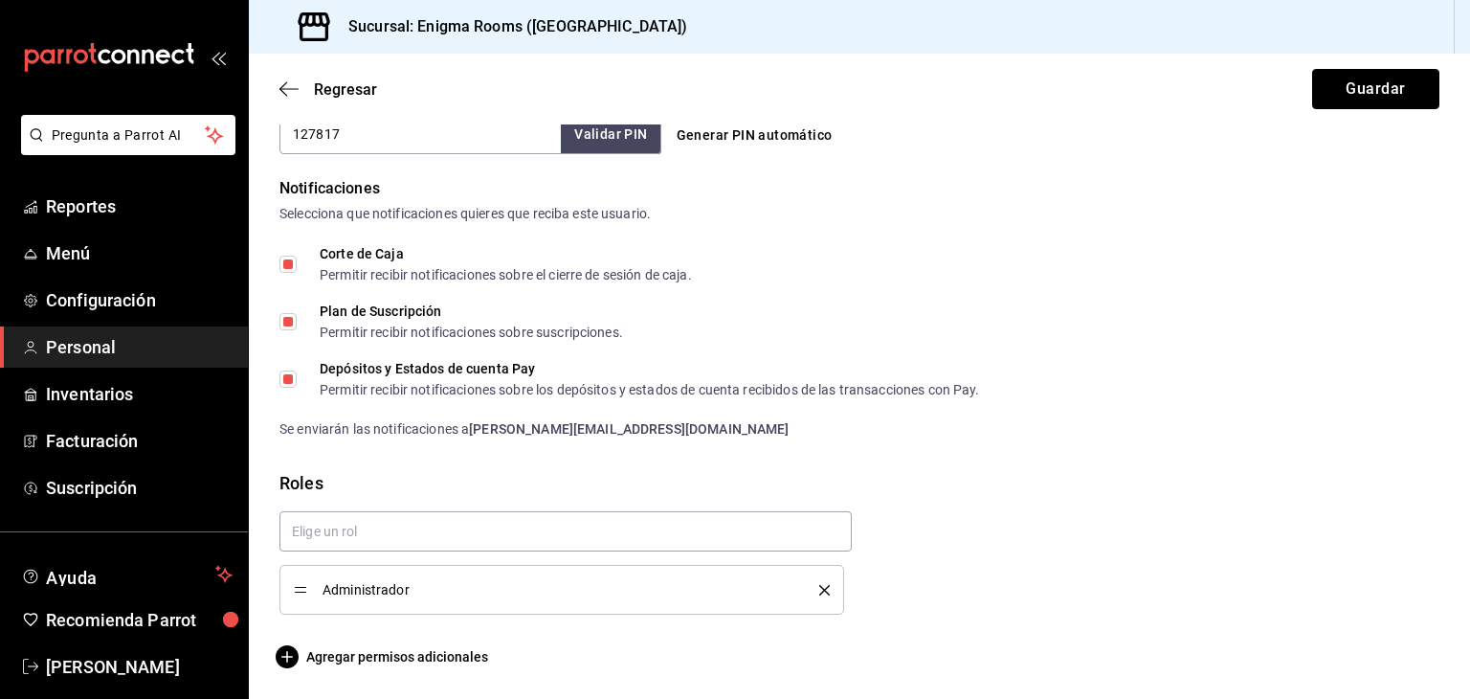
click at [1339, 91] on button "Guardar" at bounding box center [1375, 89] width 127 height 40
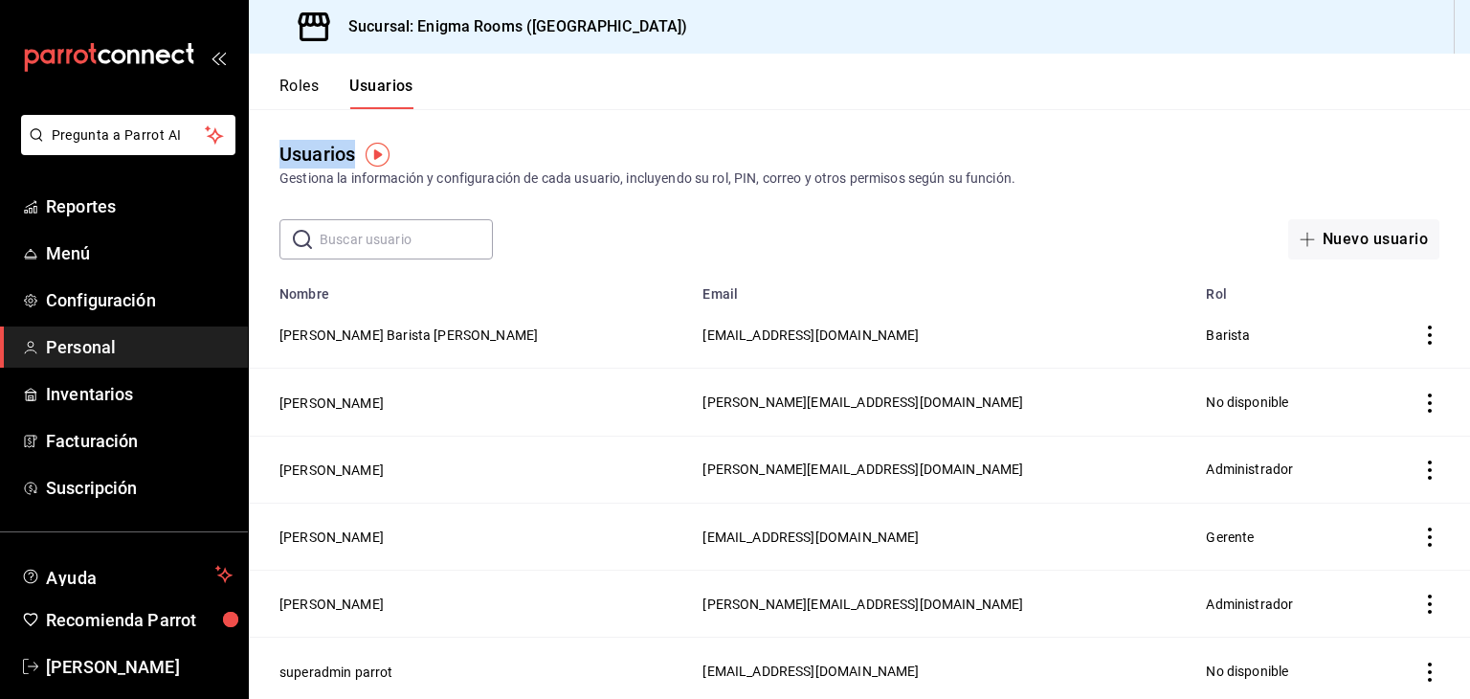
click at [1329, 110] on div "Roles Usuarios Usuarios Gestiona la información y configuración de cada usuario…" at bounding box center [860, 376] width 1222 height 645
click at [729, 146] on div "Usuarios Gestiona la información y configuración de cada usuario, incluyendo su…" at bounding box center [860, 164] width 1222 height 49
click at [57, 398] on span "Inventarios" at bounding box center [139, 394] width 187 height 26
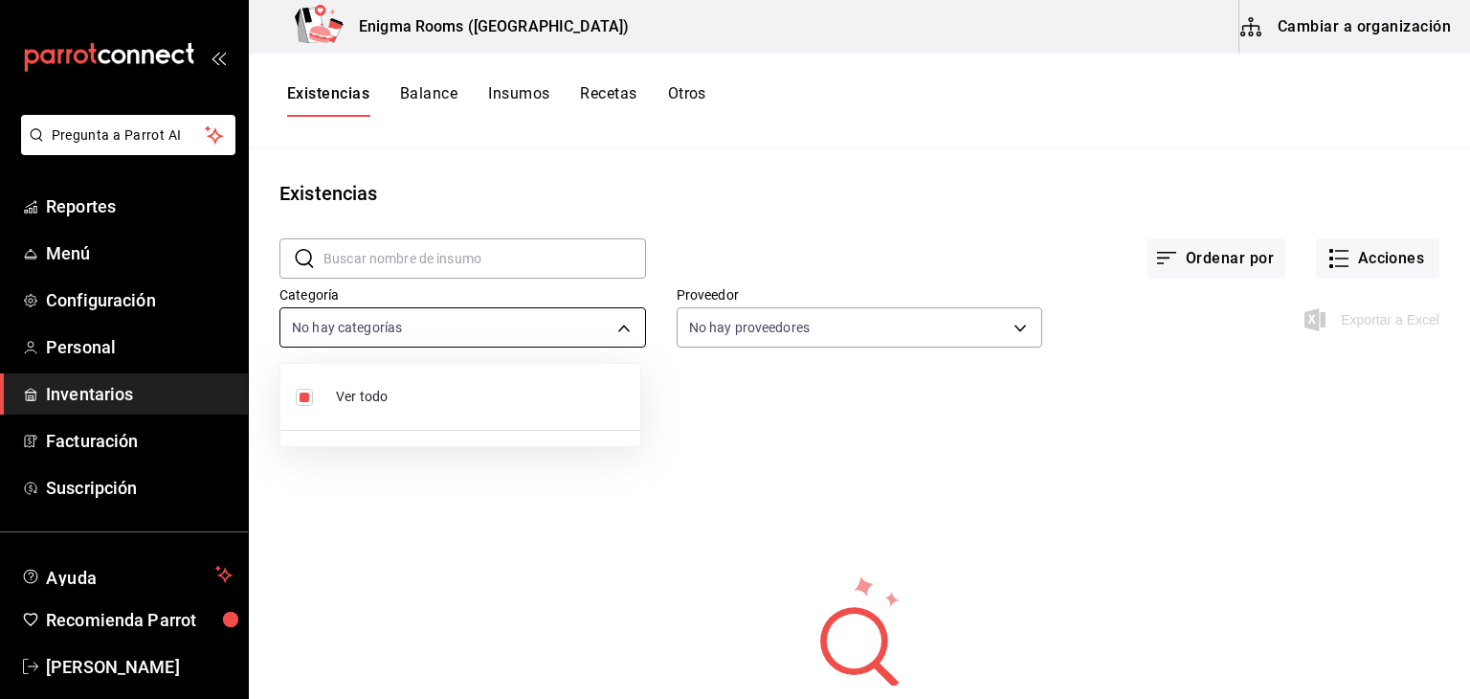
click at [394, 321] on body "Pregunta a Parrot AI Reportes Menú Configuración Personal Inventarios Facturaci…" at bounding box center [735, 342] width 1470 height 685
click at [884, 518] on div at bounding box center [735, 349] width 1470 height 699
click at [1334, 319] on div "Exportar a Excel" at bounding box center [1374, 319] width 131 height 23
click at [1314, 319] on div "Exportar a Excel" at bounding box center [1374, 319] width 131 height 23
click at [1193, 251] on button "Ordenar por" at bounding box center [1217, 258] width 138 height 40
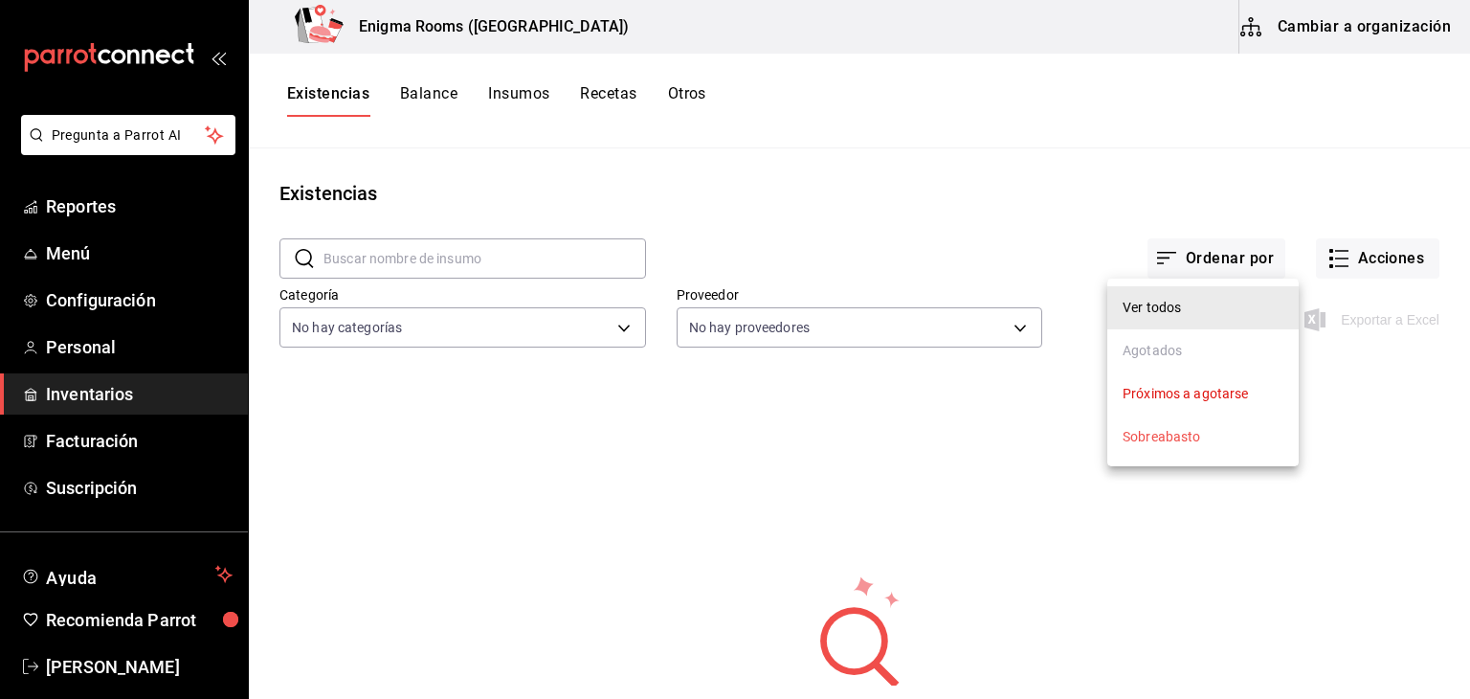
click at [1365, 270] on div at bounding box center [735, 349] width 1470 height 699
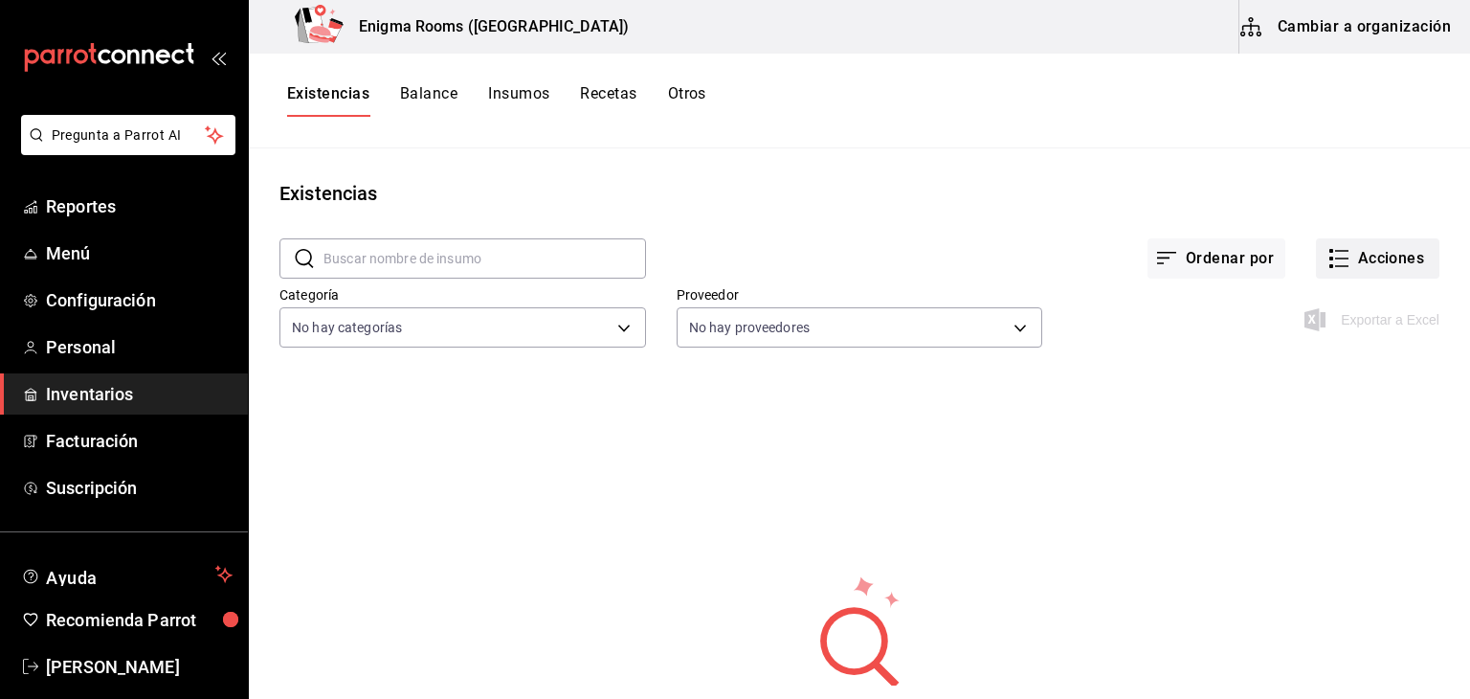
click at [1368, 245] on button "Acciones" at bounding box center [1377, 258] width 123 height 40
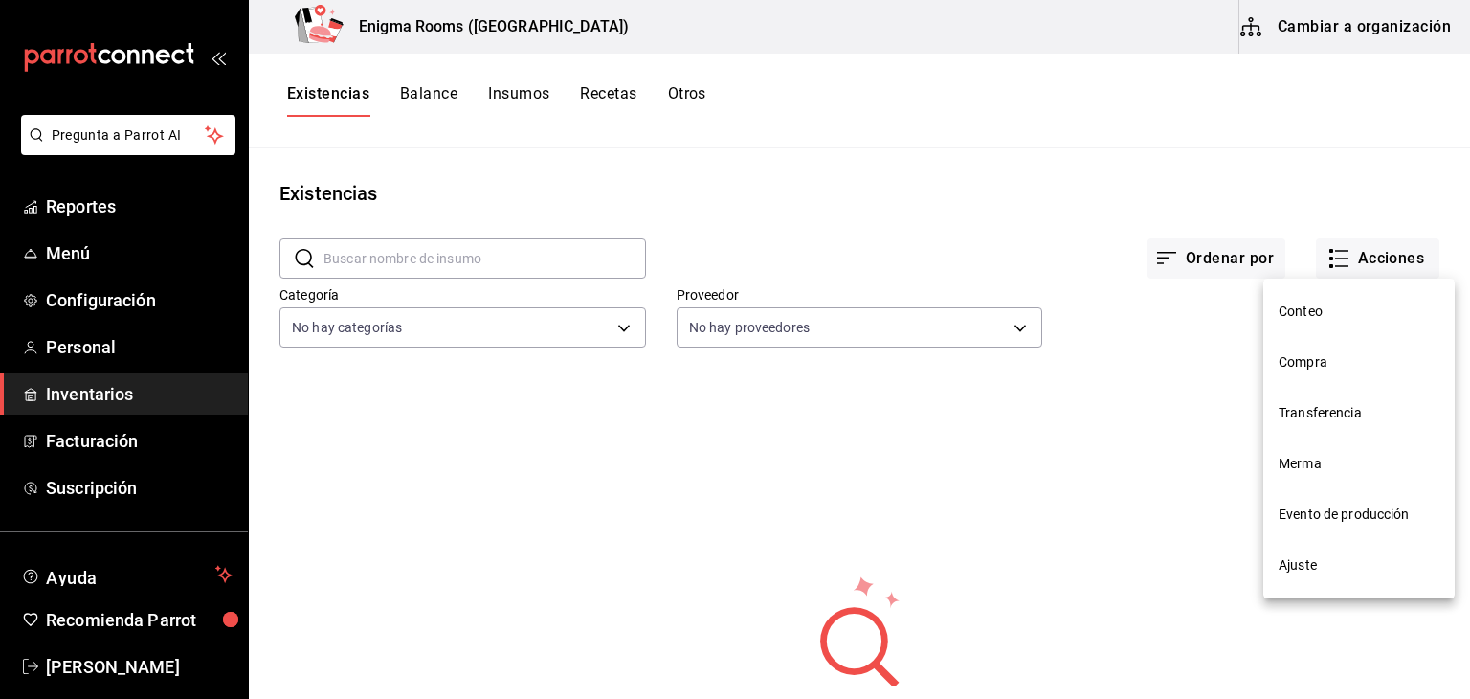
click at [1317, 558] on span "Ajuste" at bounding box center [1359, 565] width 161 height 20
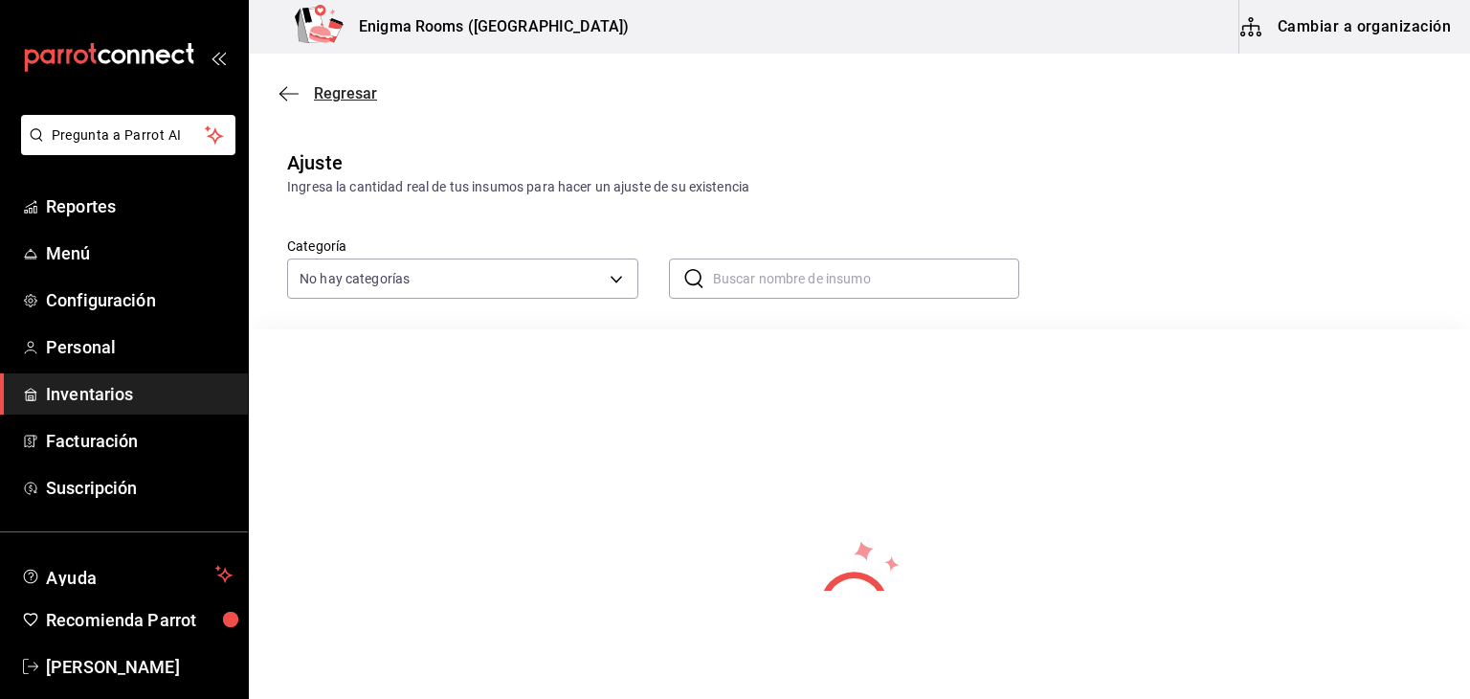
click at [287, 90] on icon "button" at bounding box center [289, 93] width 19 height 17
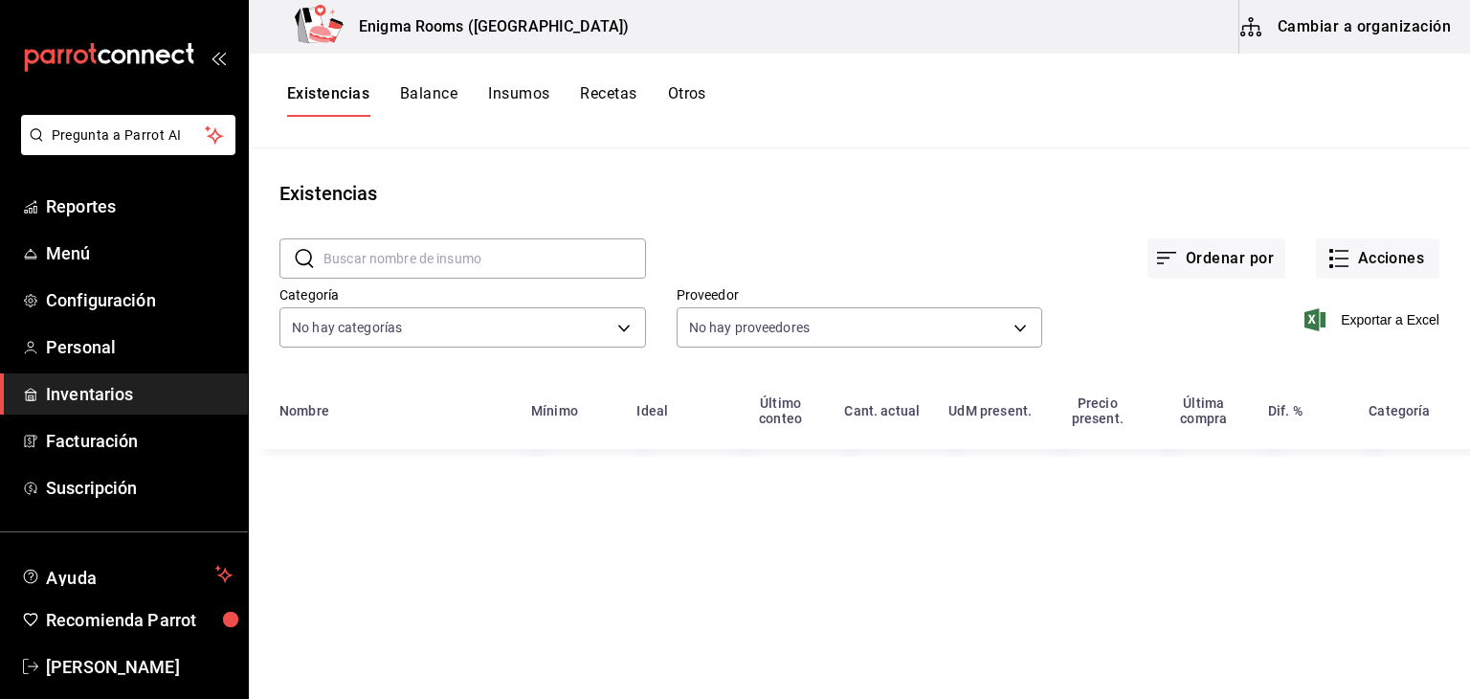
click at [420, 106] on button "Balance" at bounding box center [428, 100] width 57 height 33
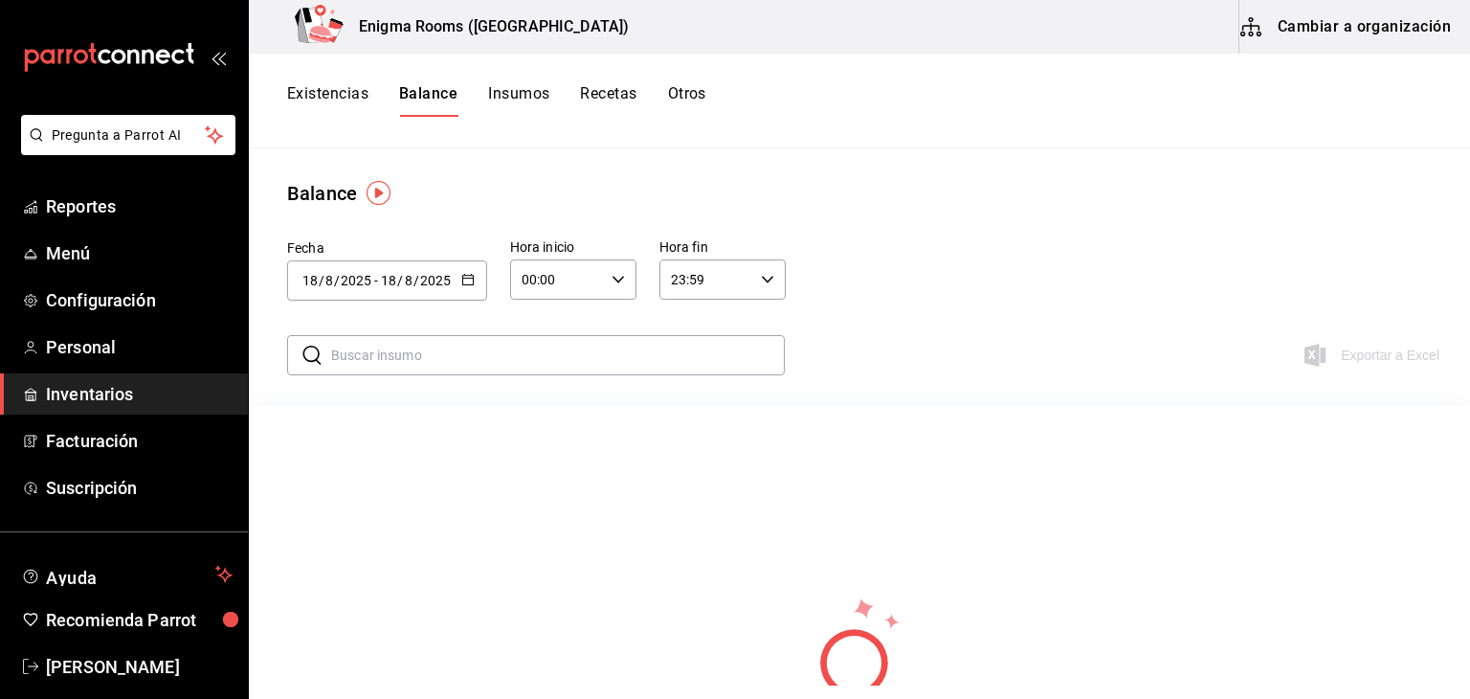
click at [1351, 29] on button "Cambiar a organización" at bounding box center [1347, 27] width 215 height 54
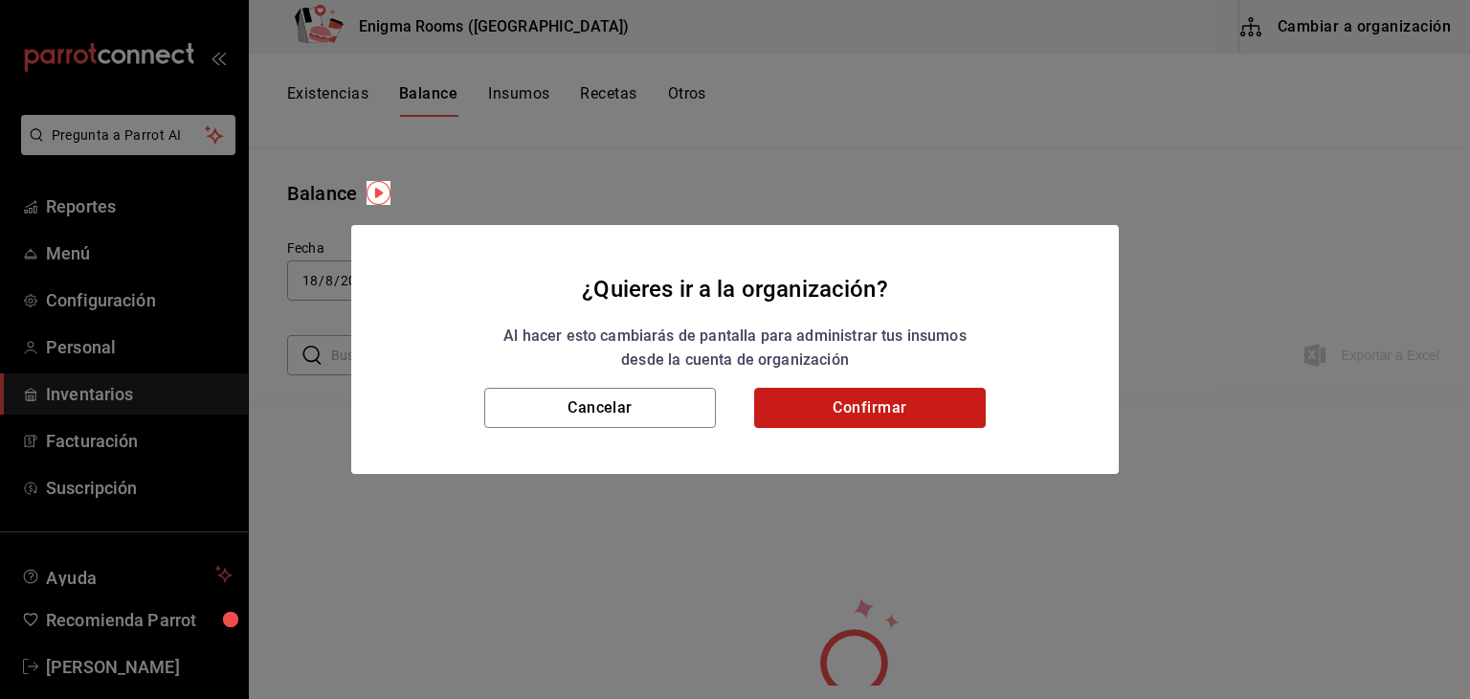
click at [900, 396] on button "Confirmar" at bounding box center [870, 408] width 232 height 40
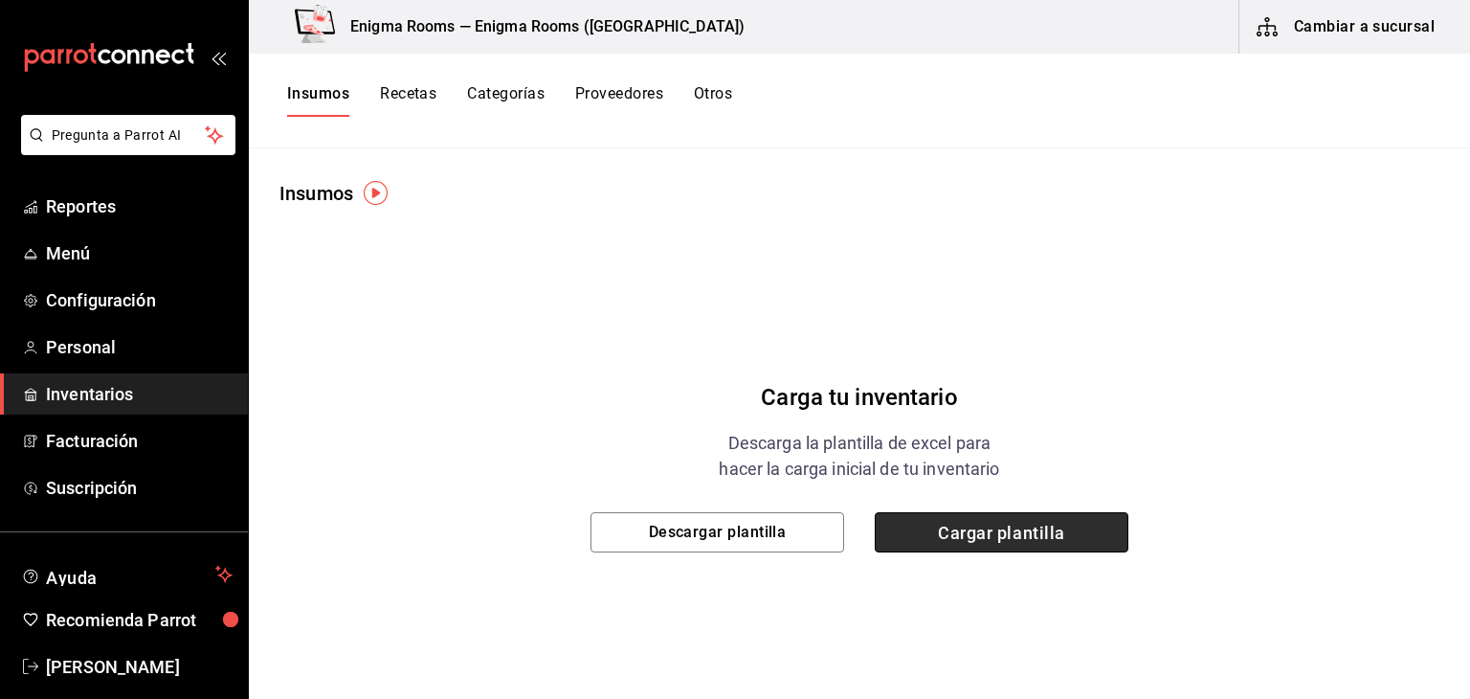
click at [1020, 527] on span "Cargar plantilla" at bounding box center [1002, 532] width 254 height 40
click at [0, 0] on input "Cargar plantilla" at bounding box center [0, 0] width 0 height 0
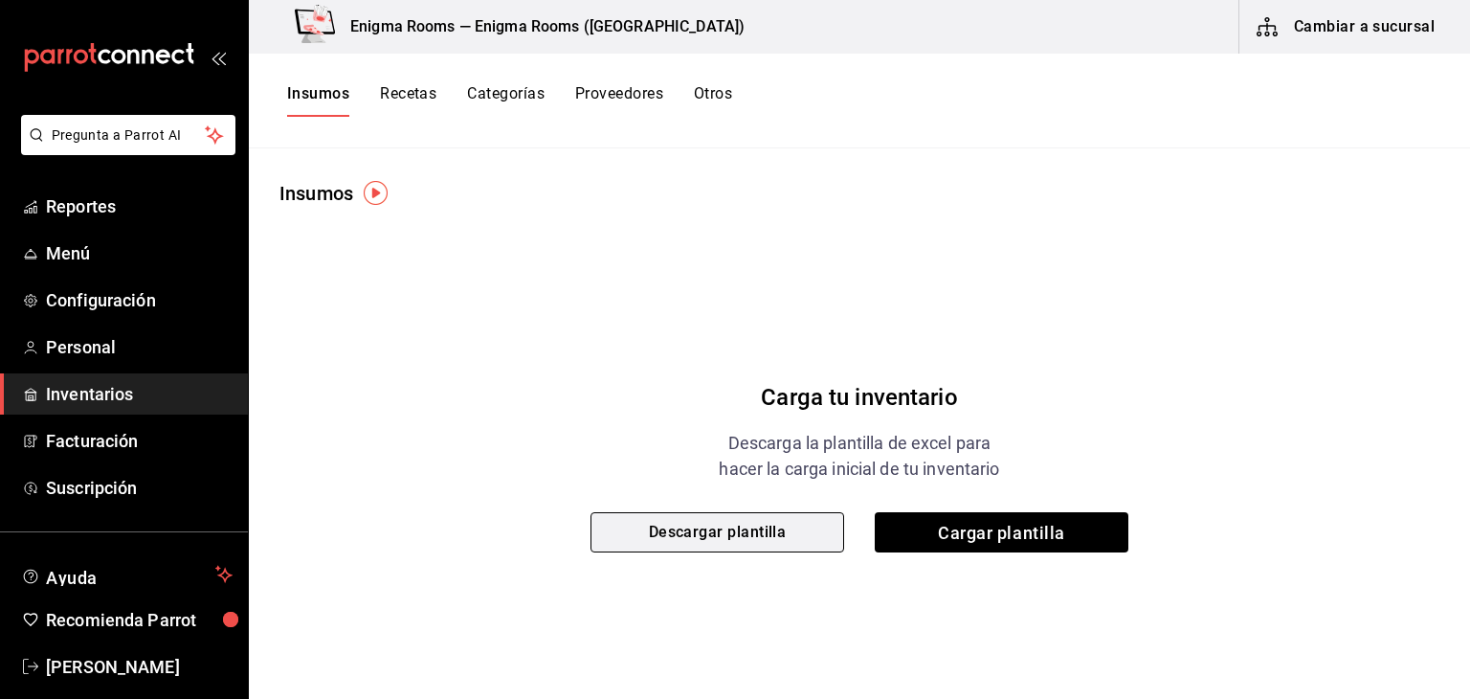
click at [717, 526] on button "Descargar plantilla" at bounding box center [718, 532] width 254 height 40
click at [85, 66] on icon "mailbox folders" at bounding box center [109, 57] width 172 height 29
